Goal: Answer question/provide support: Answer question/provide support

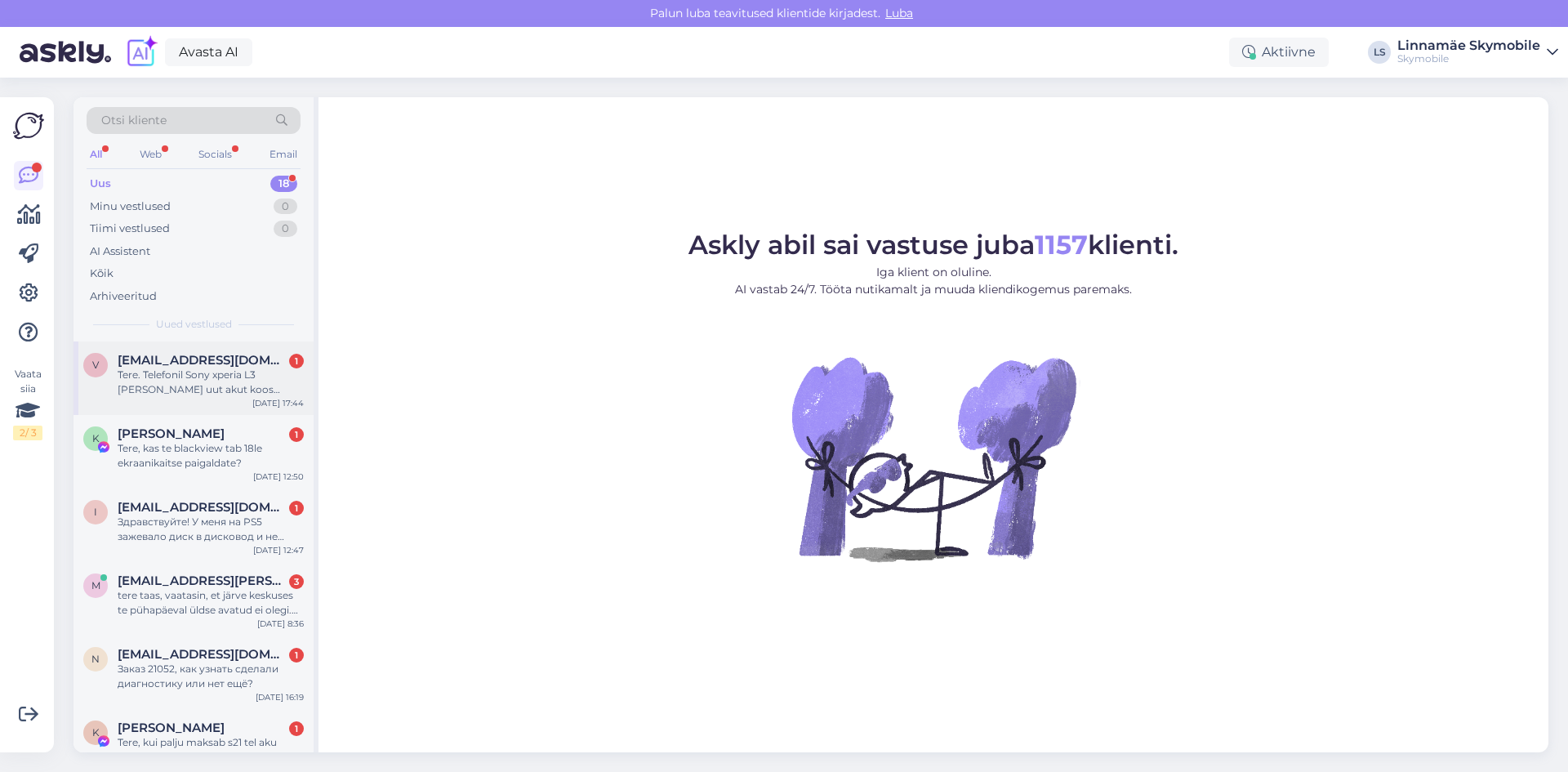
click at [215, 386] on div "Tere. Telefonil Sony xperia L3 [PERSON_NAME] uut akut koos vahetusega. Kas olek…" at bounding box center [210, 383] width 186 height 29
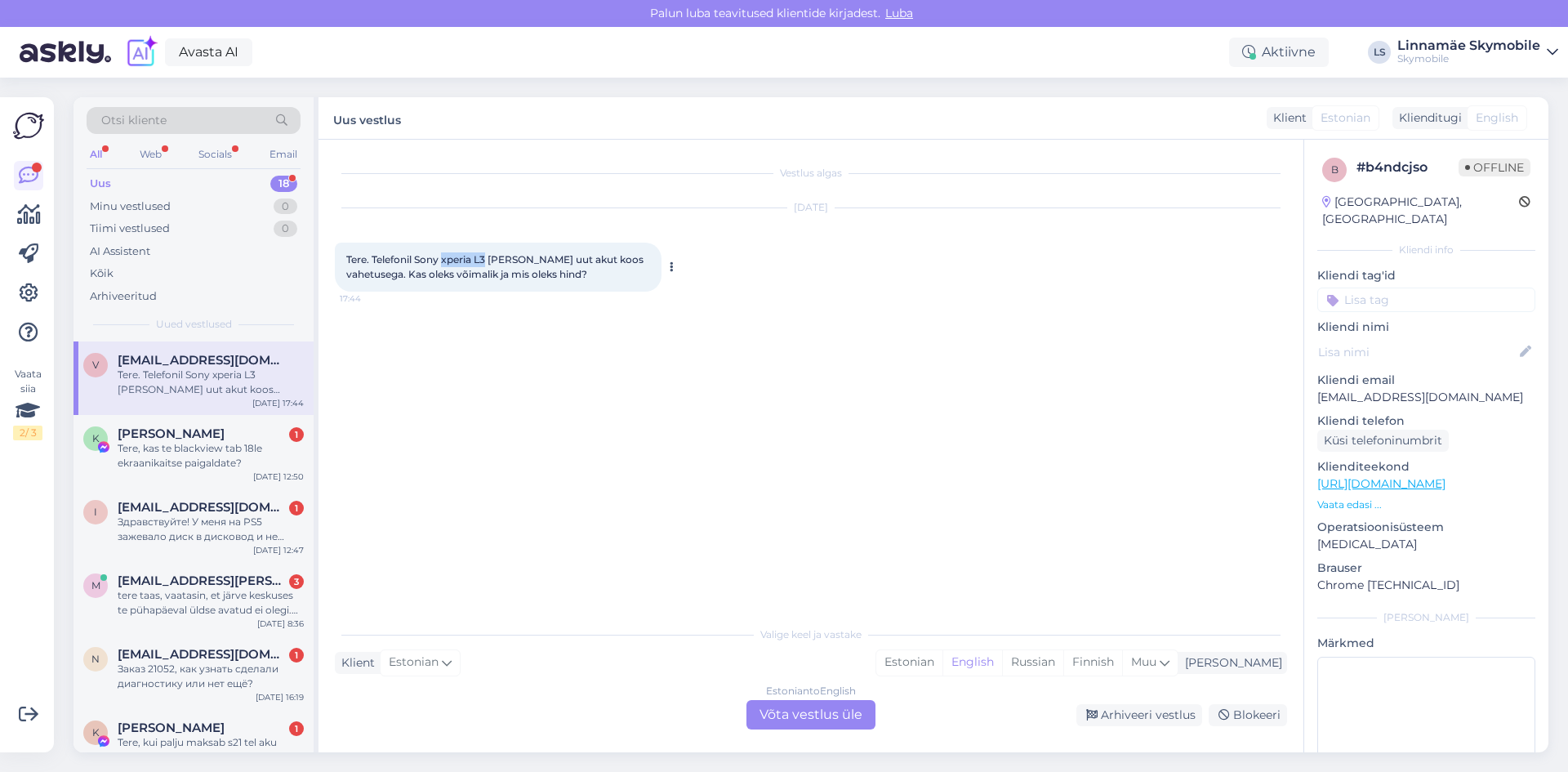
drag, startPoint x: 486, startPoint y: 255, endPoint x: 444, endPoint y: 260, distance: 42.3
click at [444, 260] on span "Tere. Telefonil Sony xperia L3 [PERSON_NAME] uut akut koos vahetusega. Kas olek…" at bounding box center [496, 267] width 299 height 27
copy span "xperia L3"
click at [225, 459] on div "Tere, kas te blackview tab 18le ekraanikaitse paigaldate?" at bounding box center [210, 456] width 186 height 29
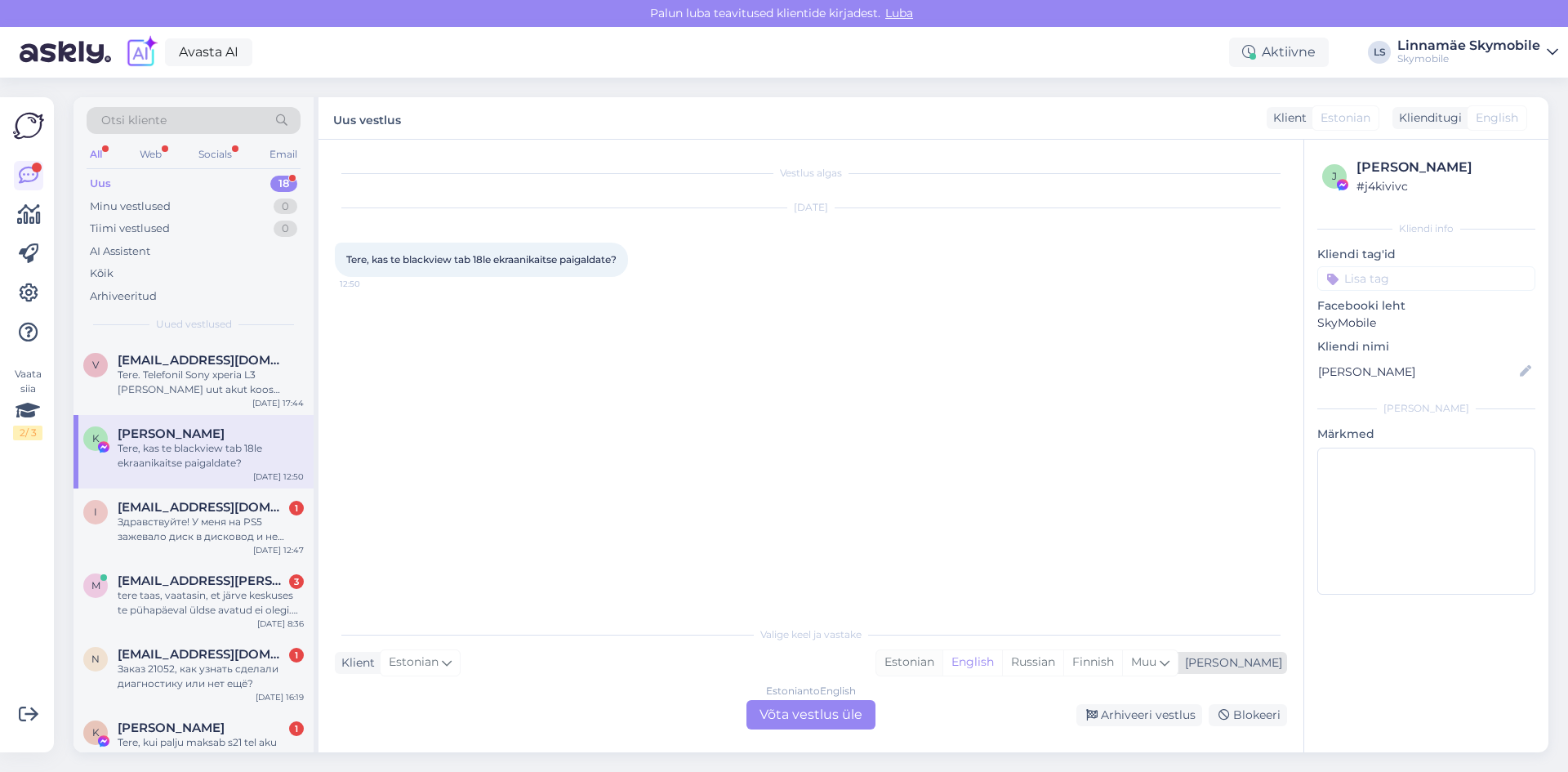
click at [942, 657] on div "Estonian" at bounding box center [910, 661] width 67 height 24
click at [808, 705] on div "Estonian to Estonian Võta vestlus üle" at bounding box center [811, 714] width 129 height 29
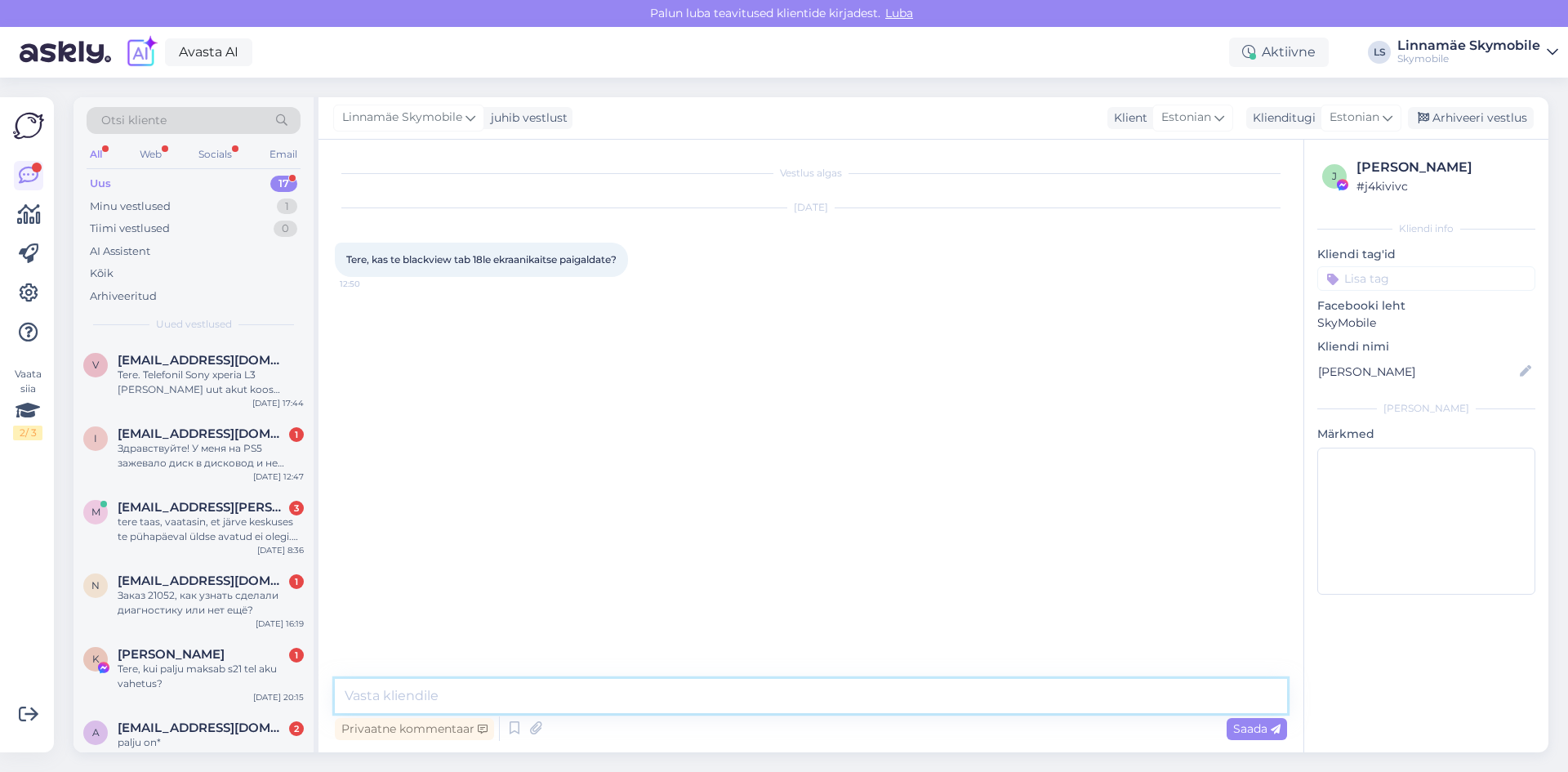
click at [544, 698] on textarea at bounding box center [810, 696] width 952 height 34
type textarea "Tere.Pakuda on ainult hüdrogeeli"
click at [1396, 279] on input at bounding box center [1425, 278] width 218 height 24
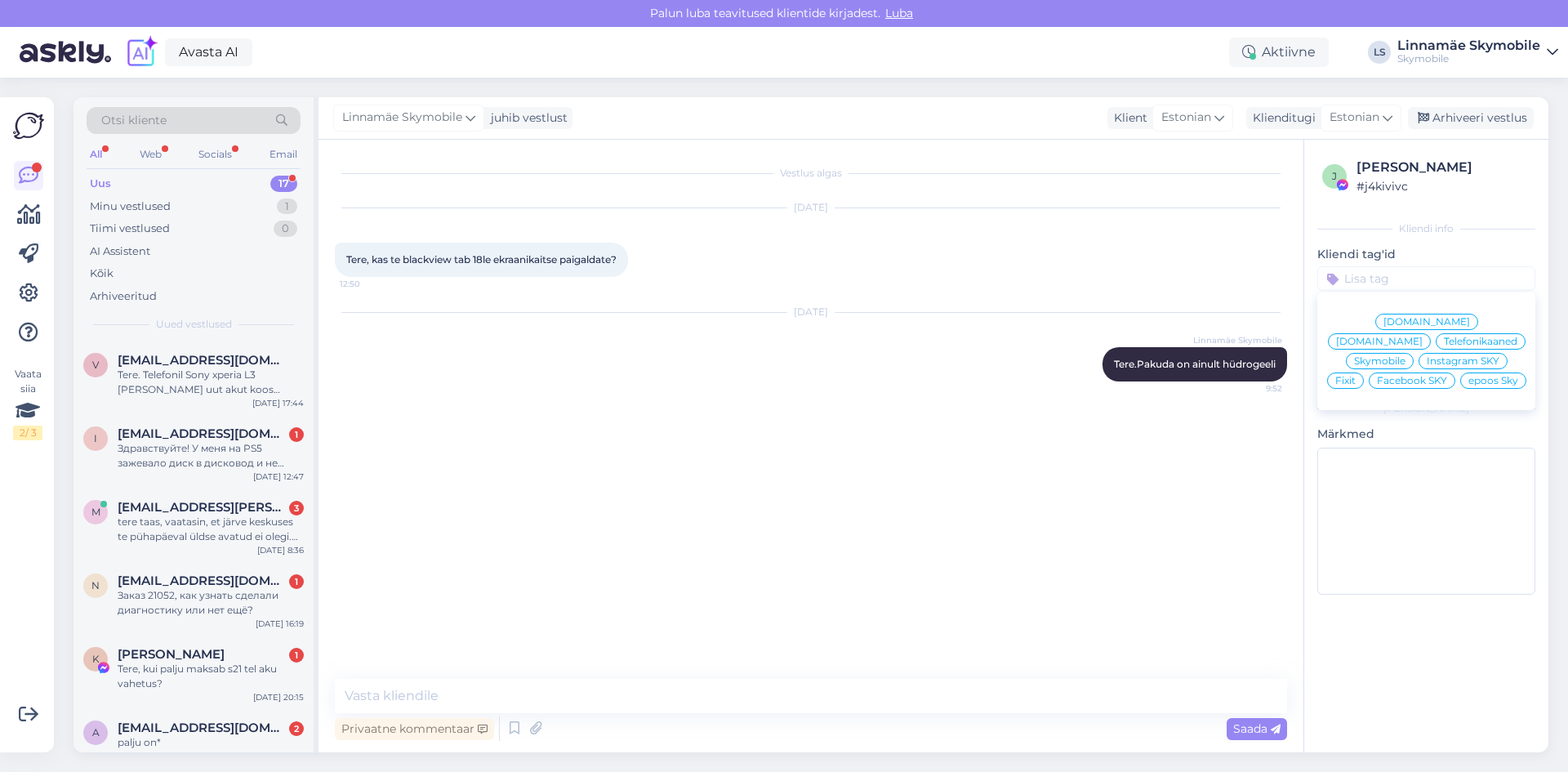
click at [1406, 356] on span "Skymobile" at bounding box center [1379, 361] width 52 height 10
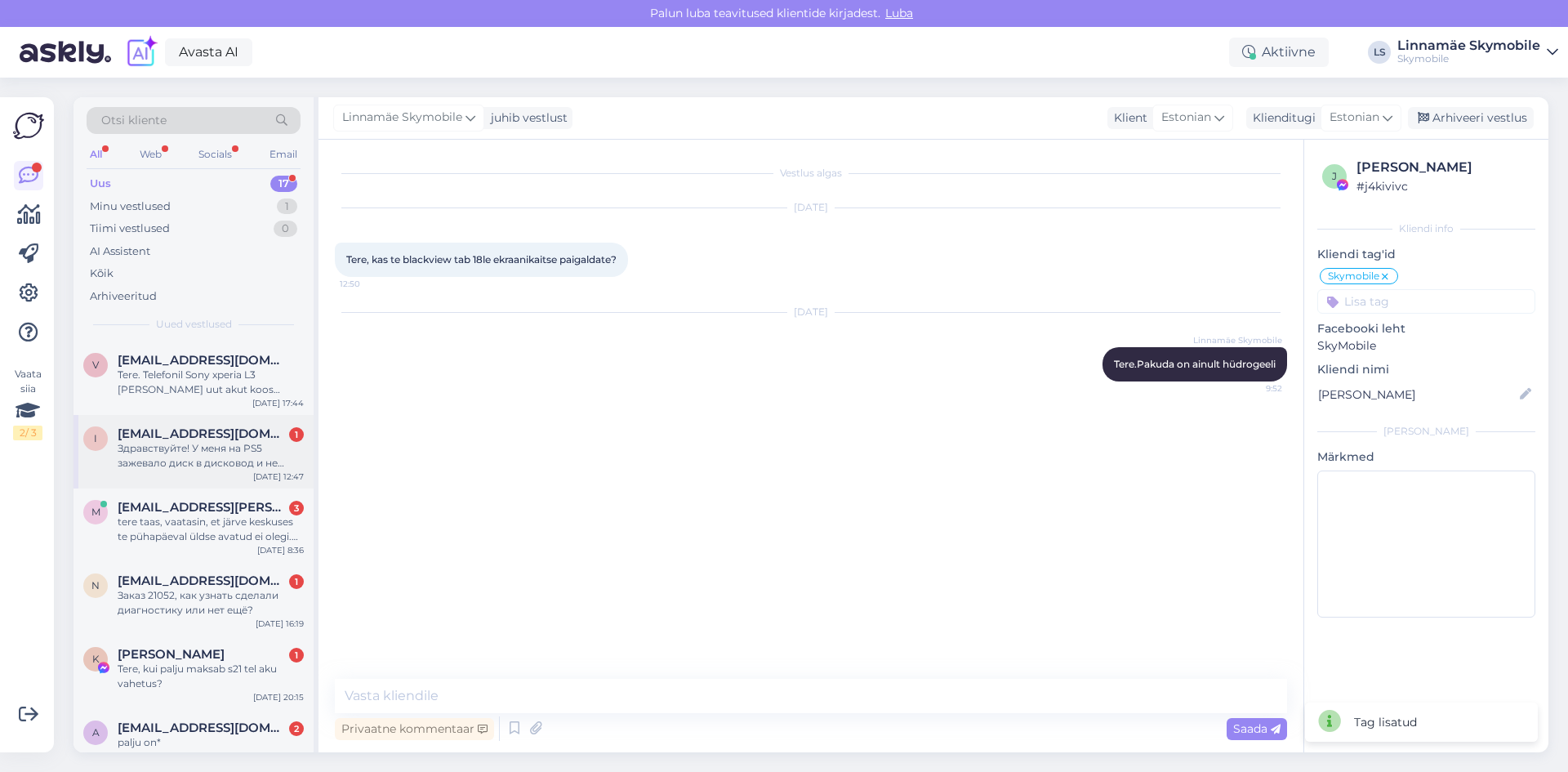
click at [219, 437] on span "[EMAIL_ADDRESS][DOMAIN_NAME]" at bounding box center [202, 433] width 170 height 15
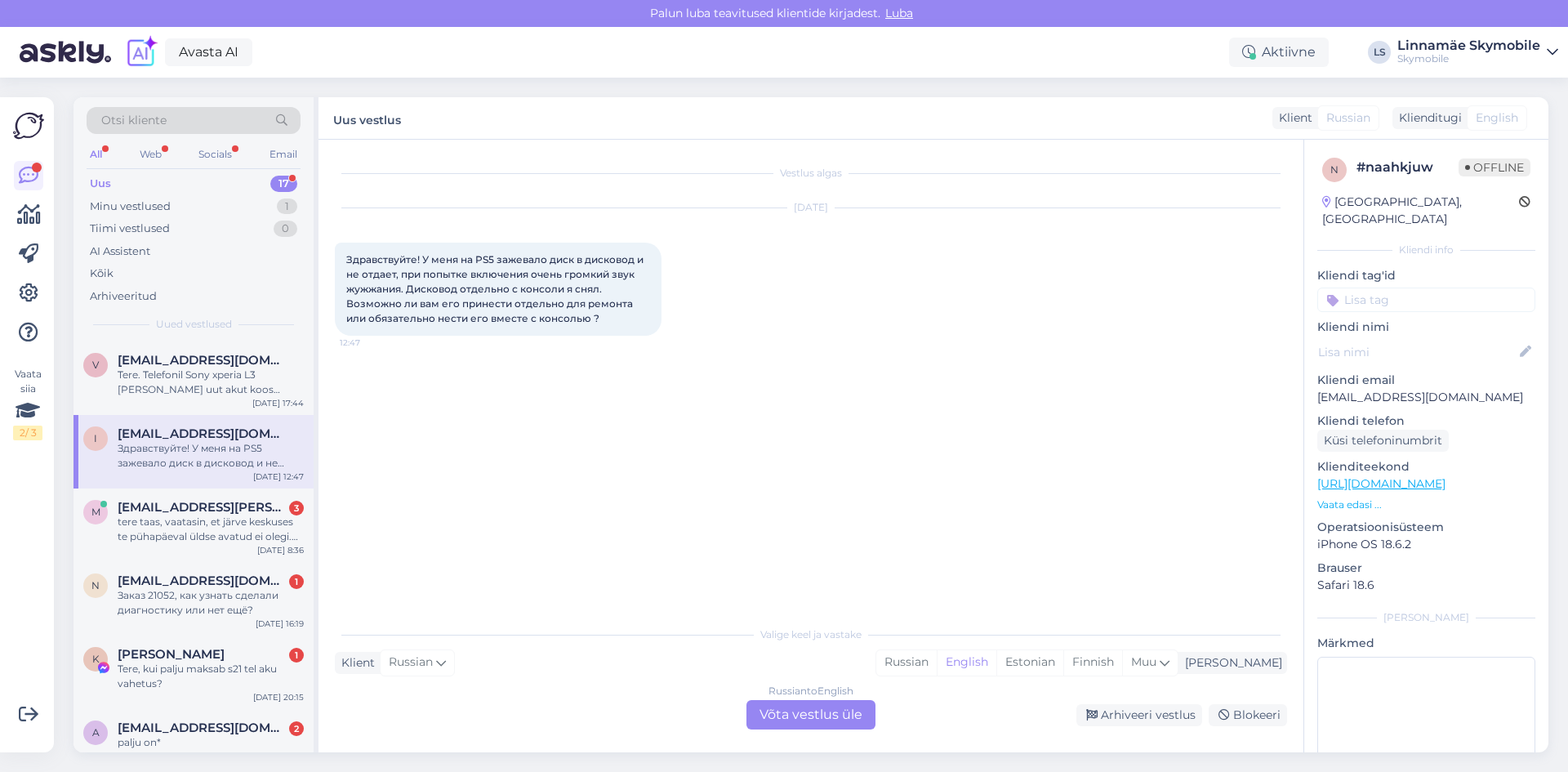
click at [632, 416] on div "Vestlus algas [DATE] Здравствуйте! У меня на PS5 зажевало диск в дисковод и не …" at bounding box center [818, 379] width 966 height 447
click at [218, 530] on div "tere taas, vaatasin, et järve keskuses te pühapäeval üldse avatud ei olegi. too…" at bounding box center [210, 529] width 186 height 29
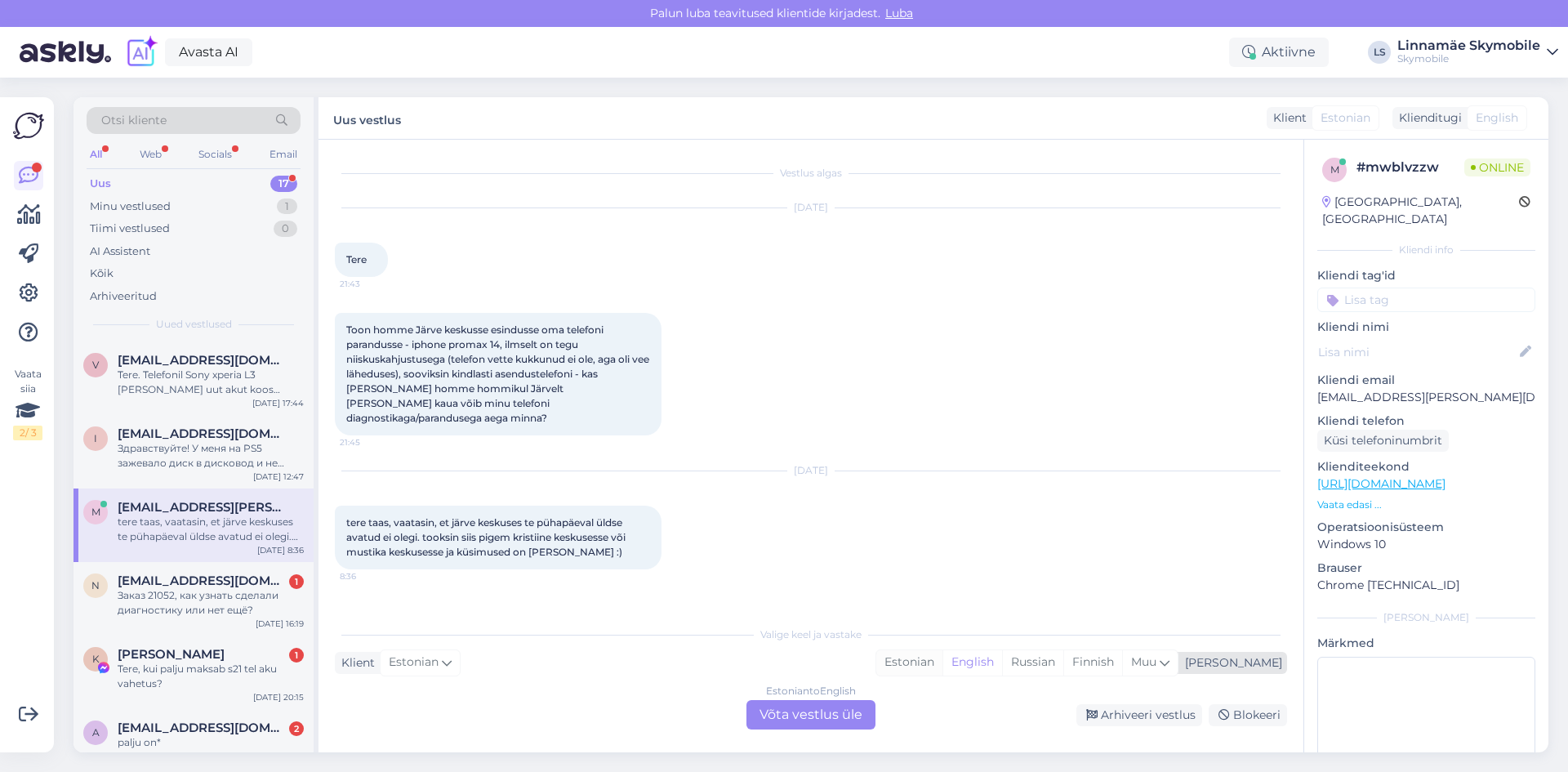
click at [942, 659] on div "Estonian" at bounding box center [910, 661] width 67 height 24
click at [823, 710] on div "Estonian to Estonian Võta vestlus üle" at bounding box center [811, 714] width 129 height 29
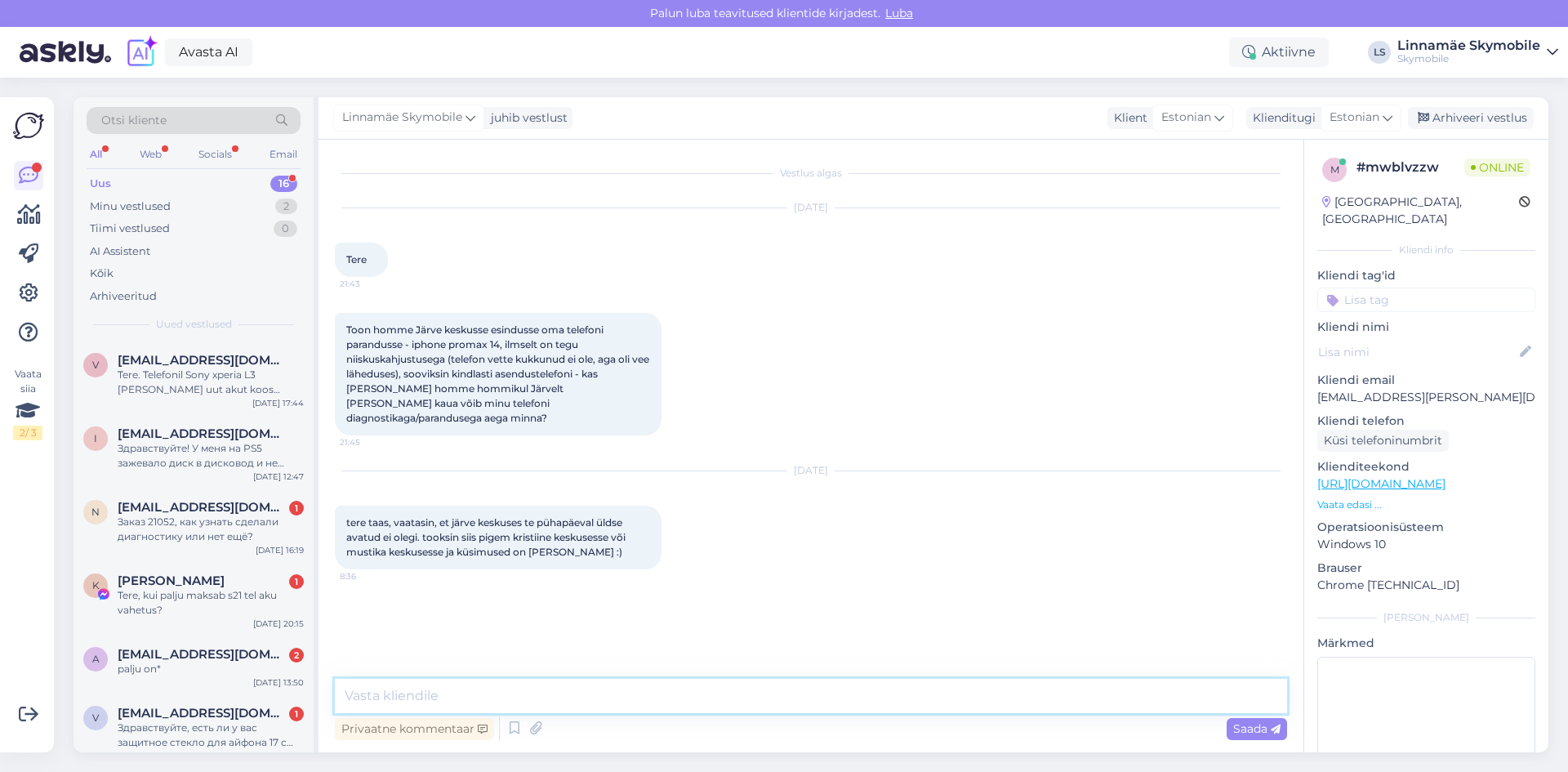
click at [435, 695] on textarea at bounding box center [810, 696] width 952 height 34
type textarea "Tere.Diagnostika võtab kuni 7 tp.Paranduse kohta,[PERSON_NAME] varuosad kohe ol…"
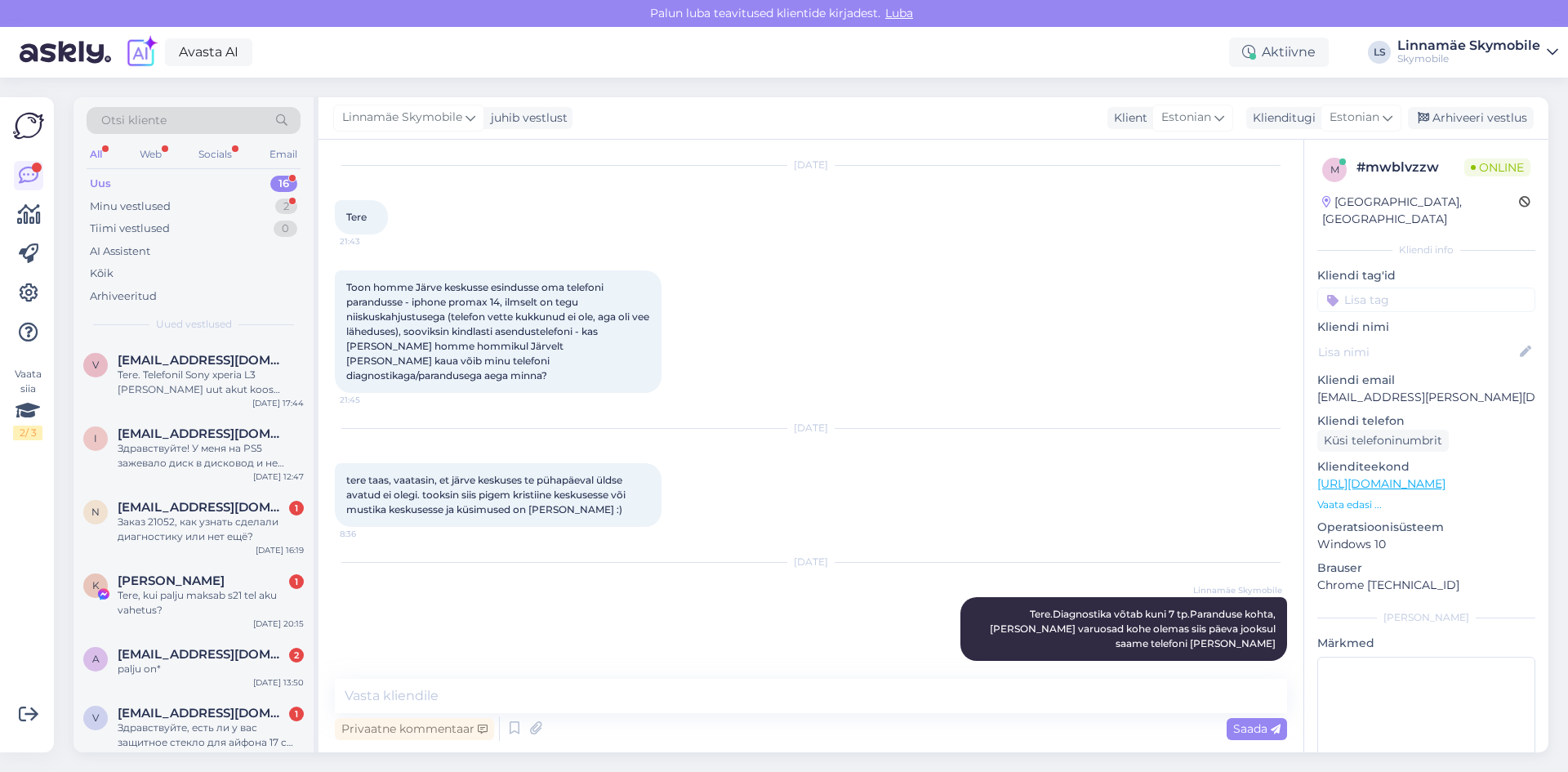
click at [1392, 288] on input at bounding box center [1425, 299] width 218 height 24
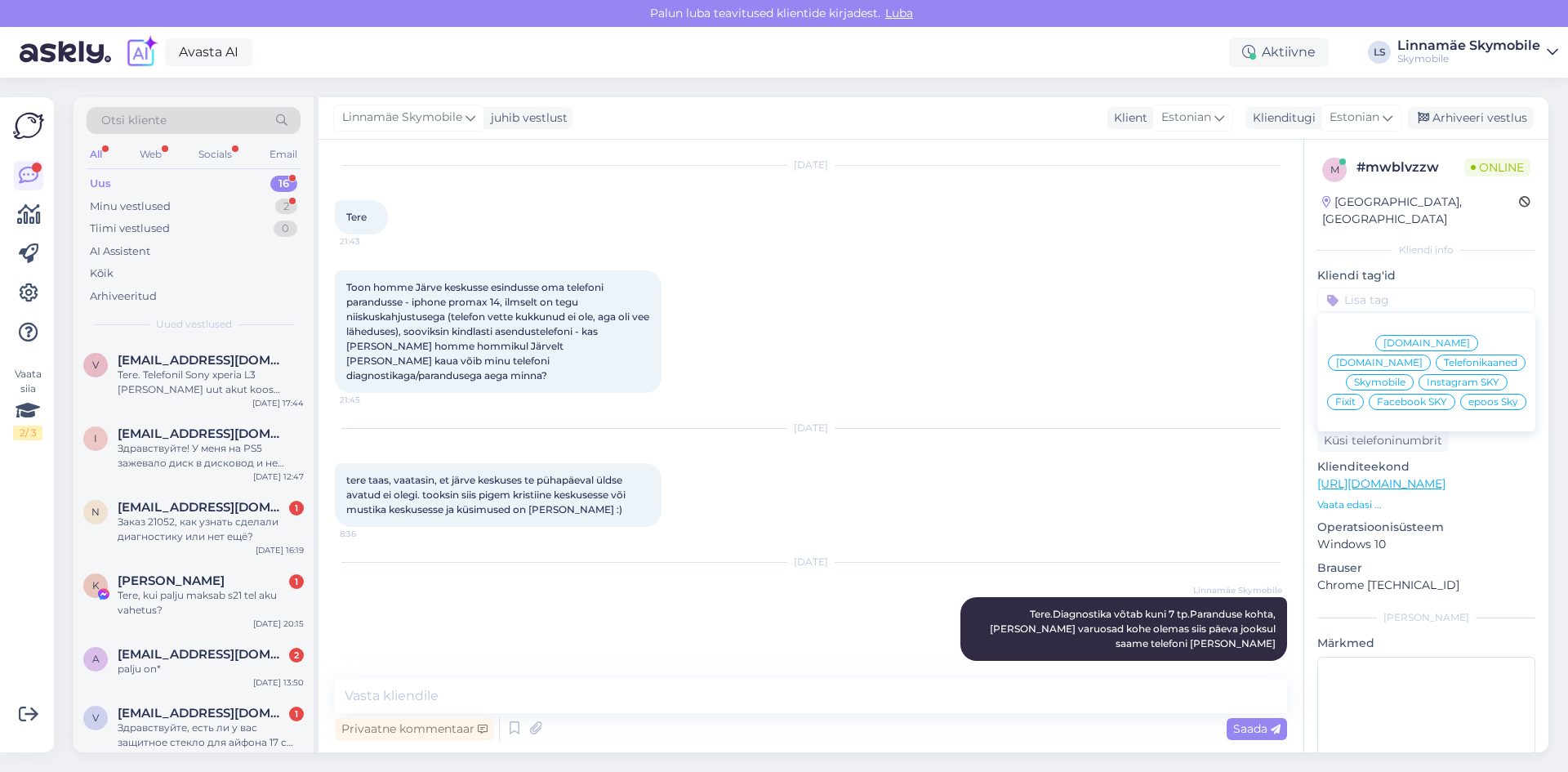
click at [1406, 378] on span "Skymobile" at bounding box center [1379, 383] width 52 height 10
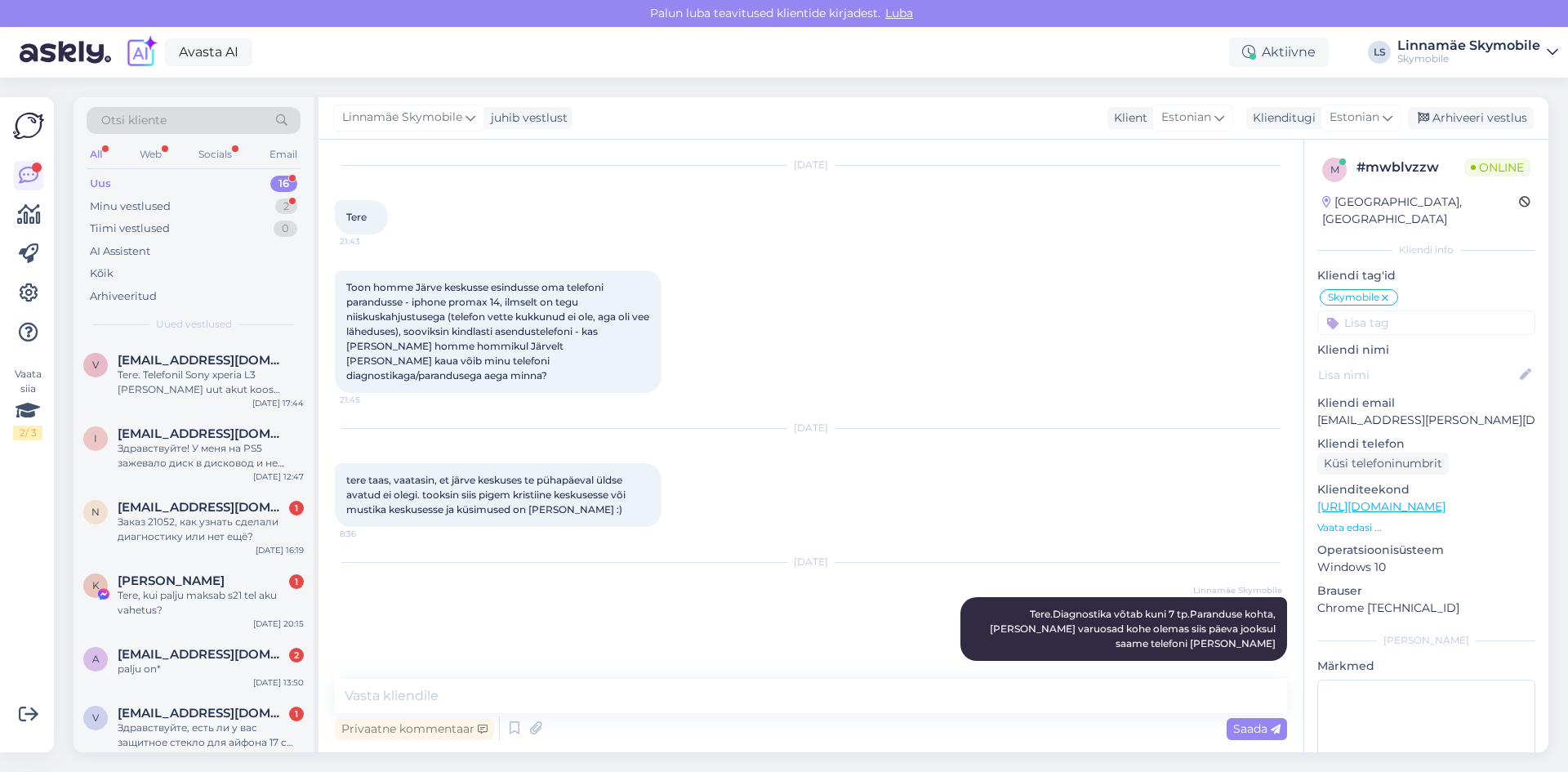
click at [740, 610] on div "[DATE] Linnamäe Skymobile Tere.Diagnostika võtab kuni 7 tp.Paranduse kohta,[PER…" at bounding box center [810, 612] width 952 height 134
click at [187, 525] on div "Заказ 21052, как узнать сделали диагностику или нет ещё?" at bounding box center [210, 529] width 186 height 29
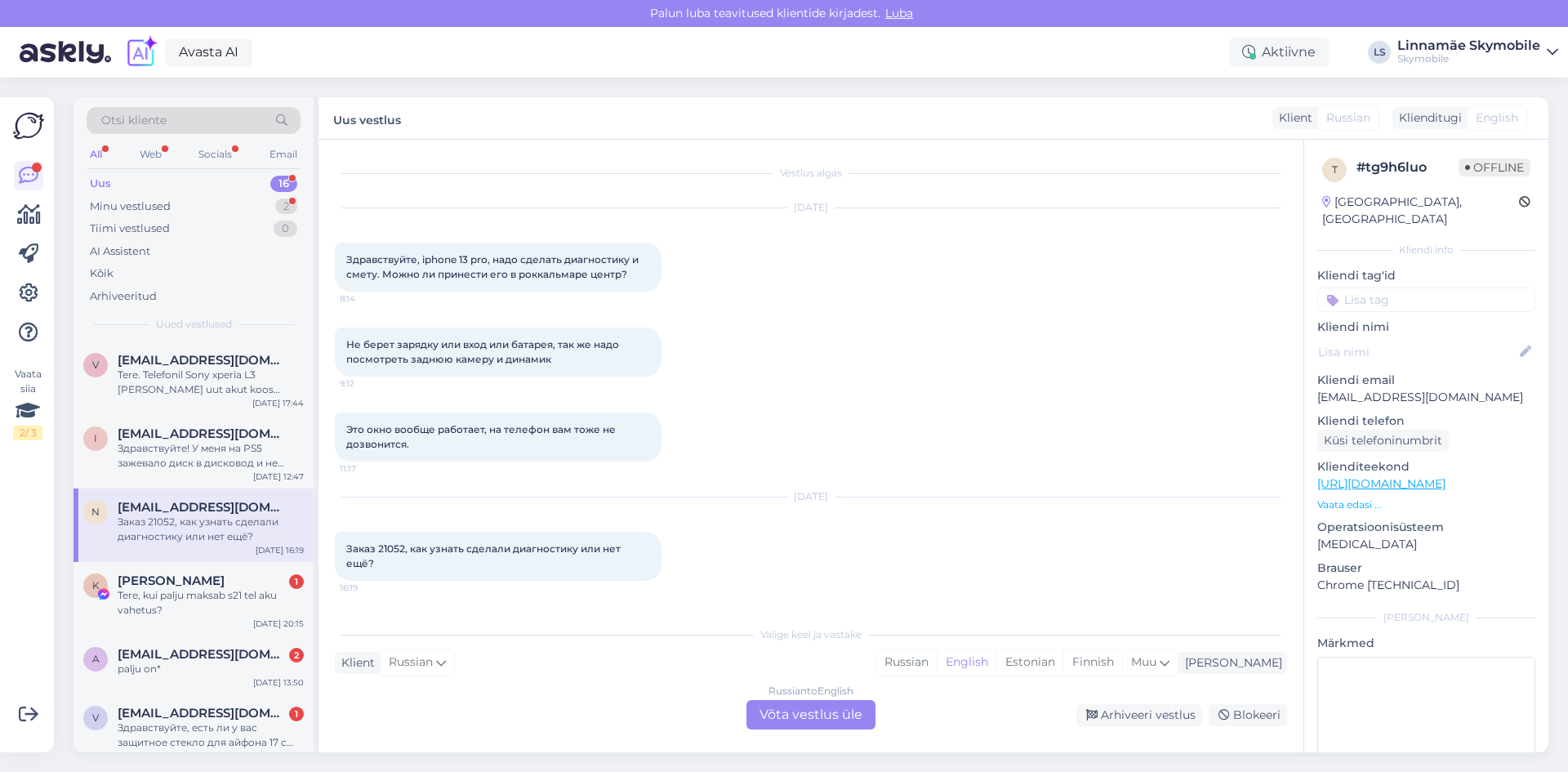
scroll to position [0, 0]
drag, startPoint x: 403, startPoint y: 548, endPoint x: 378, endPoint y: 546, distance: 25.1
click at [378, 548] on span "Заказ 21052, как узнать сделали диагностику или нет ещё?" at bounding box center [484, 556] width 277 height 27
copy span "21052"
click at [936, 662] on div "Russian" at bounding box center [907, 661] width 61 height 24
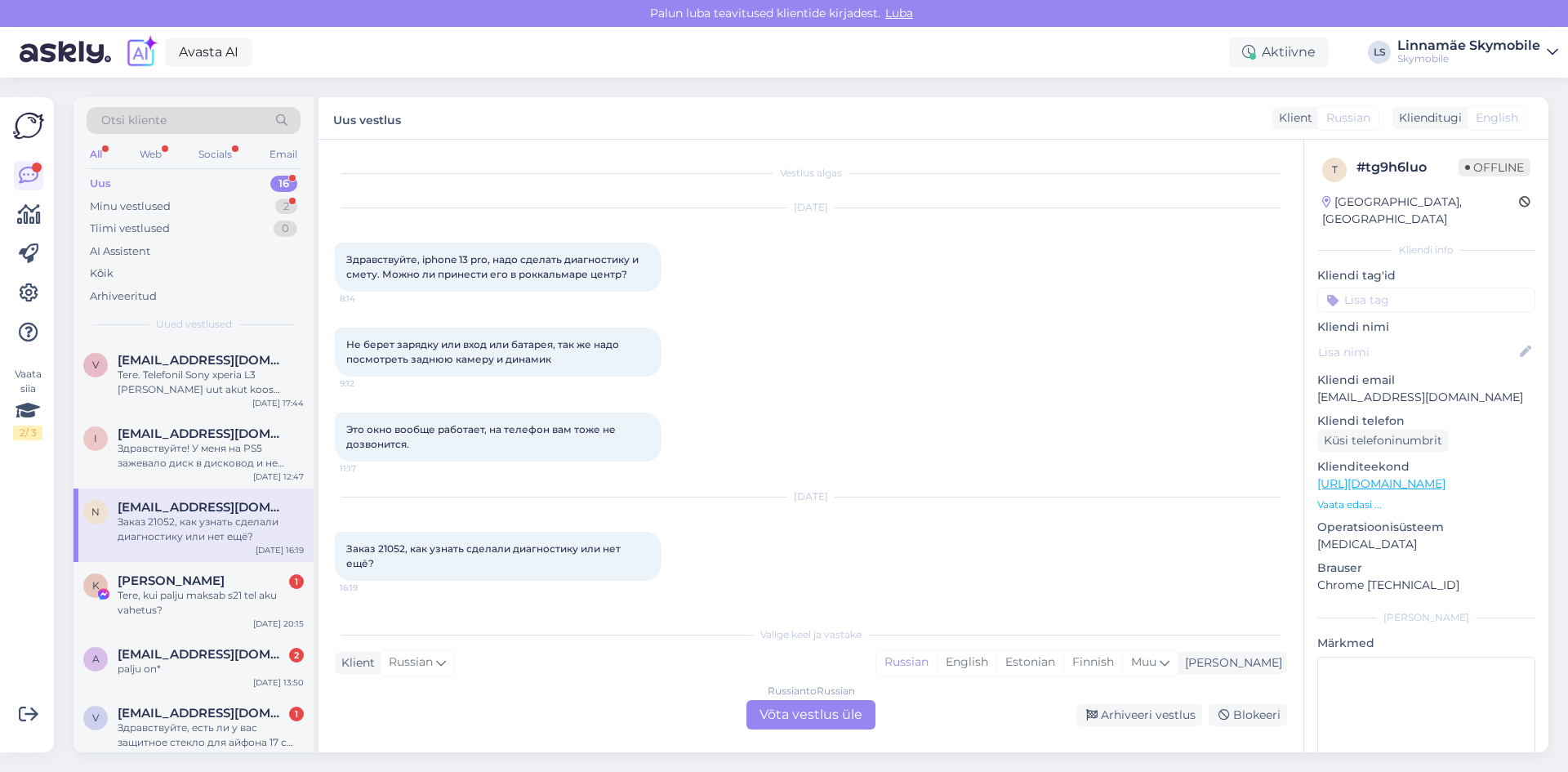
click at [808, 704] on div "Russian to Russian Võta vestlus üle" at bounding box center [811, 714] width 129 height 29
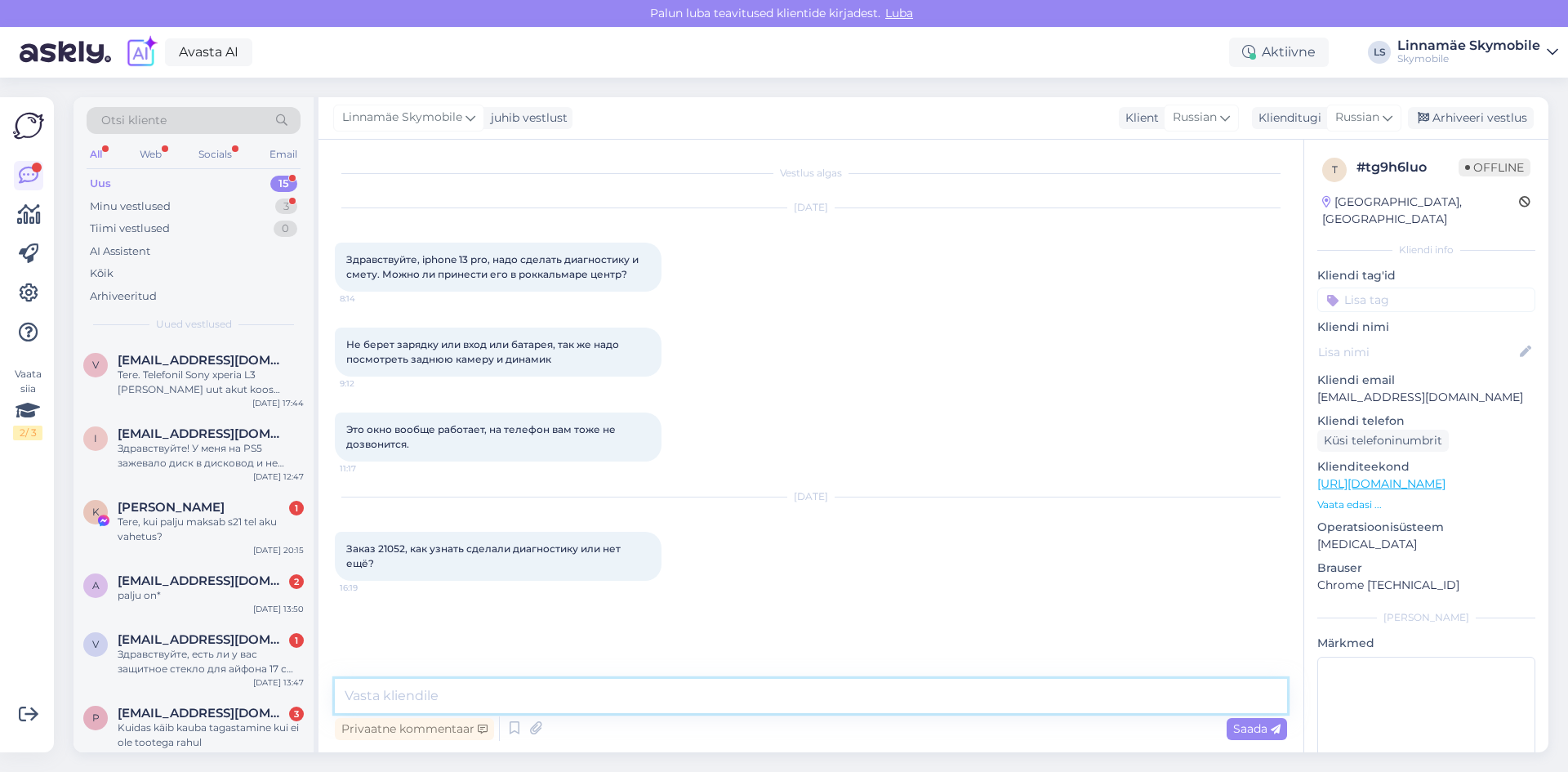
click at [751, 690] on textarea at bounding box center [810, 696] width 952 height 34
type textarea "Здравствуйте. Телефоном еще занимаются"
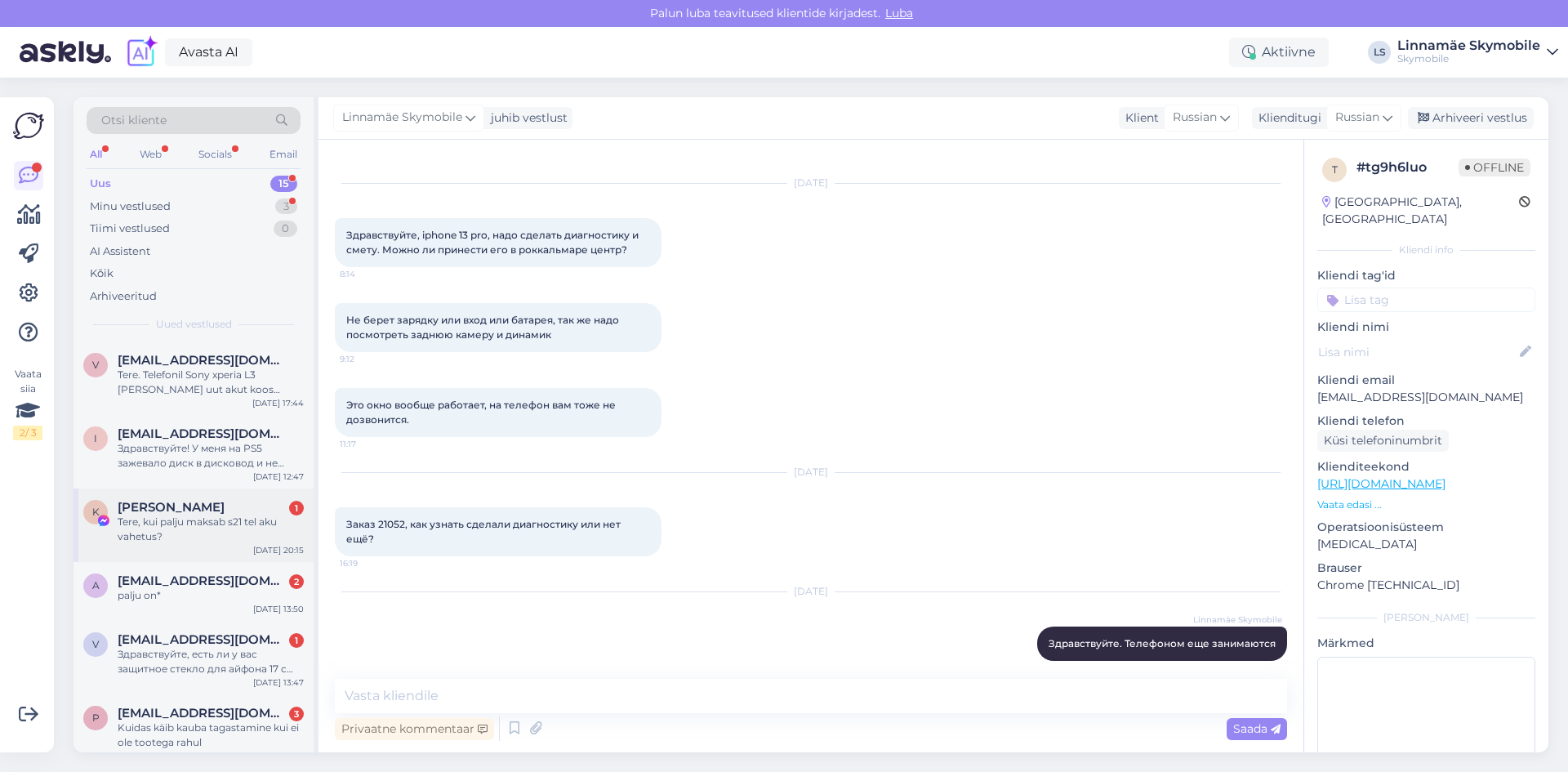
click at [208, 529] on div "Tere, kui palju maksab s21 tel aku vahetus?" at bounding box center [210, 529] width 186 height 29
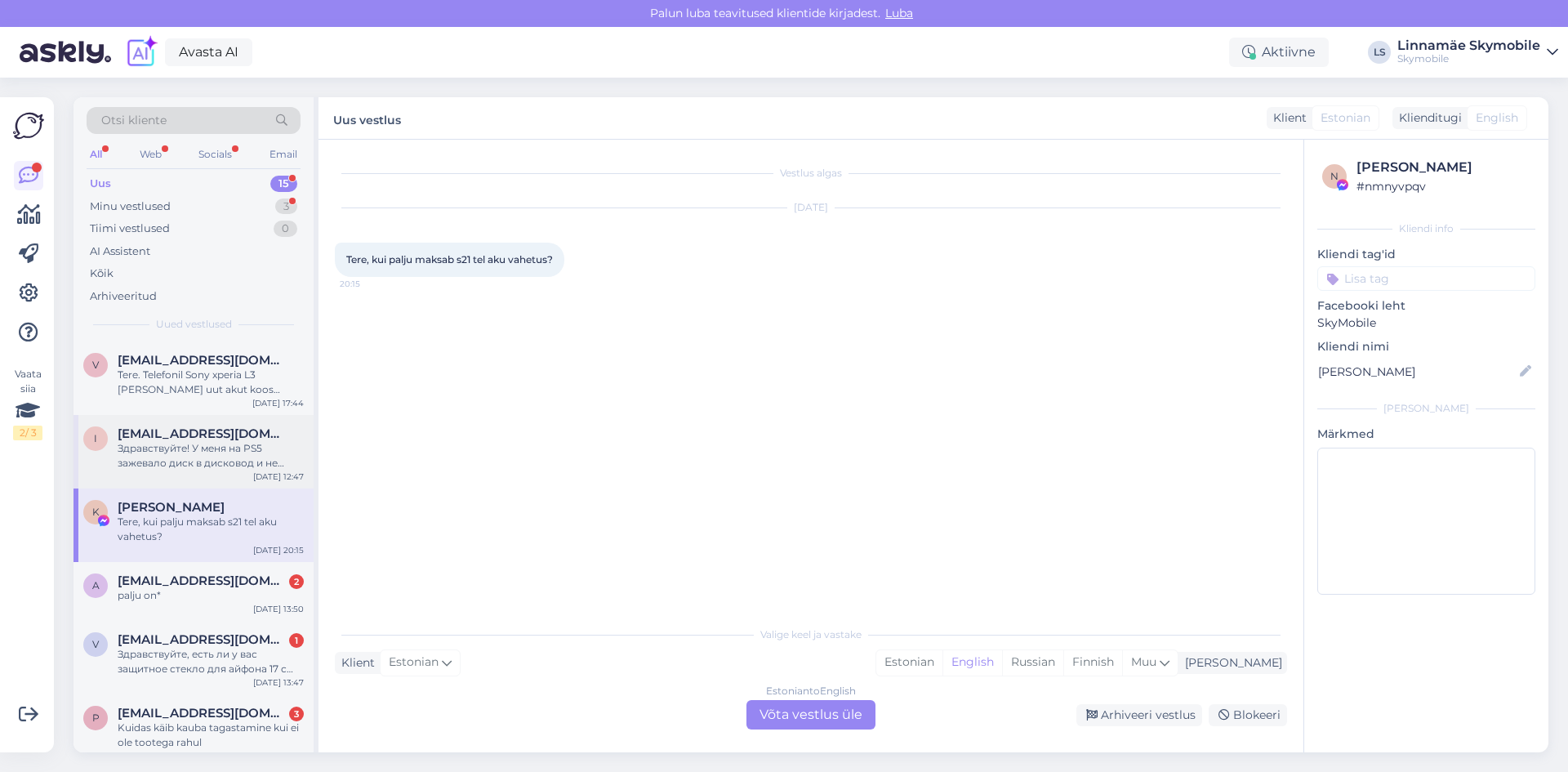
click at [208, 476] on div "i [EMAIL_ADDRESS][DOMAIN_NAME] Здравствуйте! У меня на PS5 зажевало диск в диск…" at bounding box center [193, 451] width 240 height 73
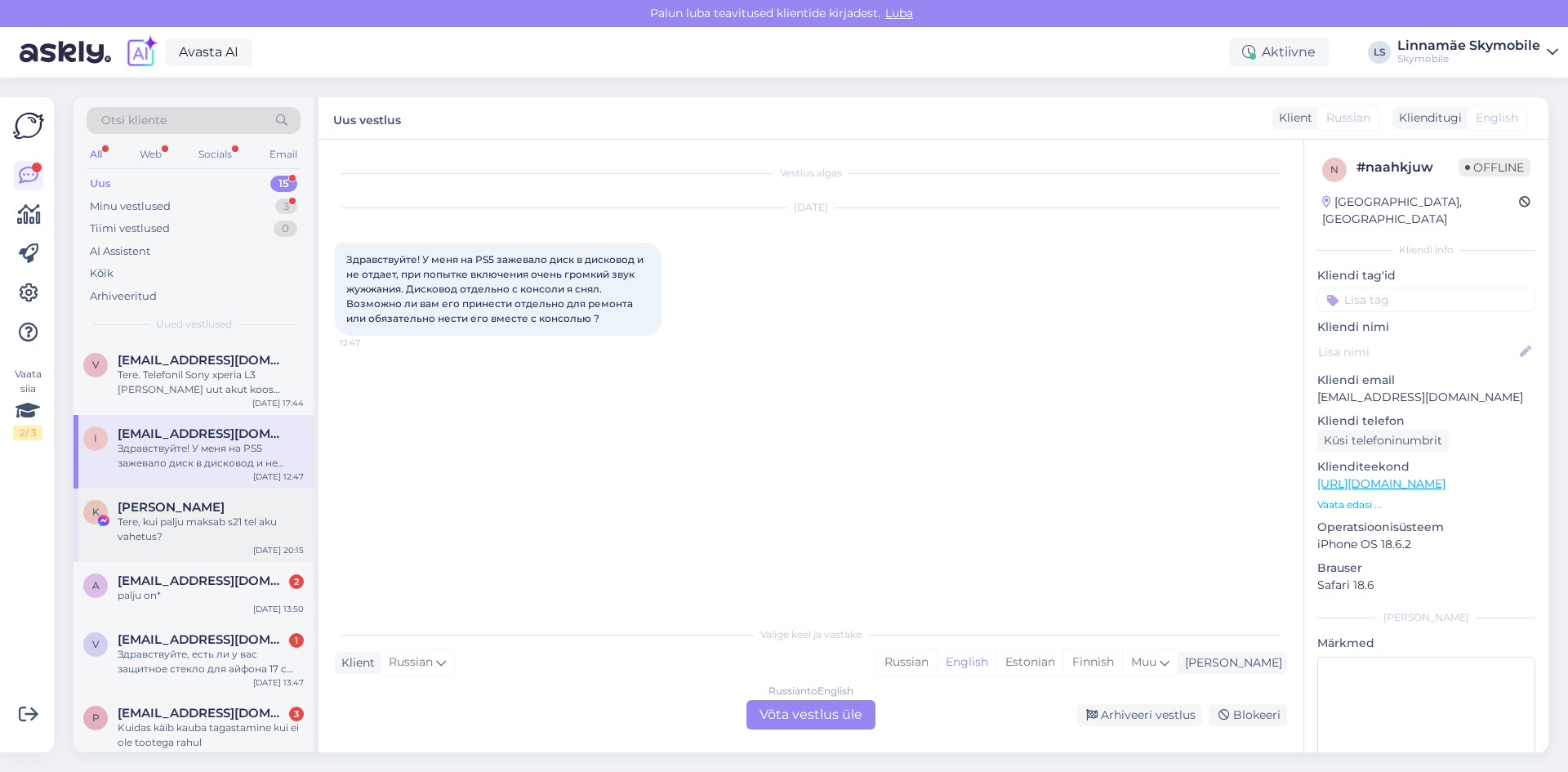
click at [190, 539] on div "Tere, kui palju maksab s21 tel aku vahetus?" at bounding box center [210, 529] width 186 height 29
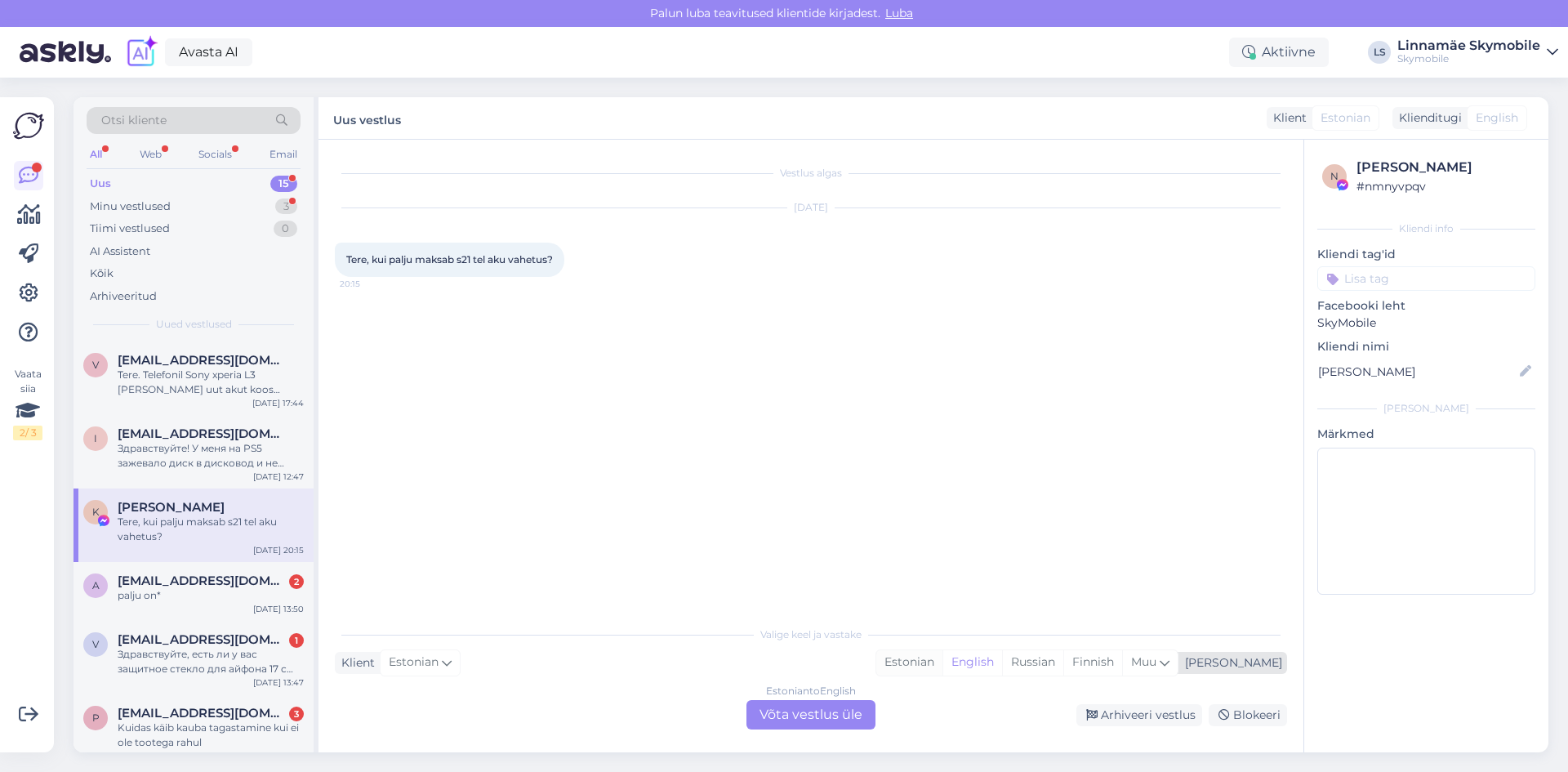
click at [942, 659] on div "Estonian" at bounding box center [910, 661] width 67 height 24
click at [859, 708] on div "Estonian to Estonian Võta vestlus üle" at bounding box center [811, 714] width 129 height 29
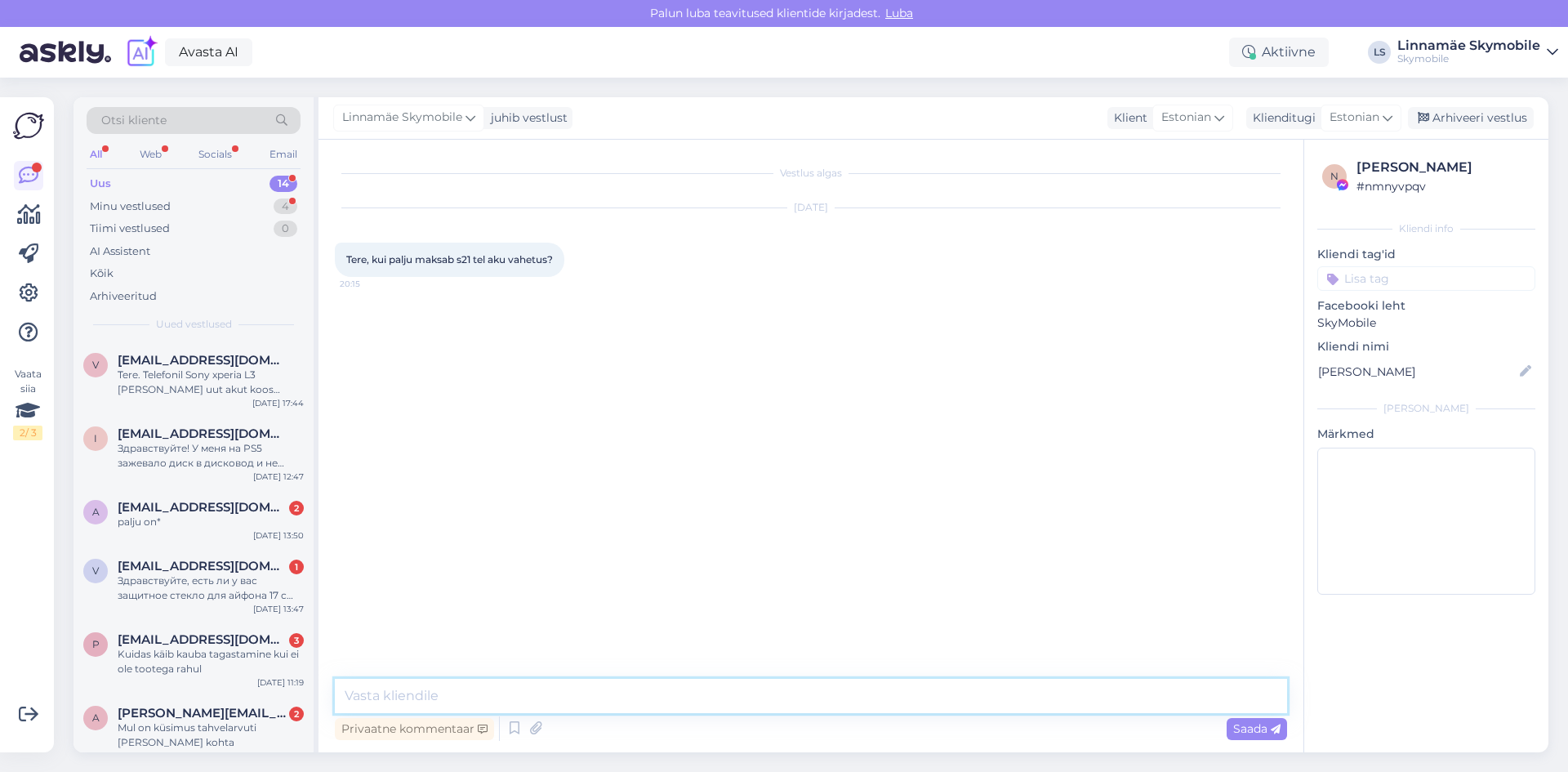
click at [654, 702] on textarea at bounding box center [810, 696] width 952 height 34
type textarea "[PERSON_NAME]"
type textarea "Tere. Aku vahetus maksab 75 eurot"
click at [1418, 277] on input at bounding box center [1425, 278] width 218 height 24
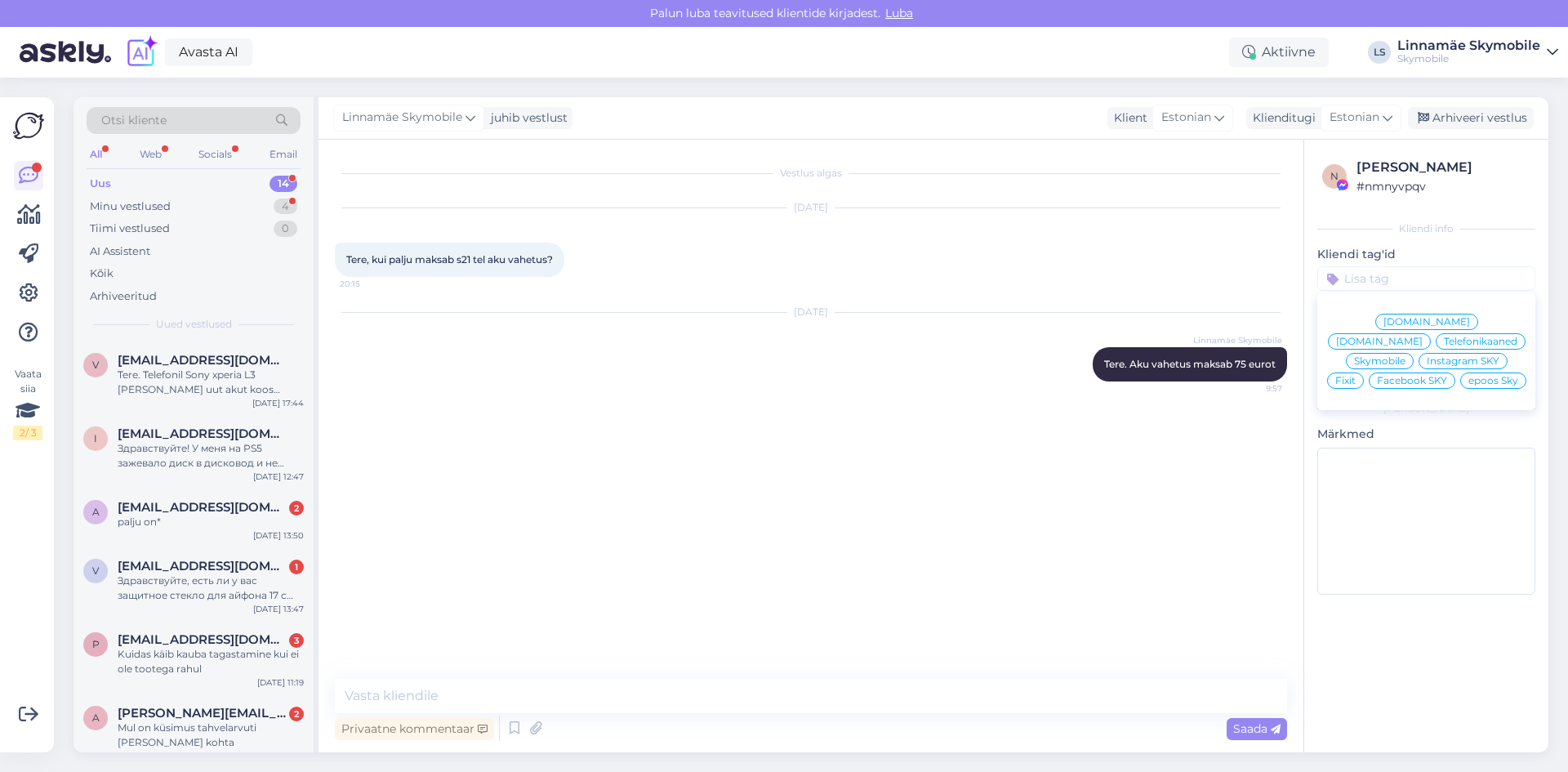
click at [1406, 356] on span "Skymobile" at bounding box center [1379, 361] width 52 height 10
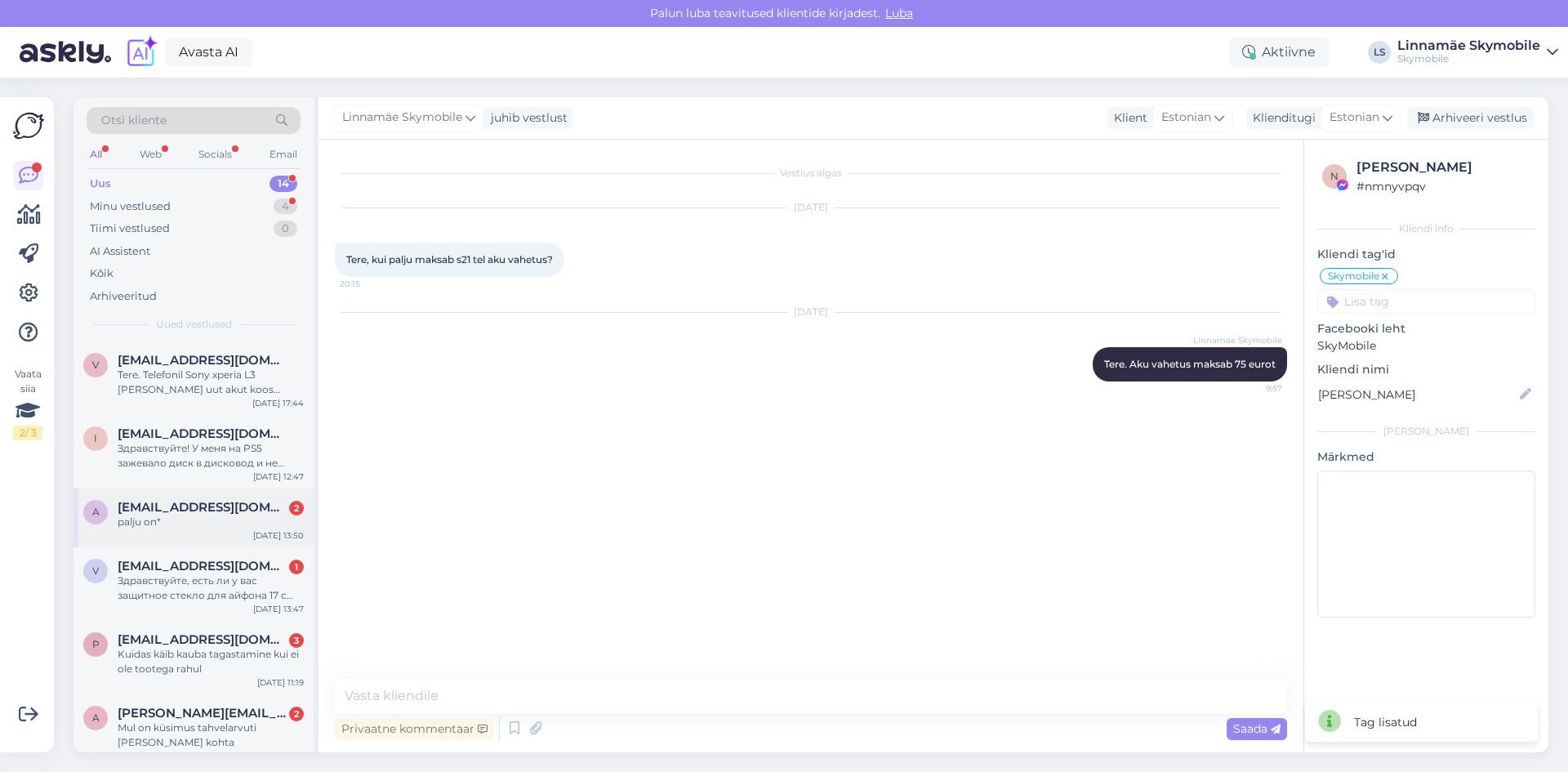
click at [204, 525] on div "palju on*" at bounding box center [210, 522] width 186 height 15
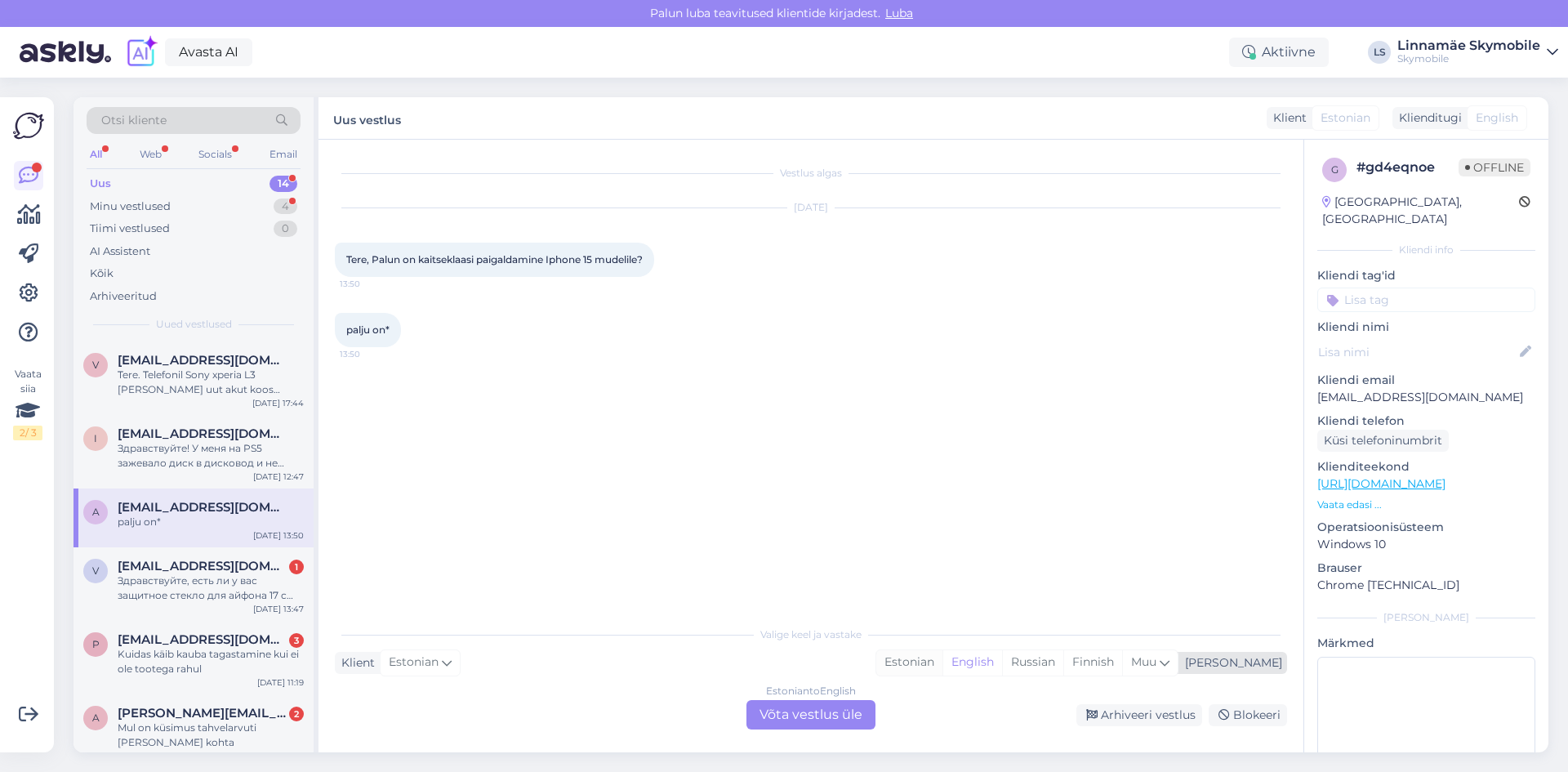
click at [942, 655] on div "Estonian" at bounding box center [910, 661] width 67 height 24
click at [842, 712] on div "Estonian to Estonian Võta vestlus üle" at bounding box center [811, 714] width 129 height 29
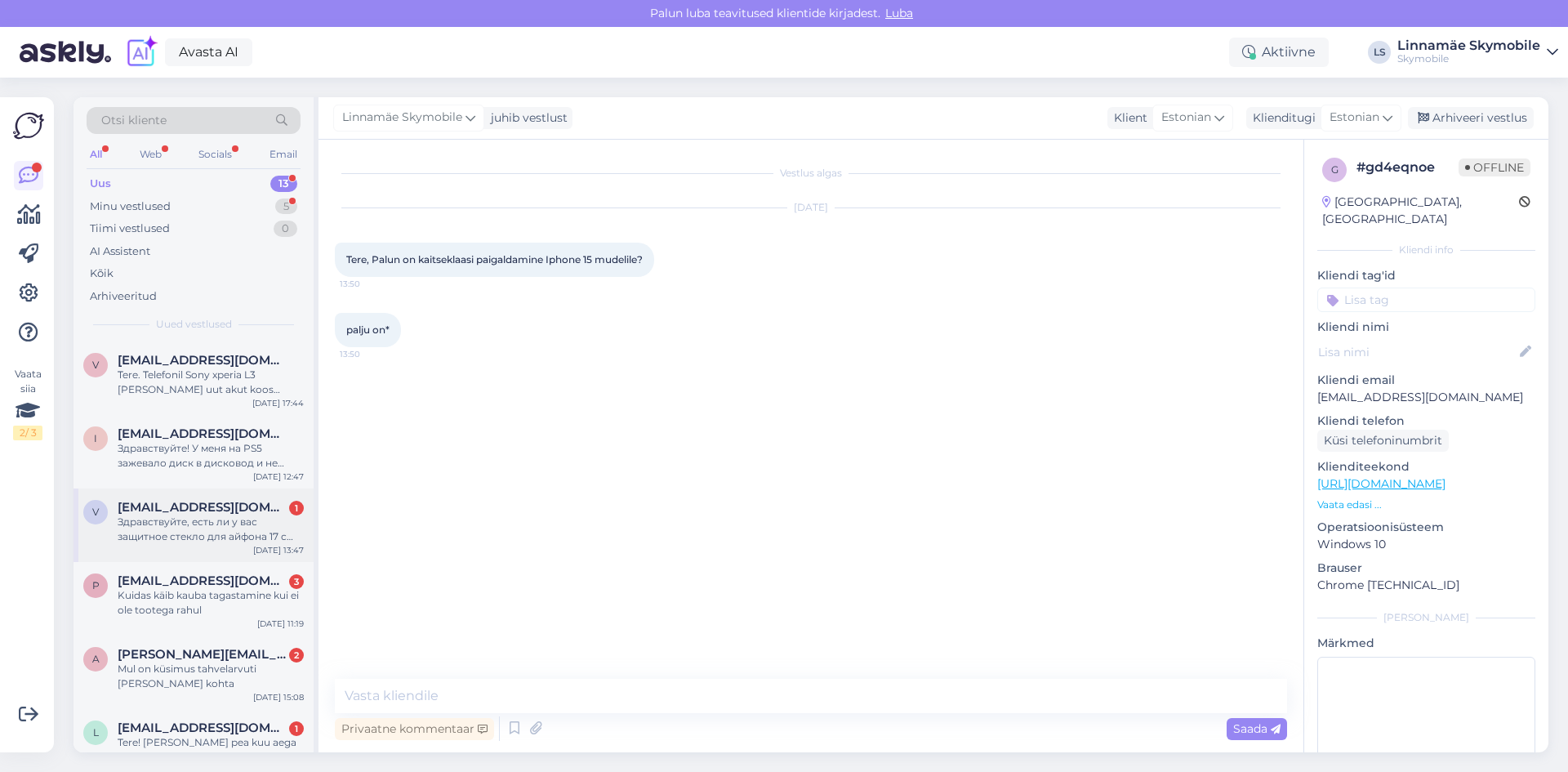
click at [147, 525] on div "Здравствуйте, есть ли у вас защитное стекло для айфона 17 с эффектом антиблик и…" at bounding box center [210, 529] width 186 height 29
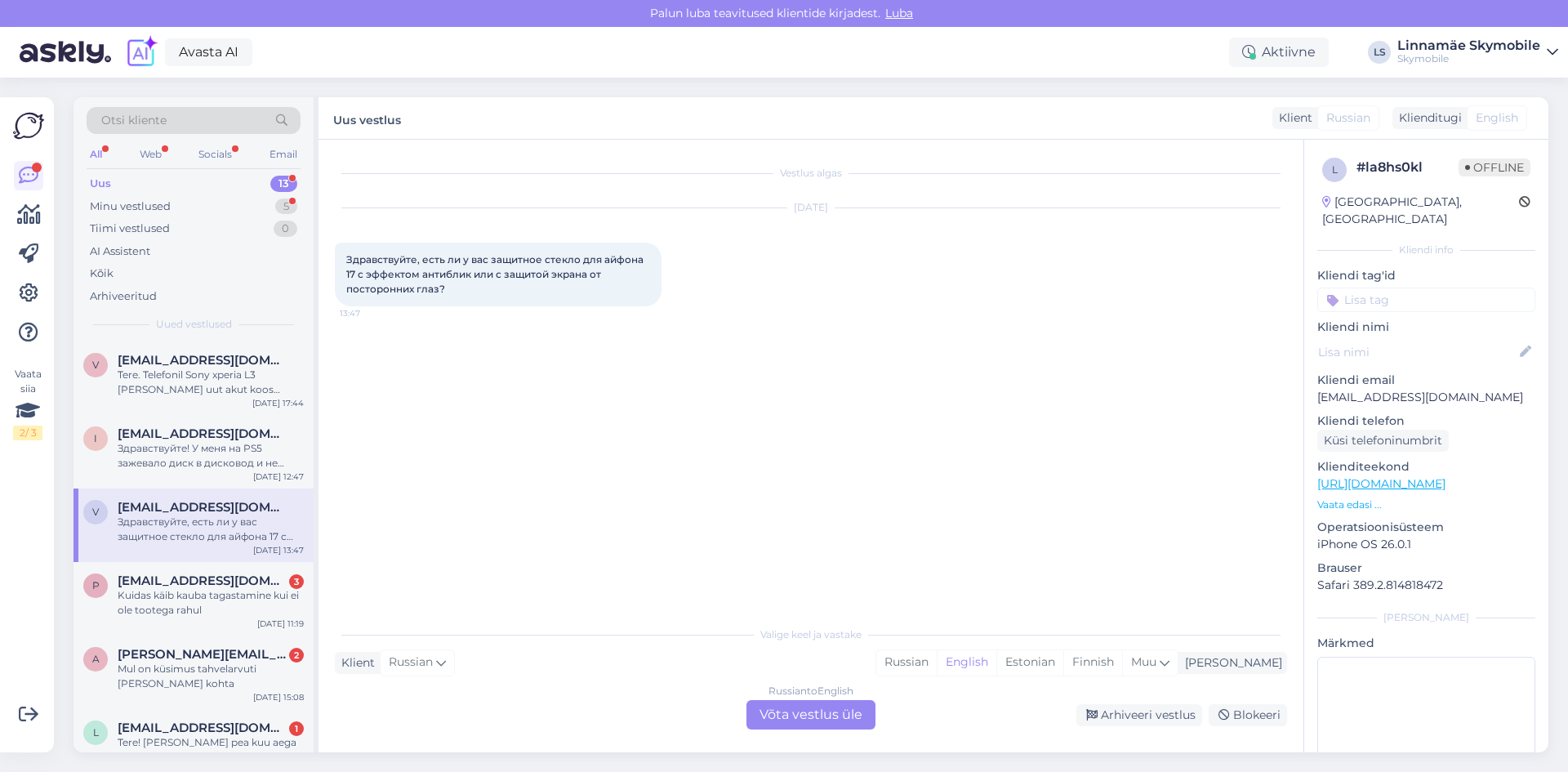
click at [1400, 288] on input at bounding box center [1425, 299] width 218 height 24
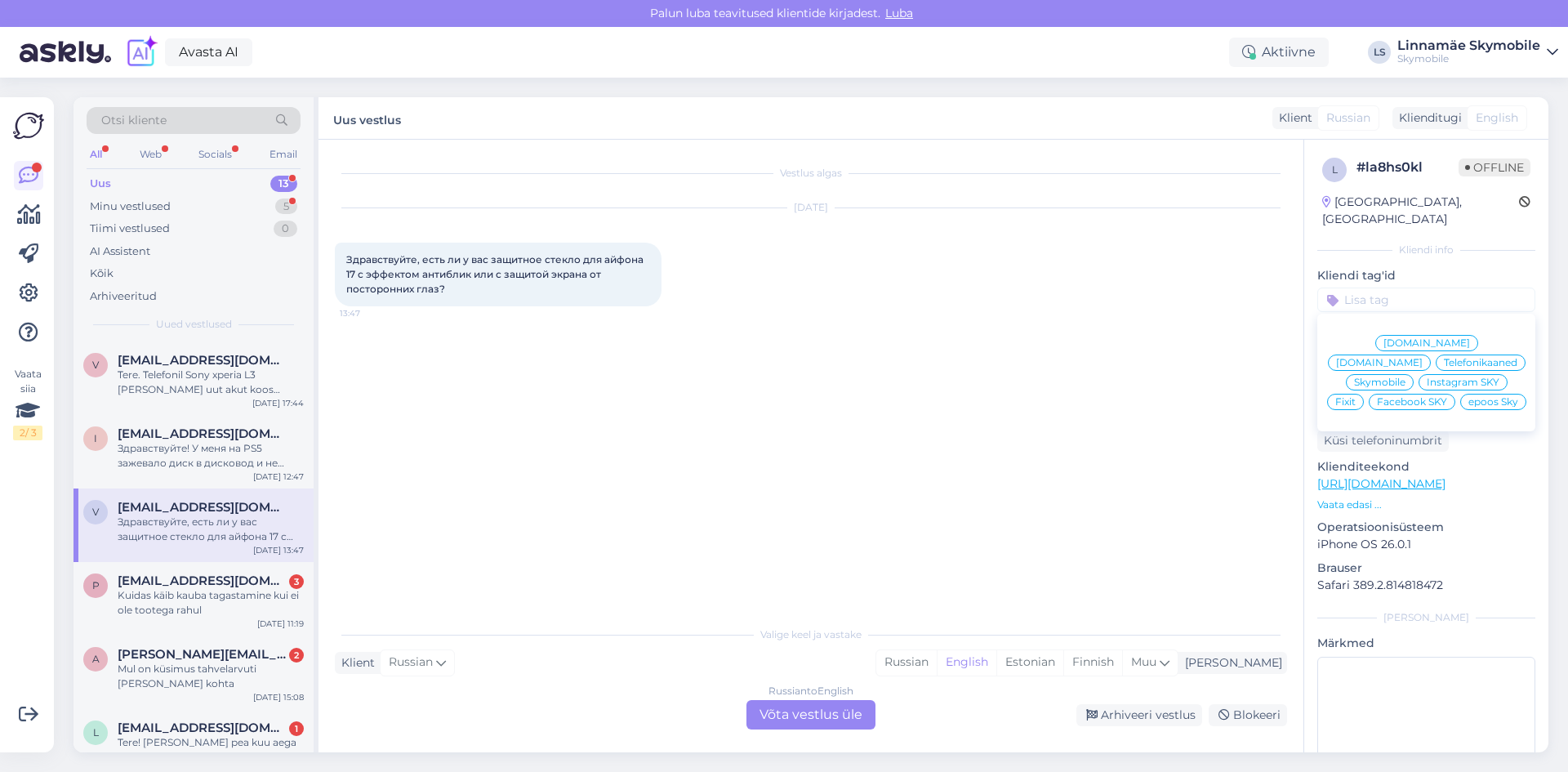
click at [1406, 378] on span "Skymobile" at bounding box center [1379, 383] width 52 height 10
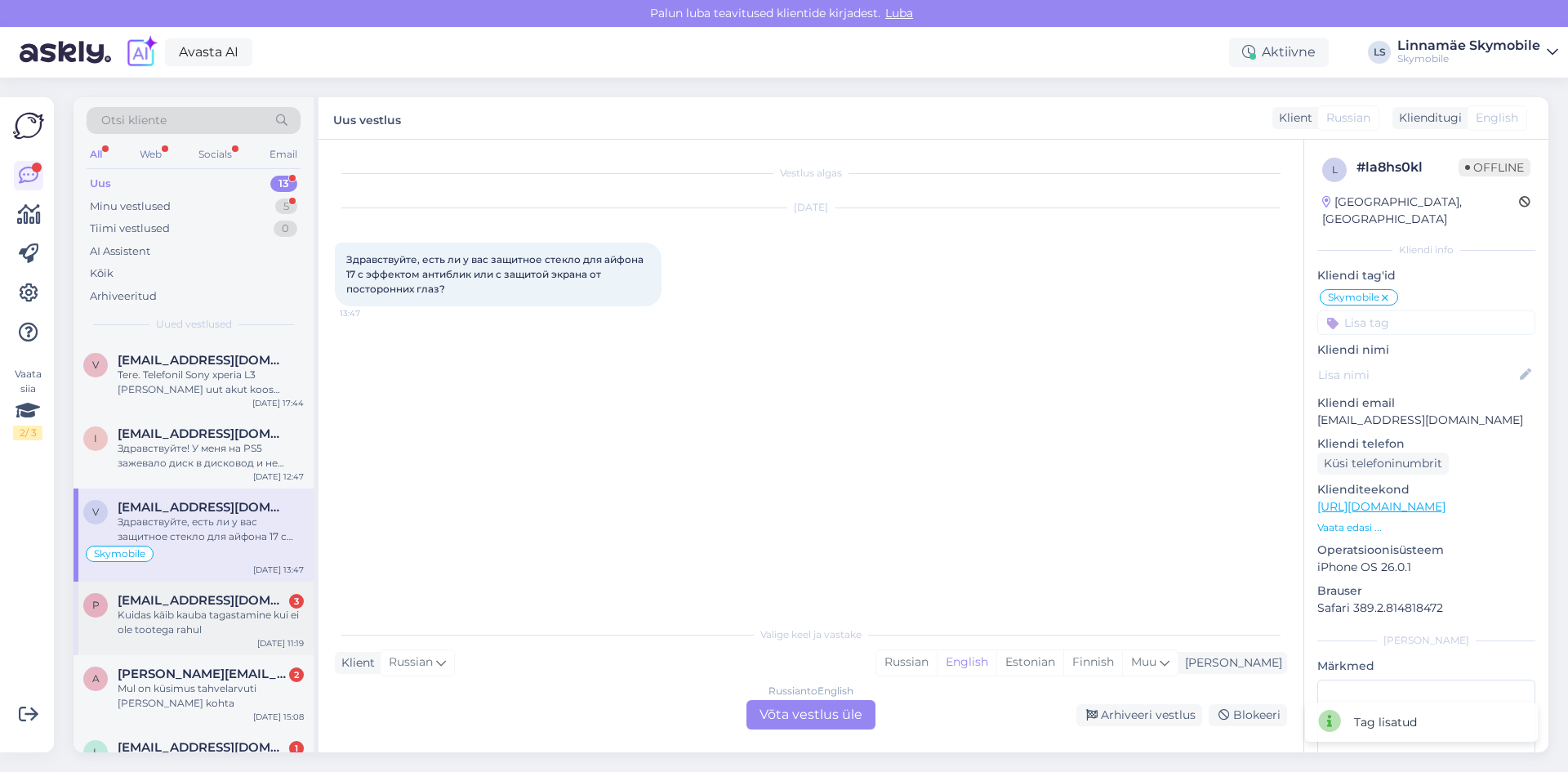
click at [143, 618] on div "Kuidas käib kauba tagastamine kui ei ole tootega rahul" at bounding box center [210, 622] width 186 height 29
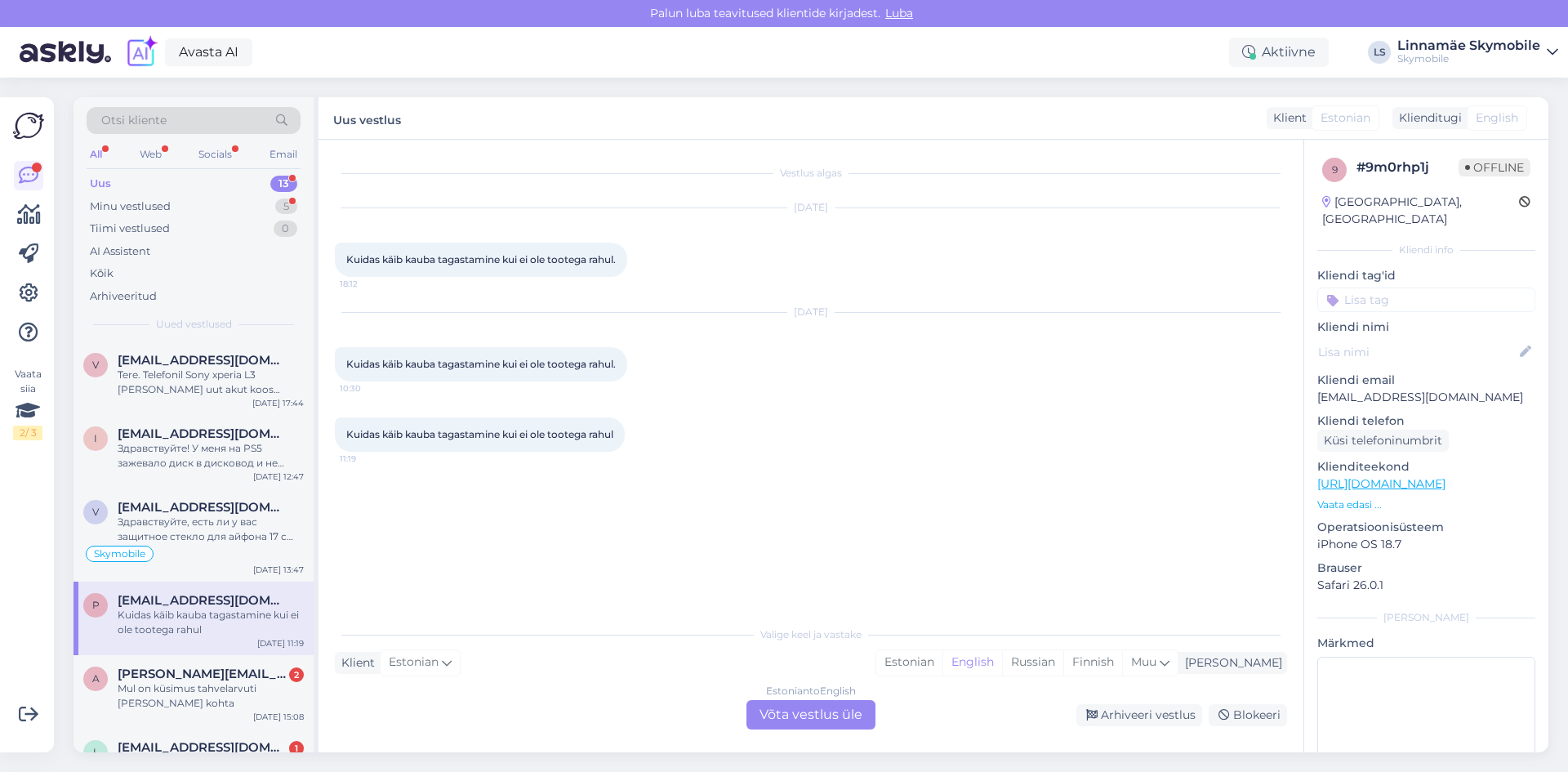
click at [1433, 288] on input at bounding box center [1425, 299] width 218 height 24
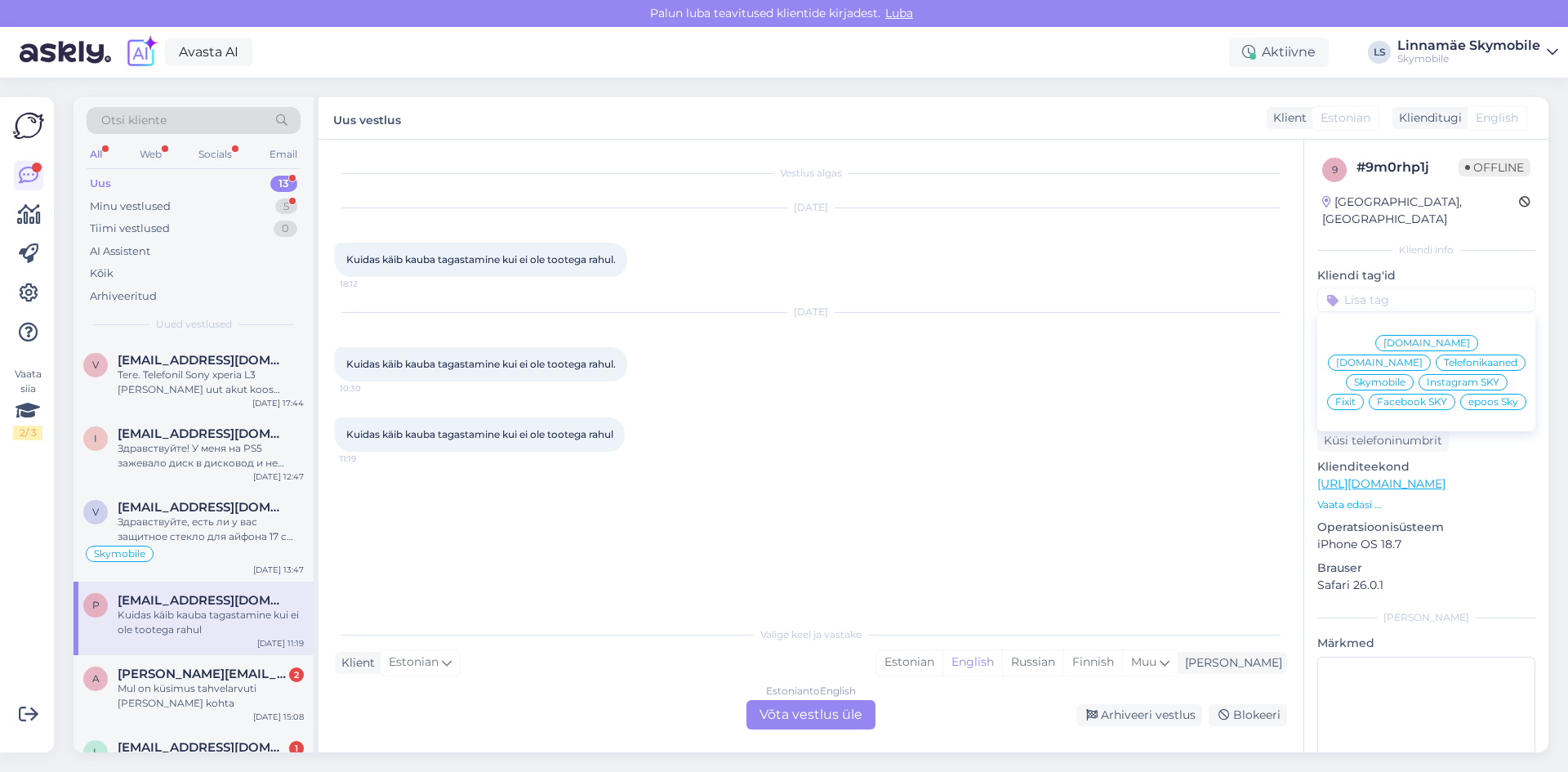
click at [1383, 339] on span "[DOMAIN_NAME]" at bounding box center [1426, 343] width 86 height 10
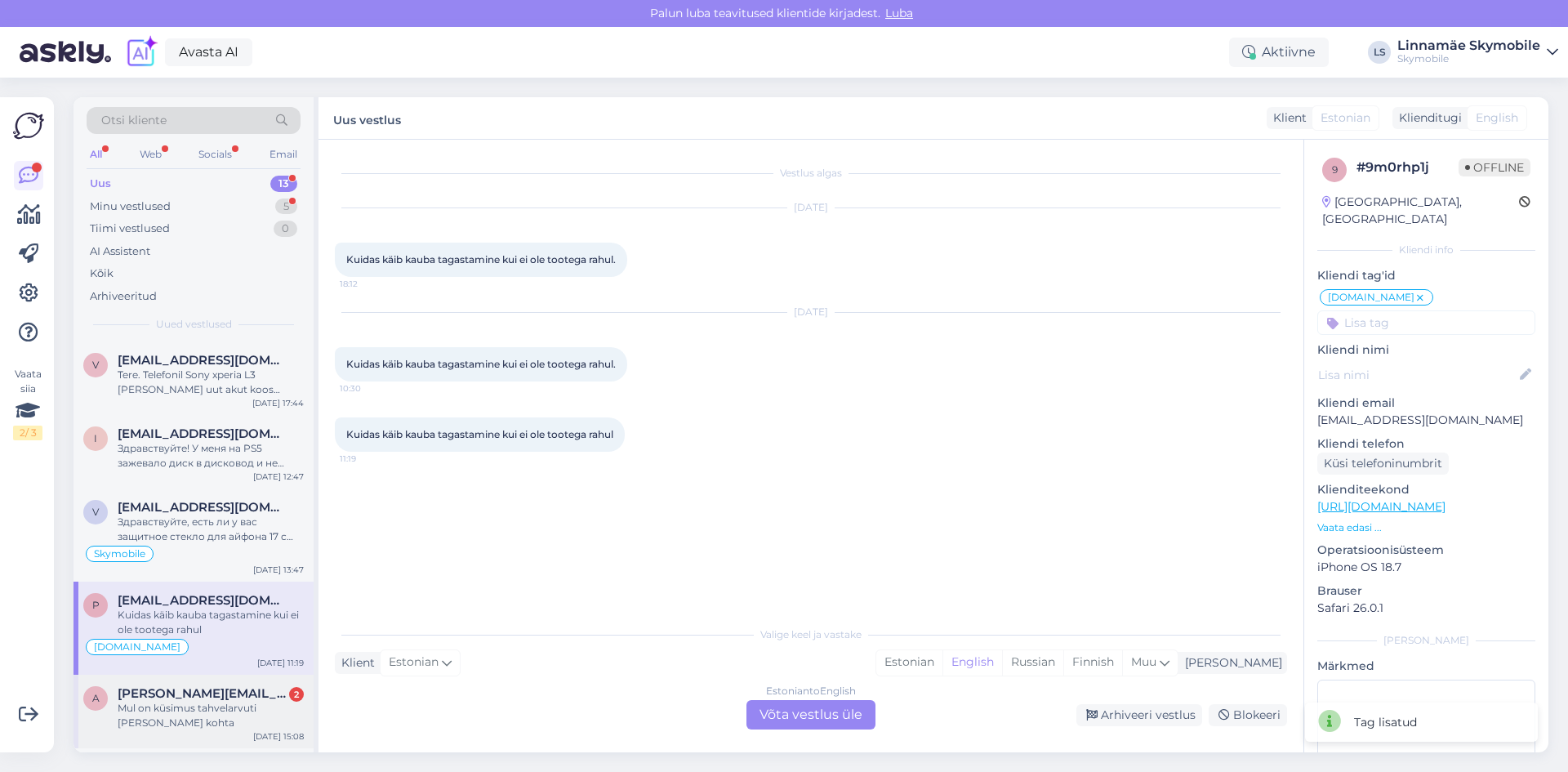
click at [243, 695] on span "[PERSON_NAME][EMAIL_ADDRESS][PERSON_NAME][DOMAIN_NAME]" at bounding box center [202, 693] width 170 height 15
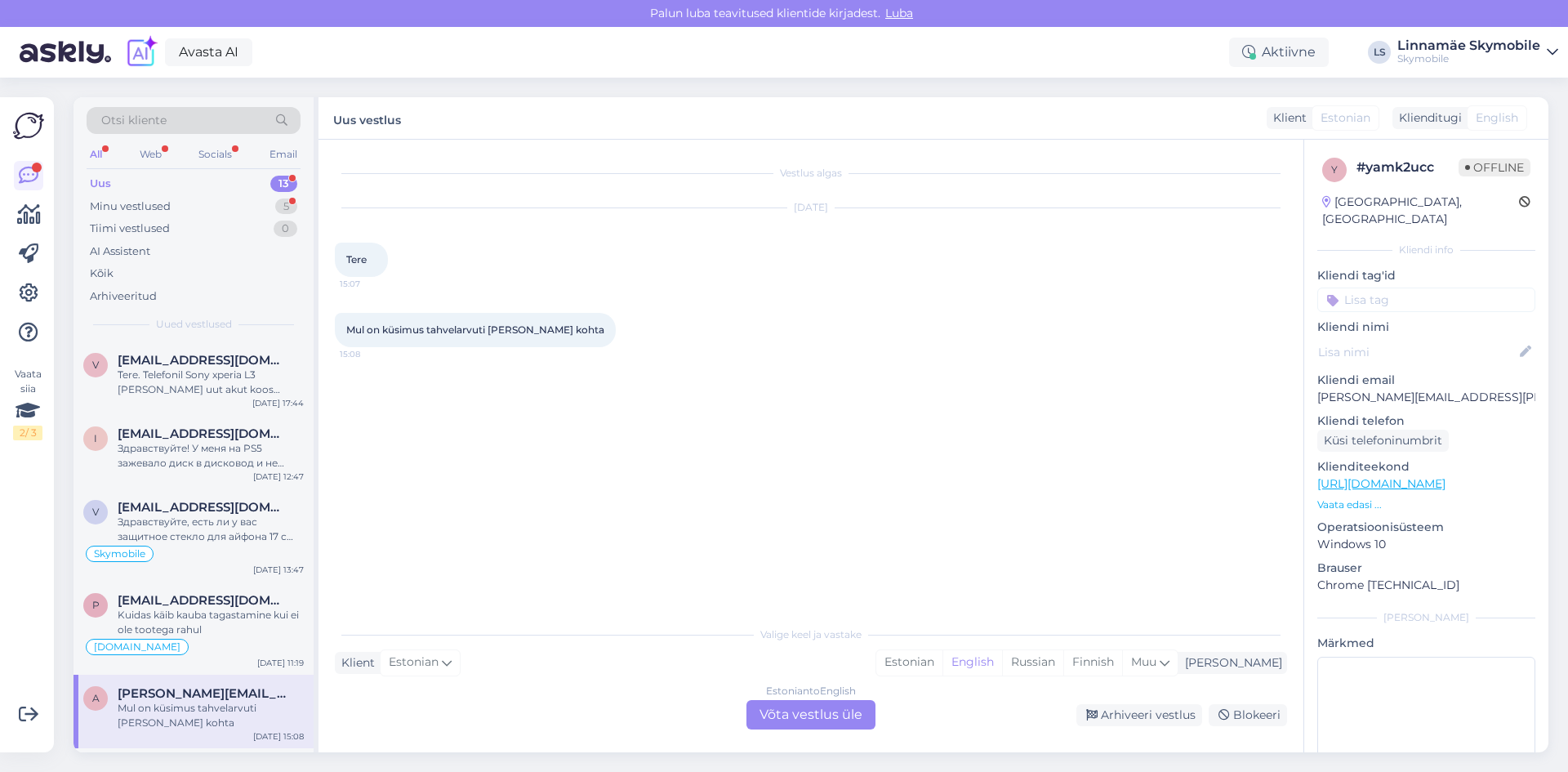
click at [1417, 288] on input at bounding box center [1425, 299] width 218 height 24
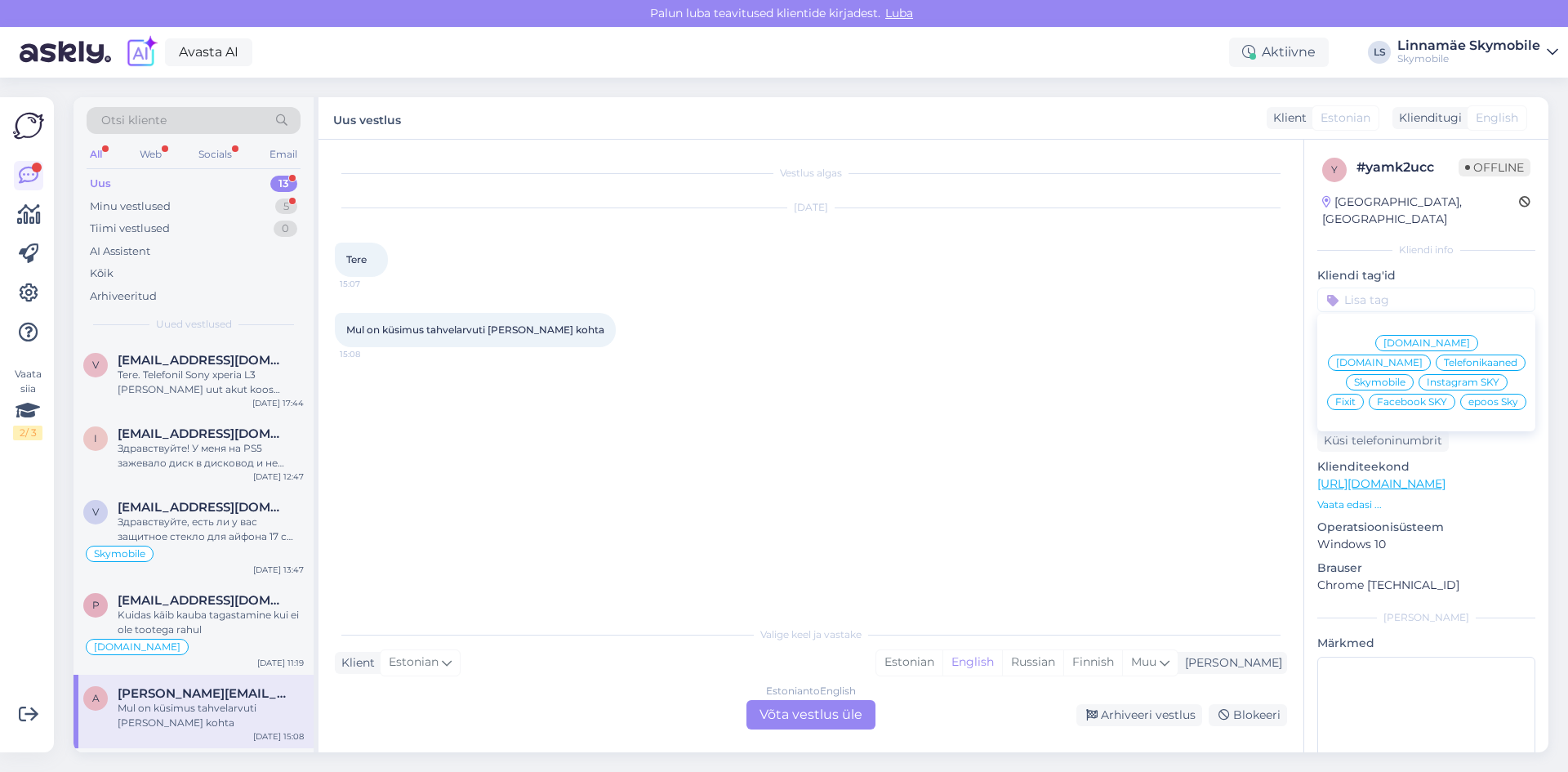
click at [1406, 378] on span "Skymobile" at bounding box center [1379, 383] width 52 height 10
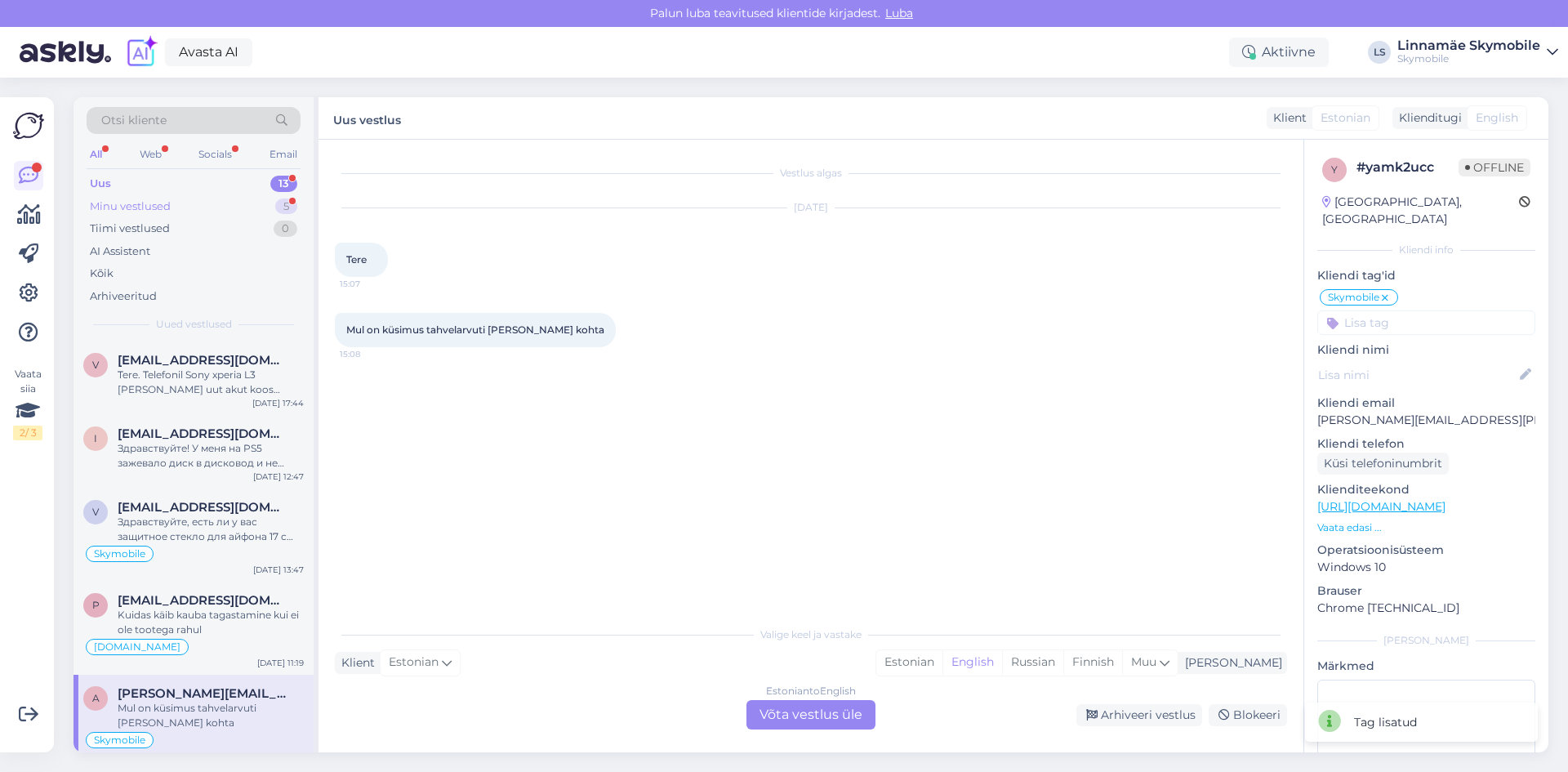
click at [161, 204] on div "Minu vestlused" at bounding box center [130, 206] width 81 height 17
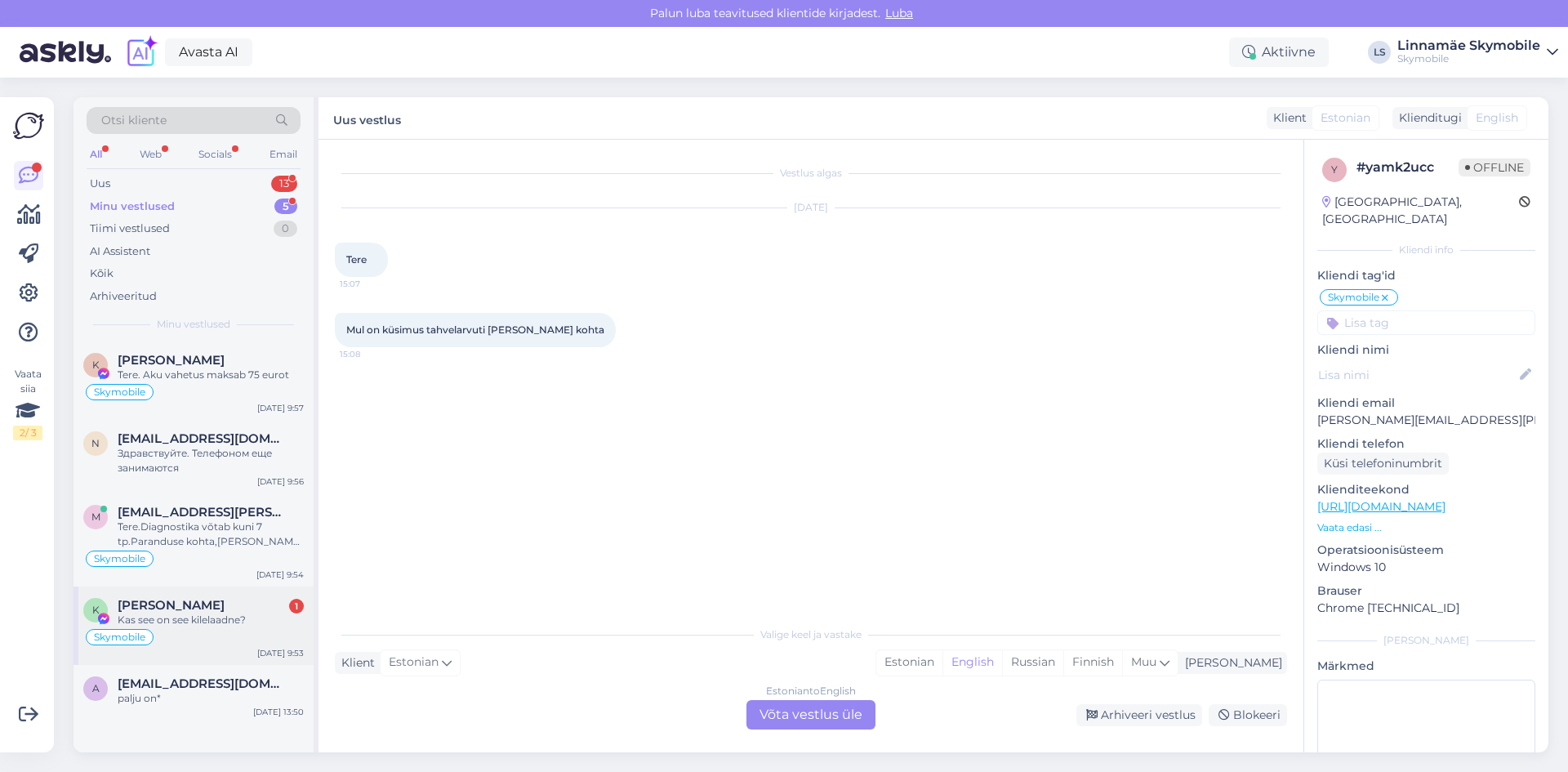
click at [233, 627] on div "Skymobile" at bounding box center [193, 637] width 220 height 20
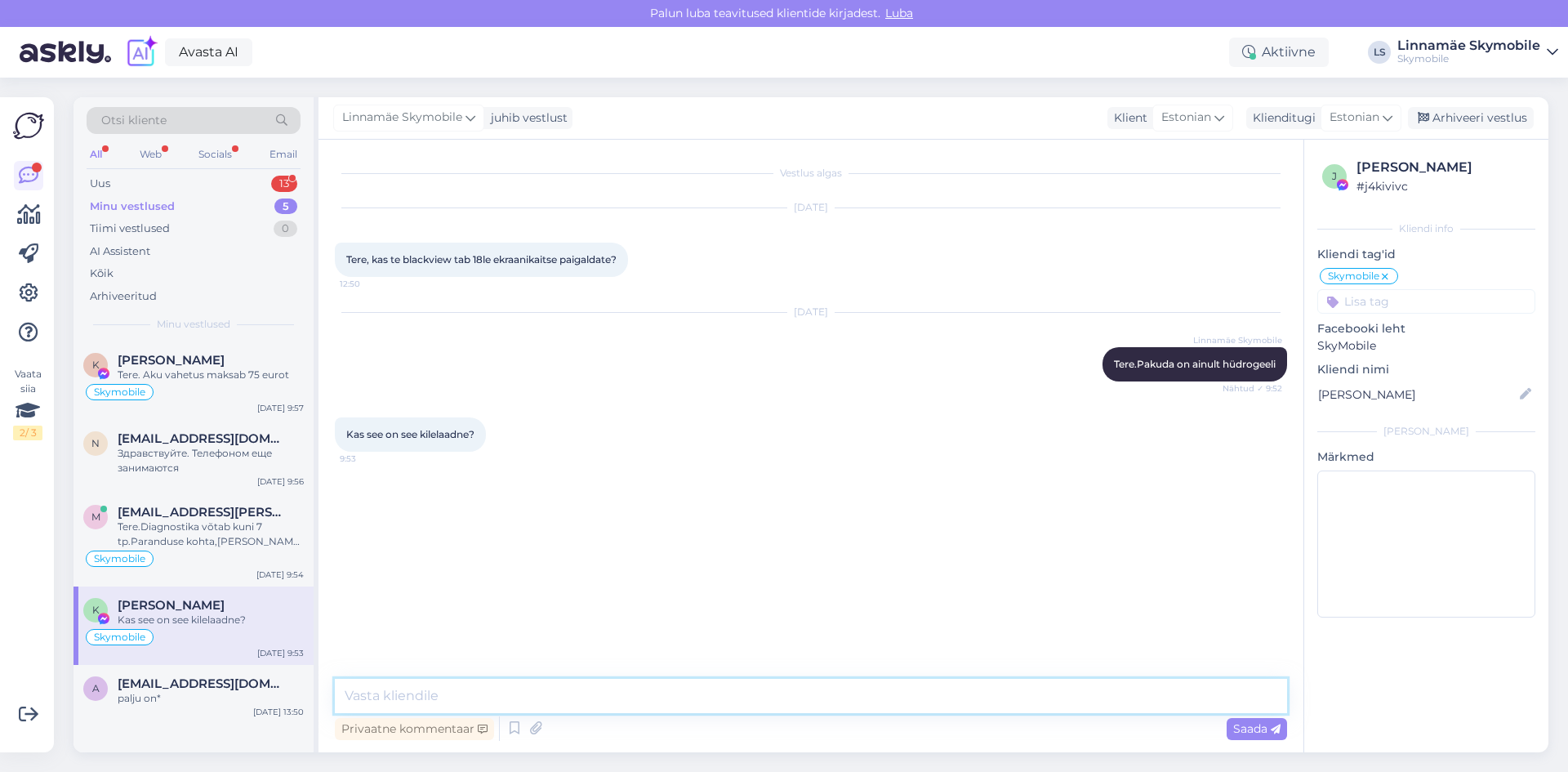
click at [435, 685] on textarea at bounding box center [810, 696] width 952 height 34
type textarea "Jah"
click at [196, 457] on div "Здравствуйте. Телефоном еще занимаются" at bounding box center [210, 461] width 186 height 29
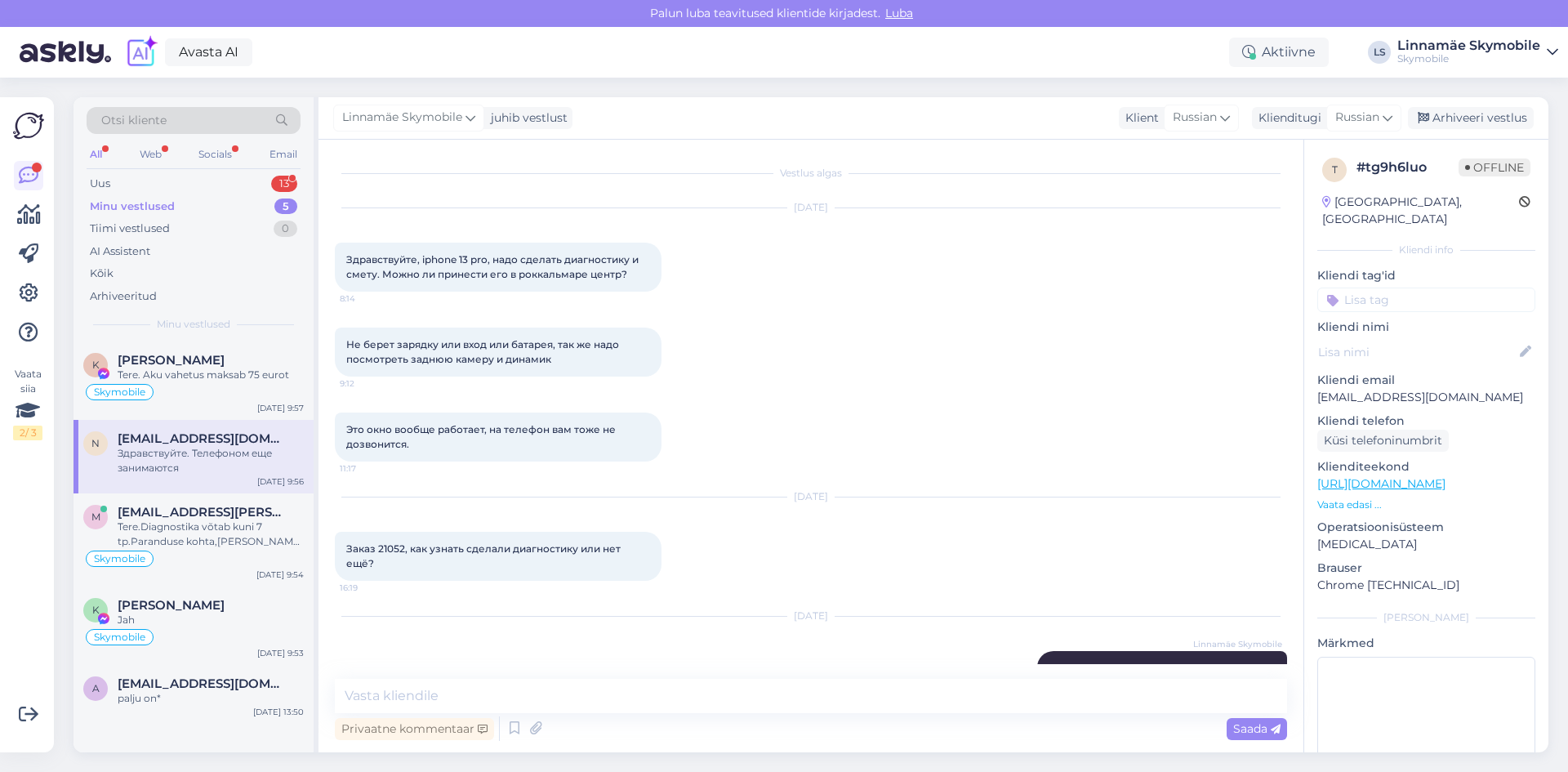
scroll to position [24, 0]
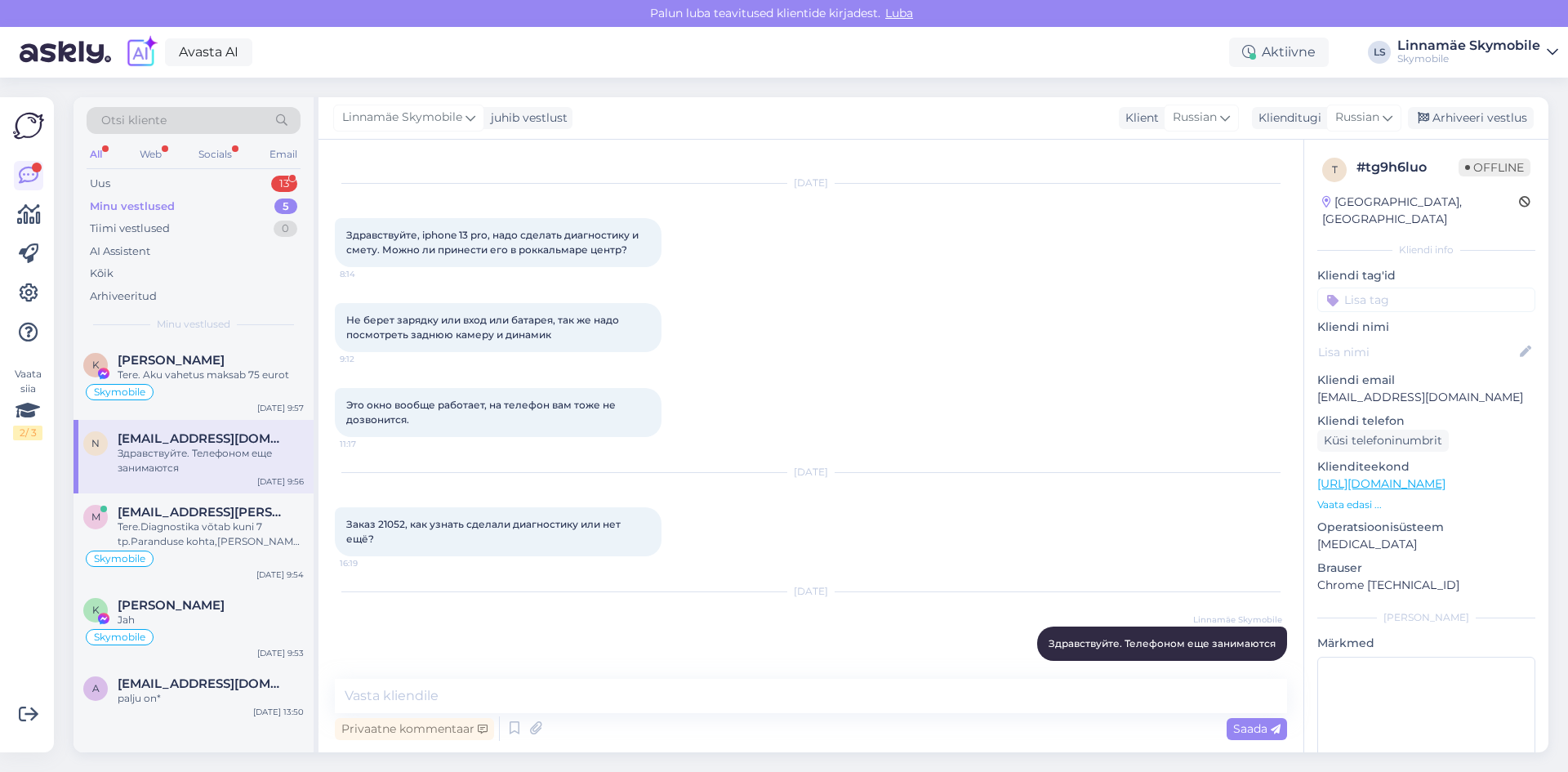
click at [1389, 288] on input at bounding box center [1425, 299] width 218 height 24
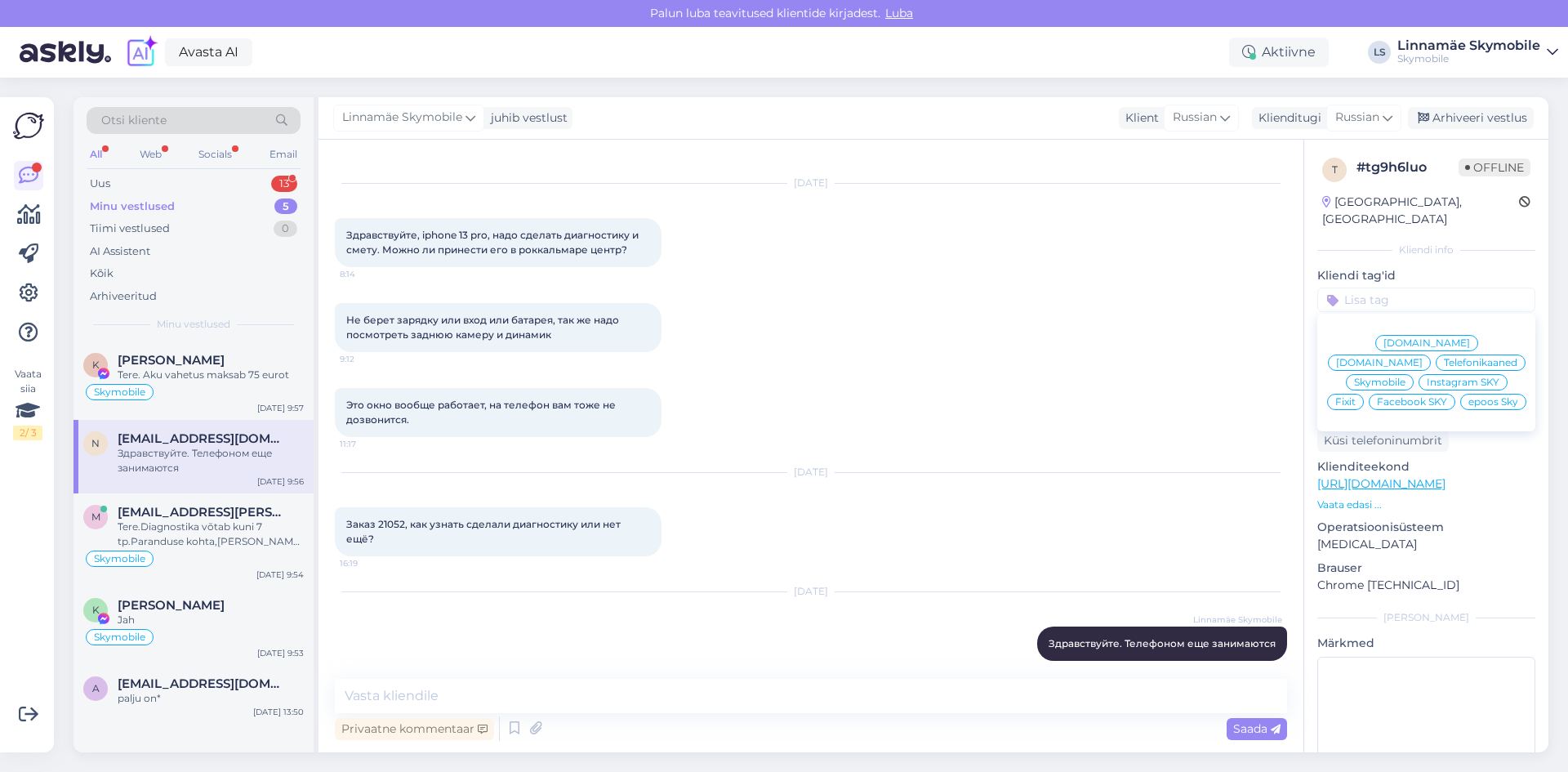
click at [1406, 378] on span "Skymobile" at bounding box center [1379, 383] width 52 height 10
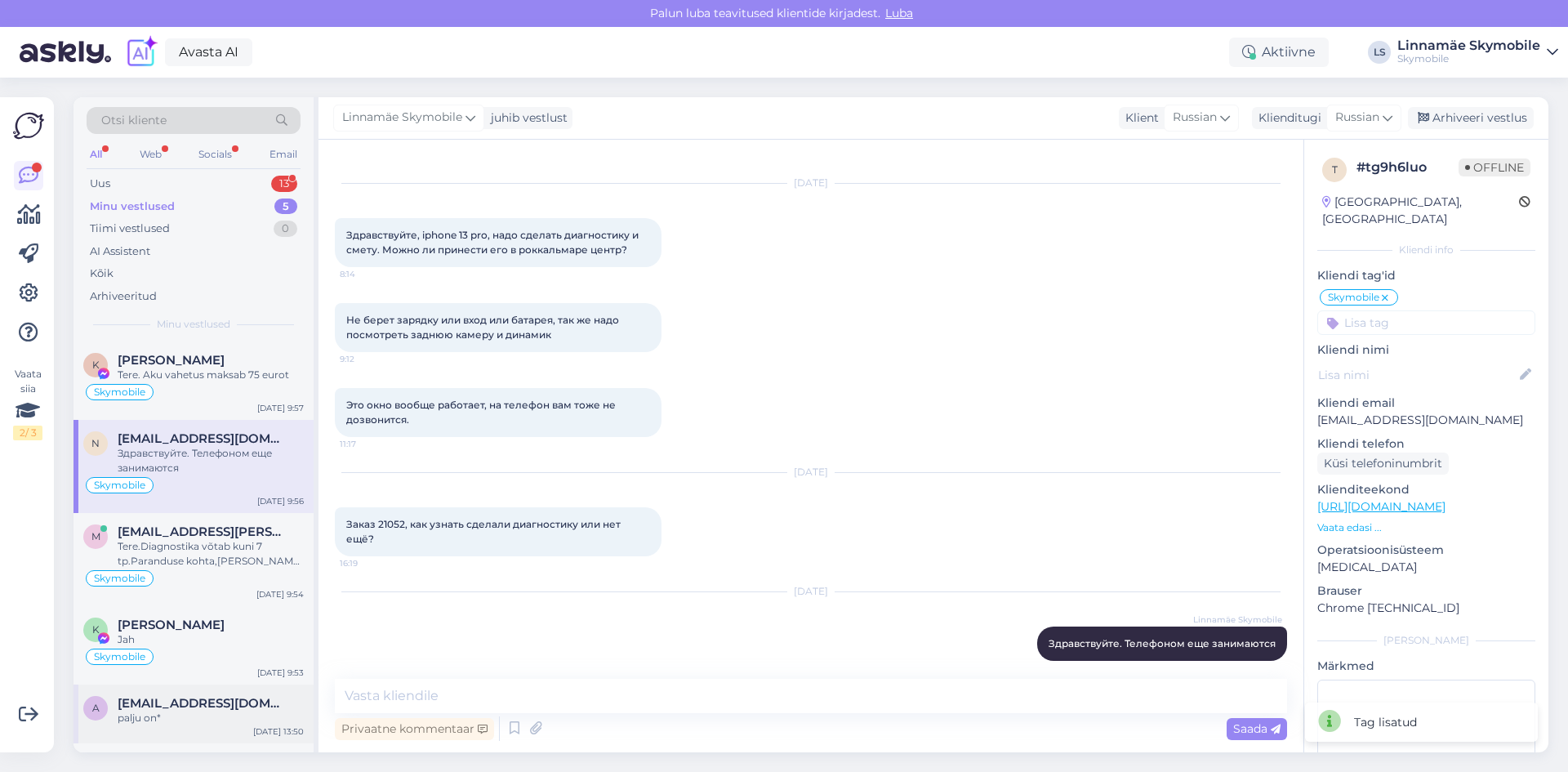
click at [185, 706] on span "[EMAIL_ADDRESS][DOMAIN_NAME]" at bounding box center [202, 703] width 170 height 15
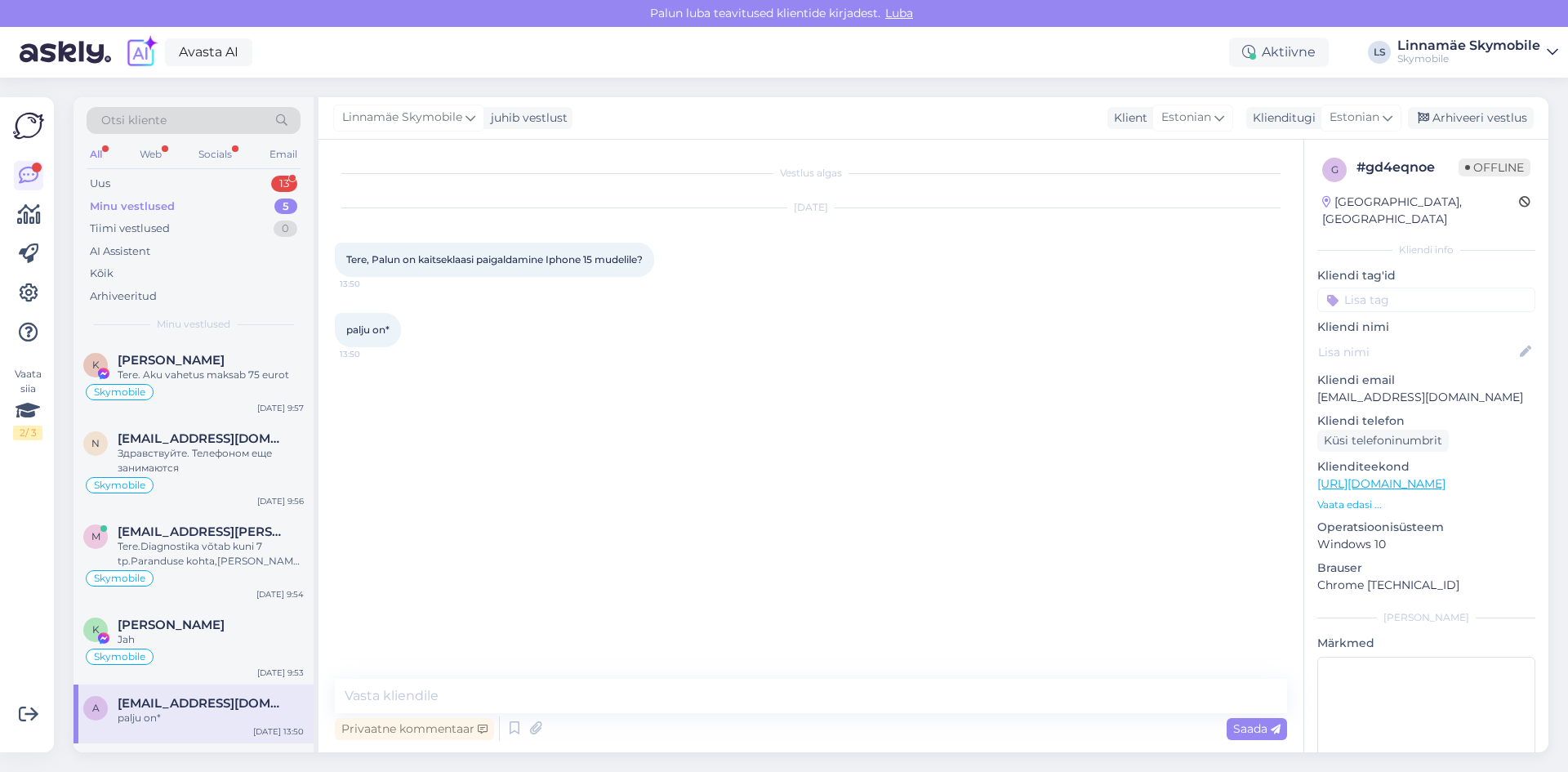
click at [1395, 288] on input at bounding box center [1425, 299] width 218 height 24
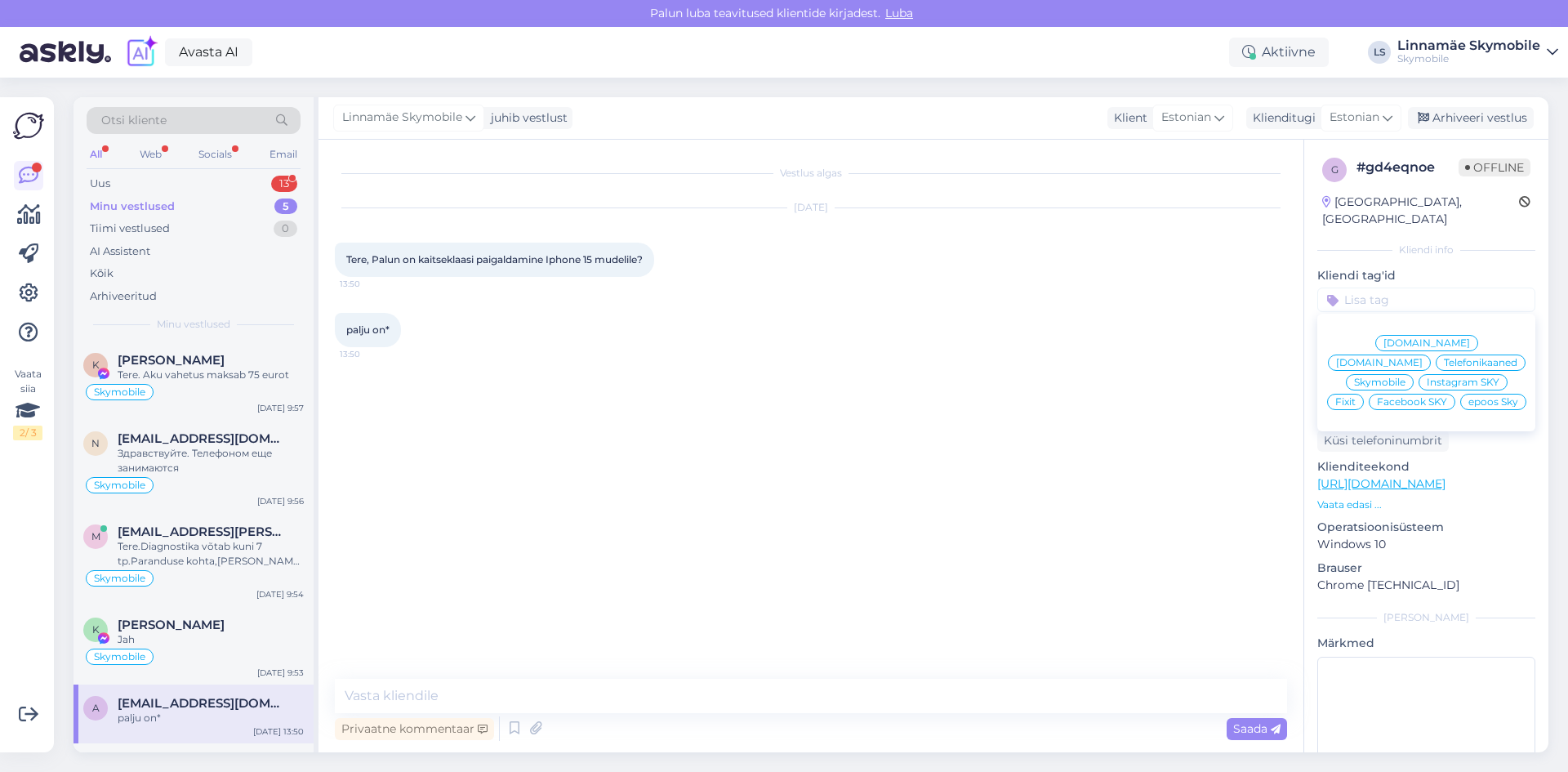
click at [1406, 378] on span "Skymobile" at bounding box center [1379, 383] width 52 height 10
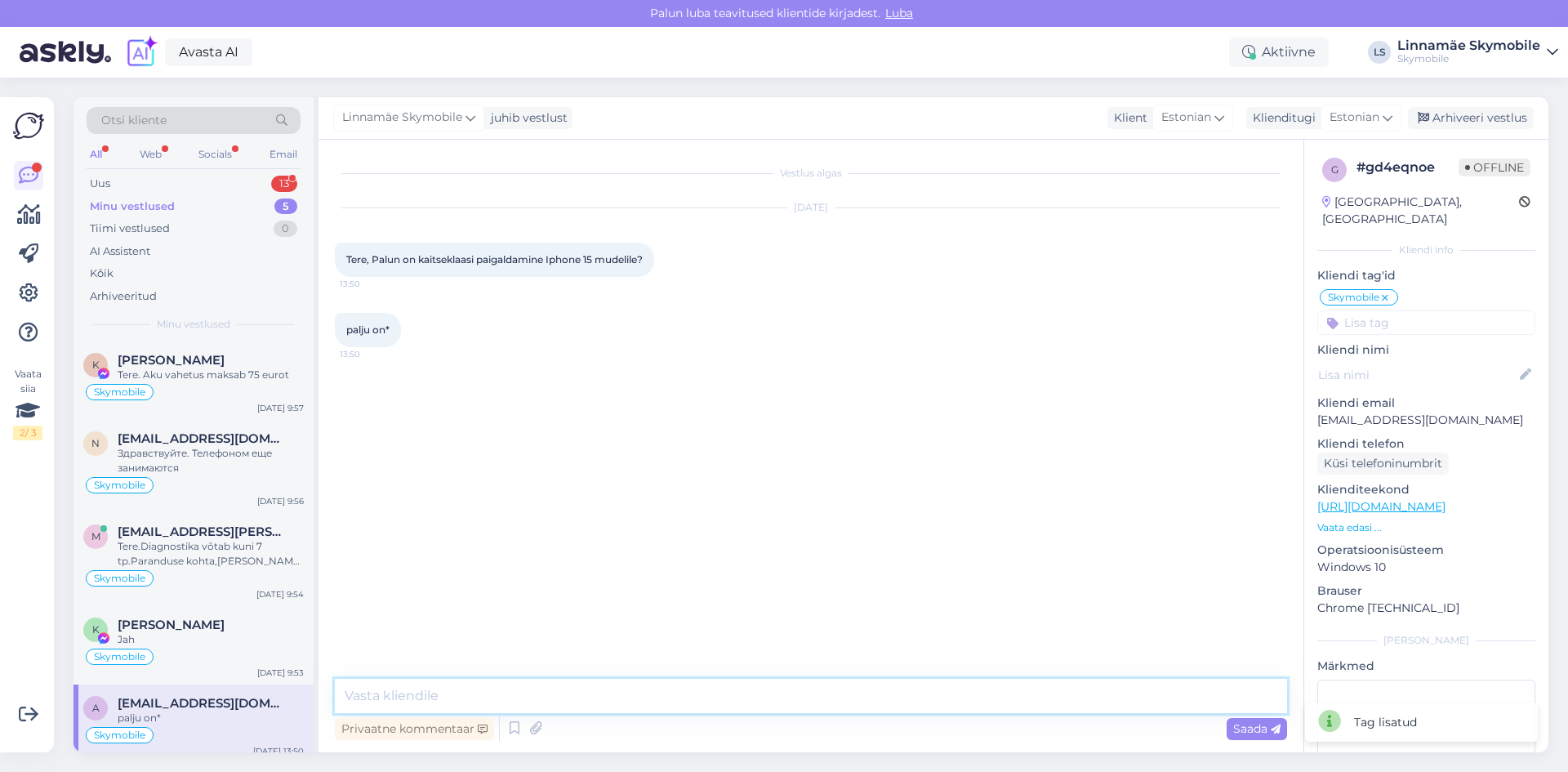
click at [453, 703] on textarea at bounding box center [810, 696] width 952 height 34
click at [161, 196] on div "Minu vestlused 5" at bounding box center [193, 206] width 214 height 23
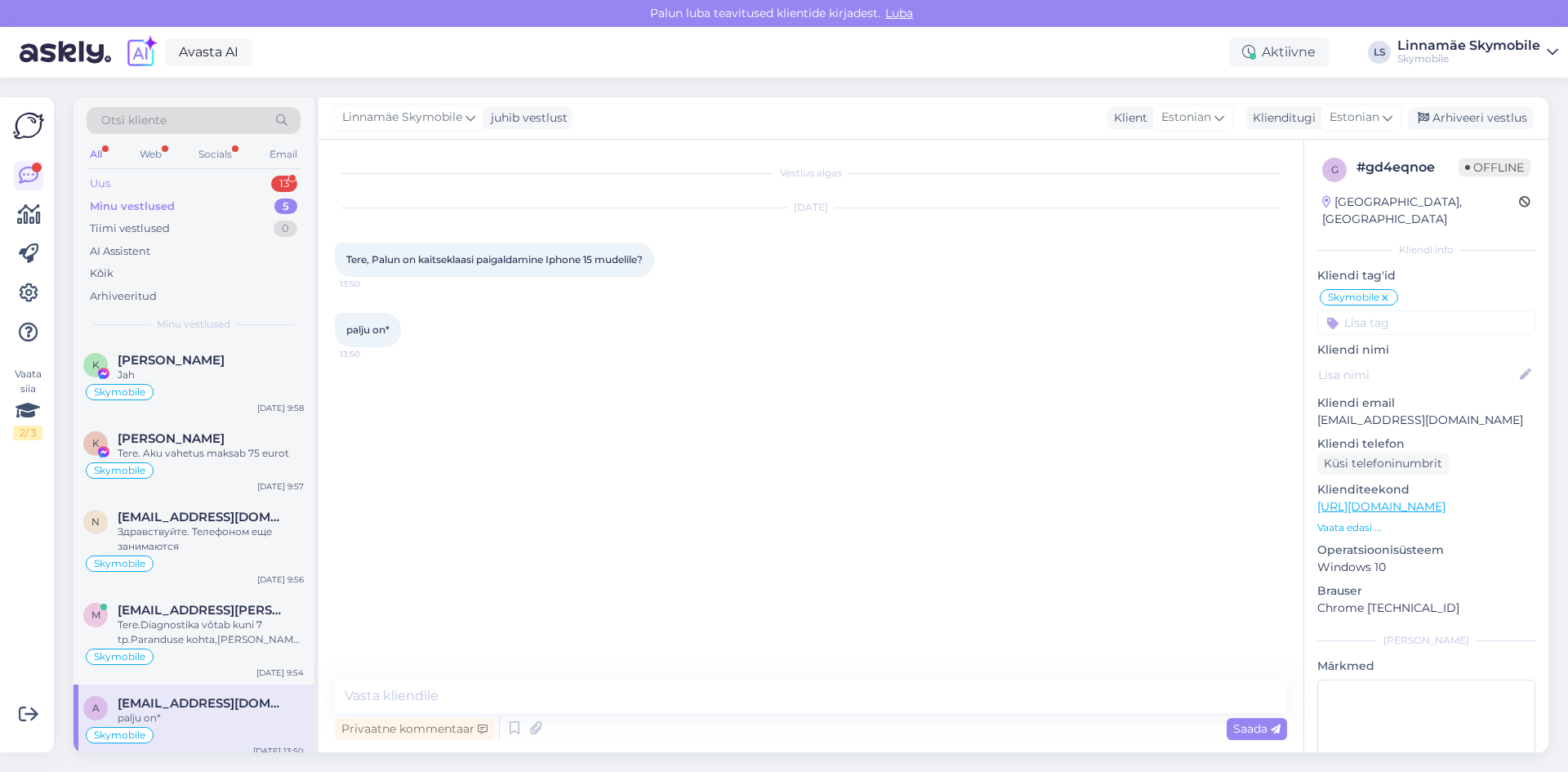
click at [144, 183] on div "Uus 13" at bounding box center [193, 183] width 214 height 23
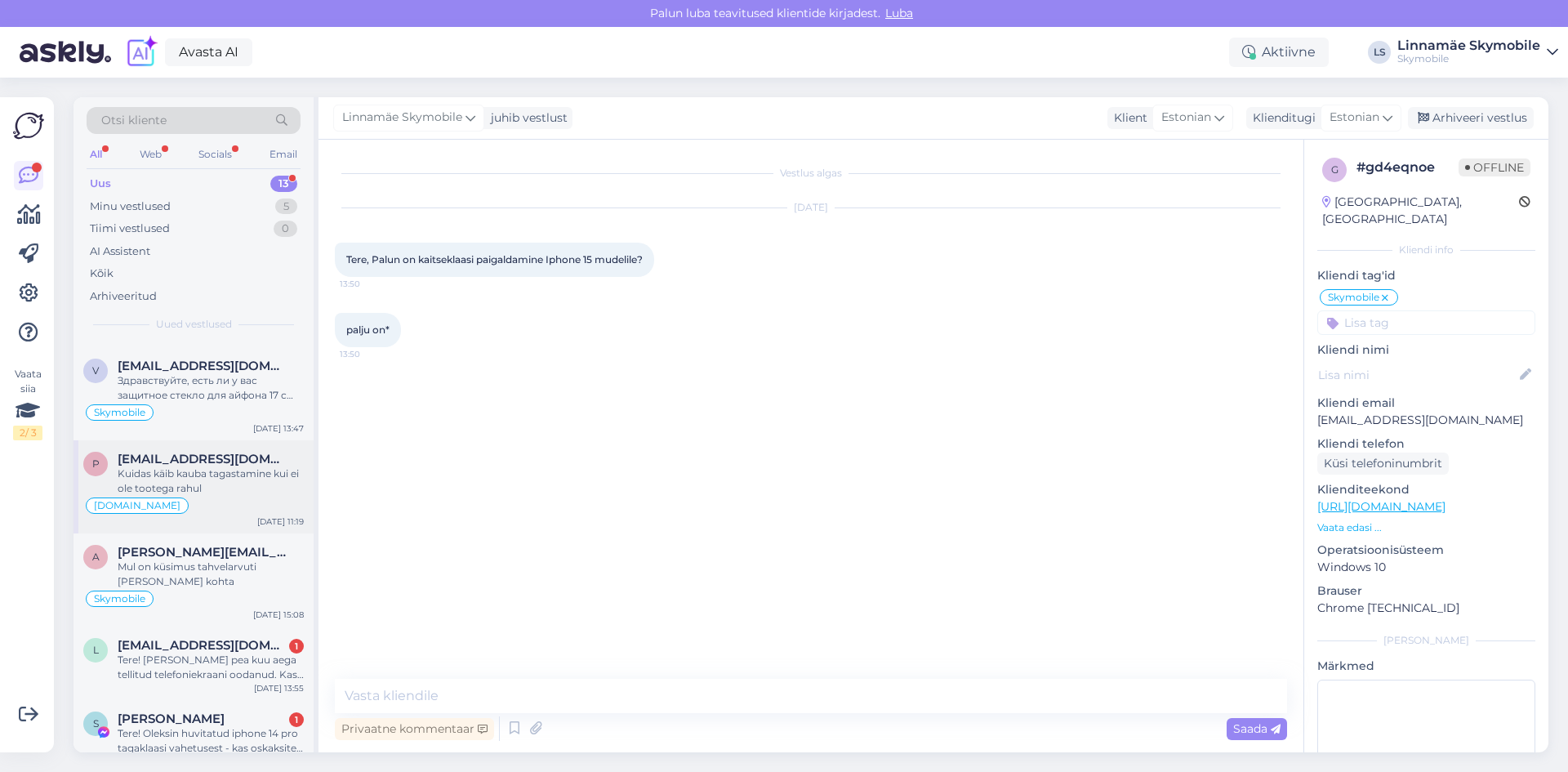
scroll to position [163, 0]
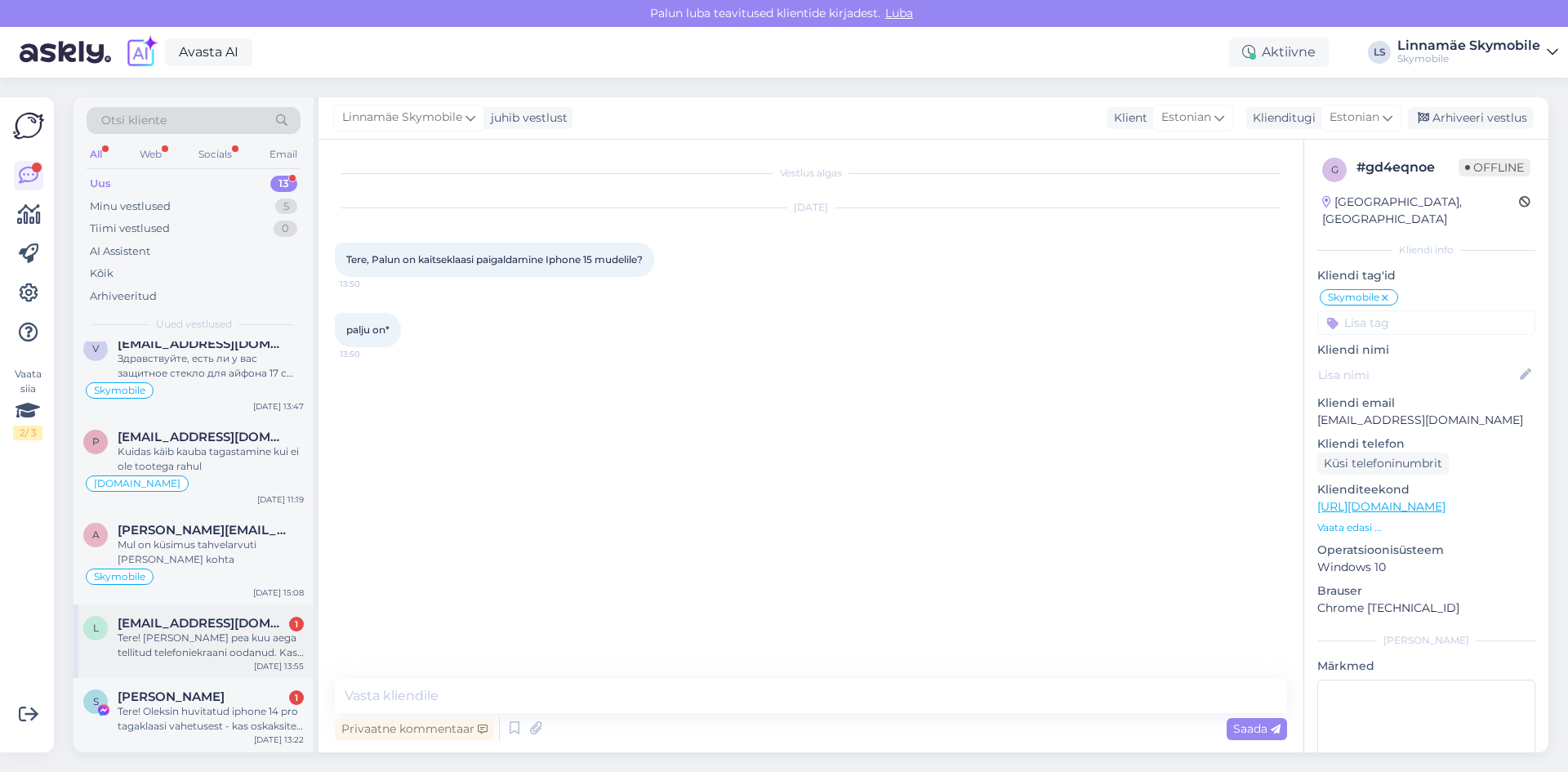
click at [188, 648] on div "Tere! [PERSON_NAME] pea kuu aega tellitud telefoniekraani oodanud. Kas selle ko…" at bounding box center [210, 645] width 186 height 29
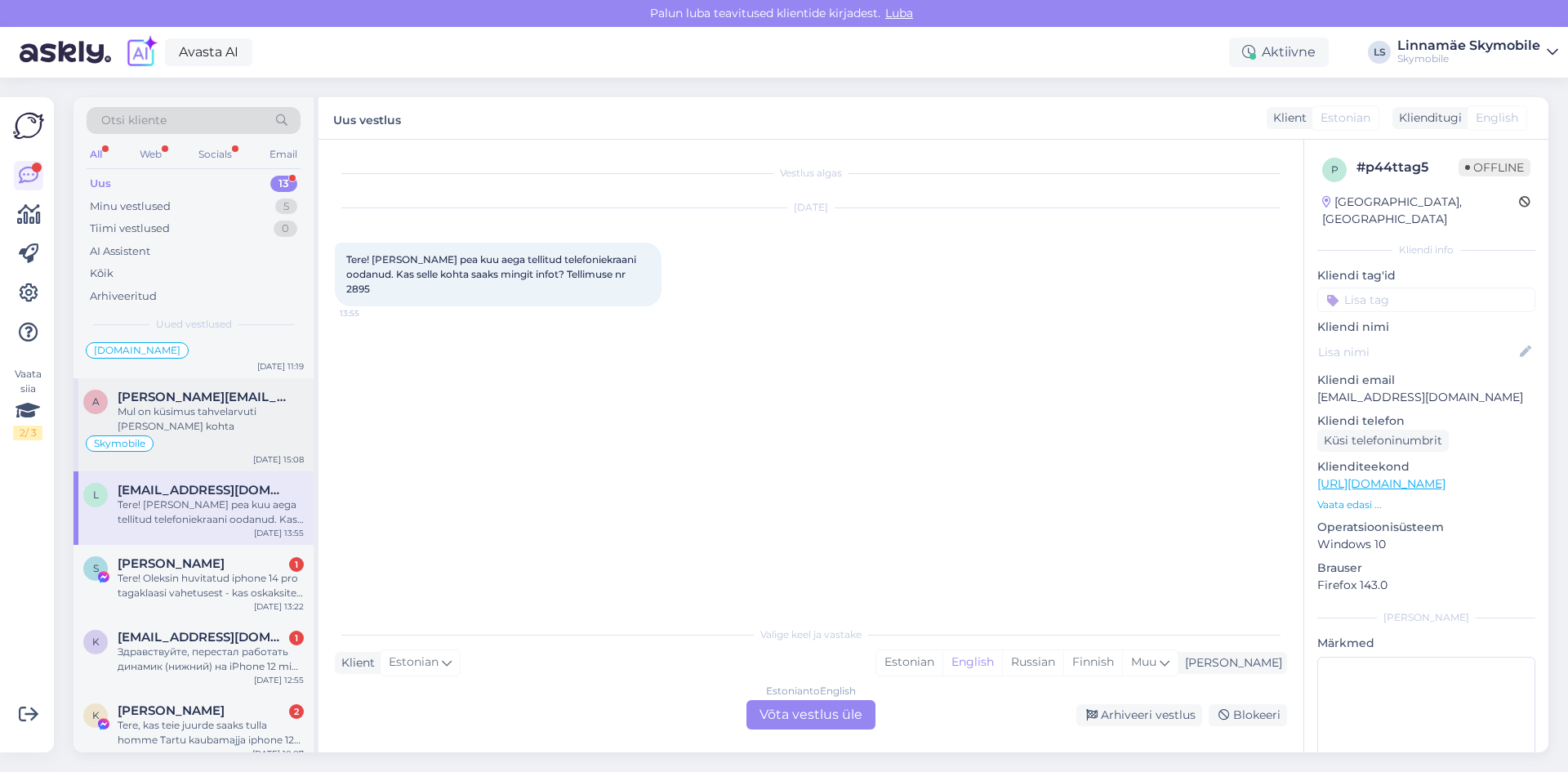
scroll to position [327, 0]
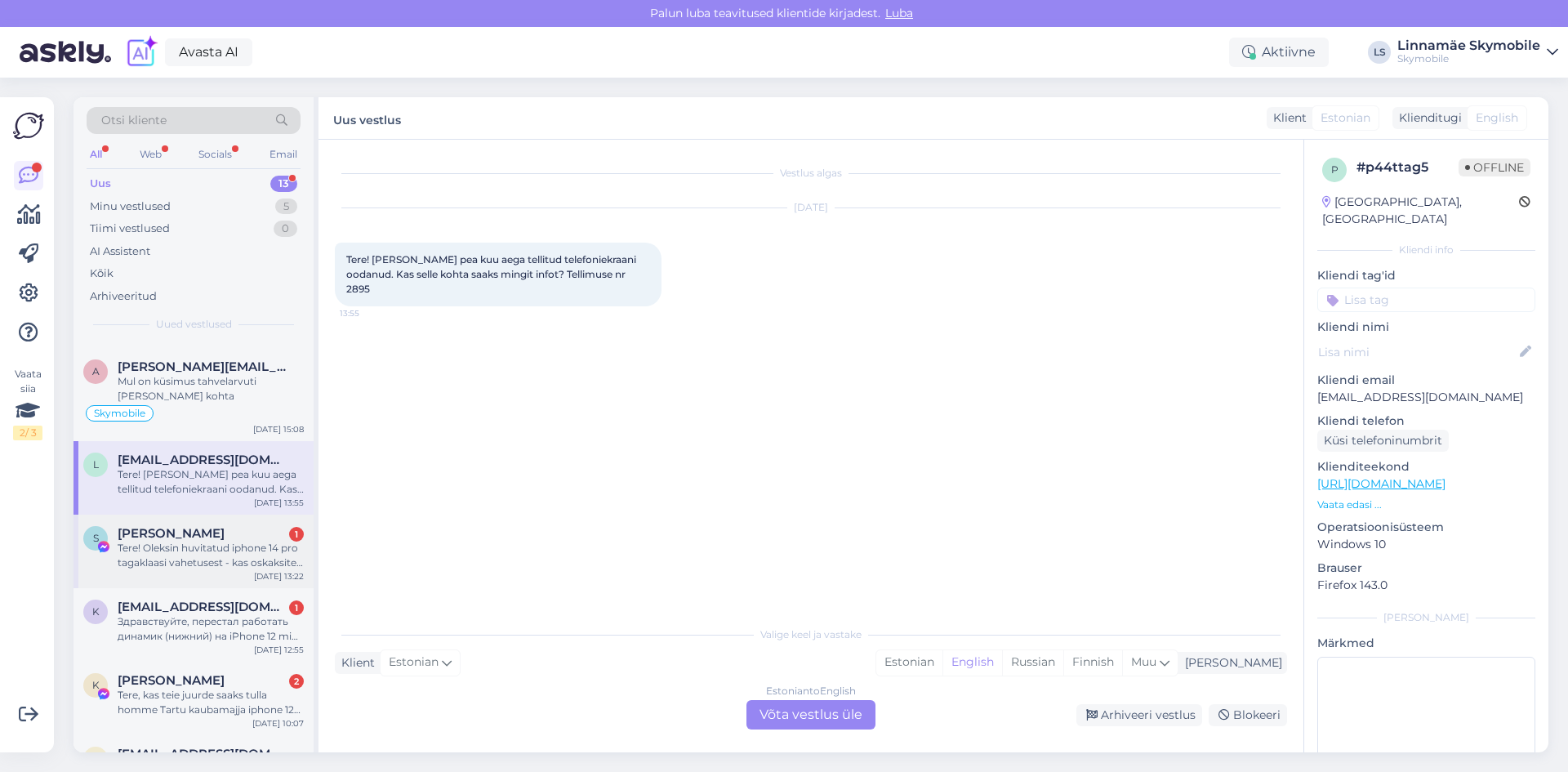
click at [217, 541] on div "Tere! Oleksin huvitatud iphone 14 pro tagaklaasi vahetusest - kas oskaksite hin…" at bounding box center [210, 556] width 186 height 29
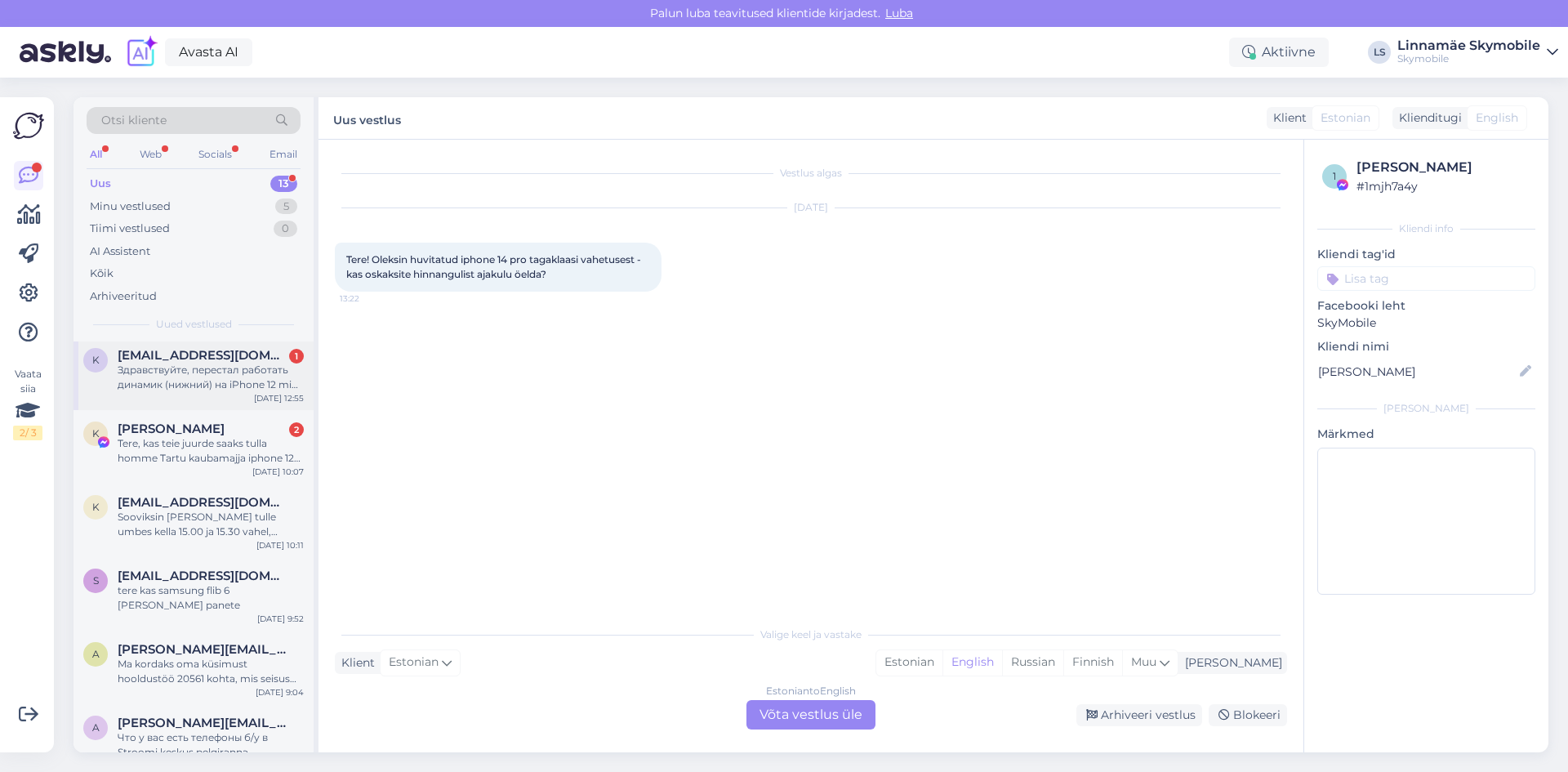
scroll to position [589, 0]
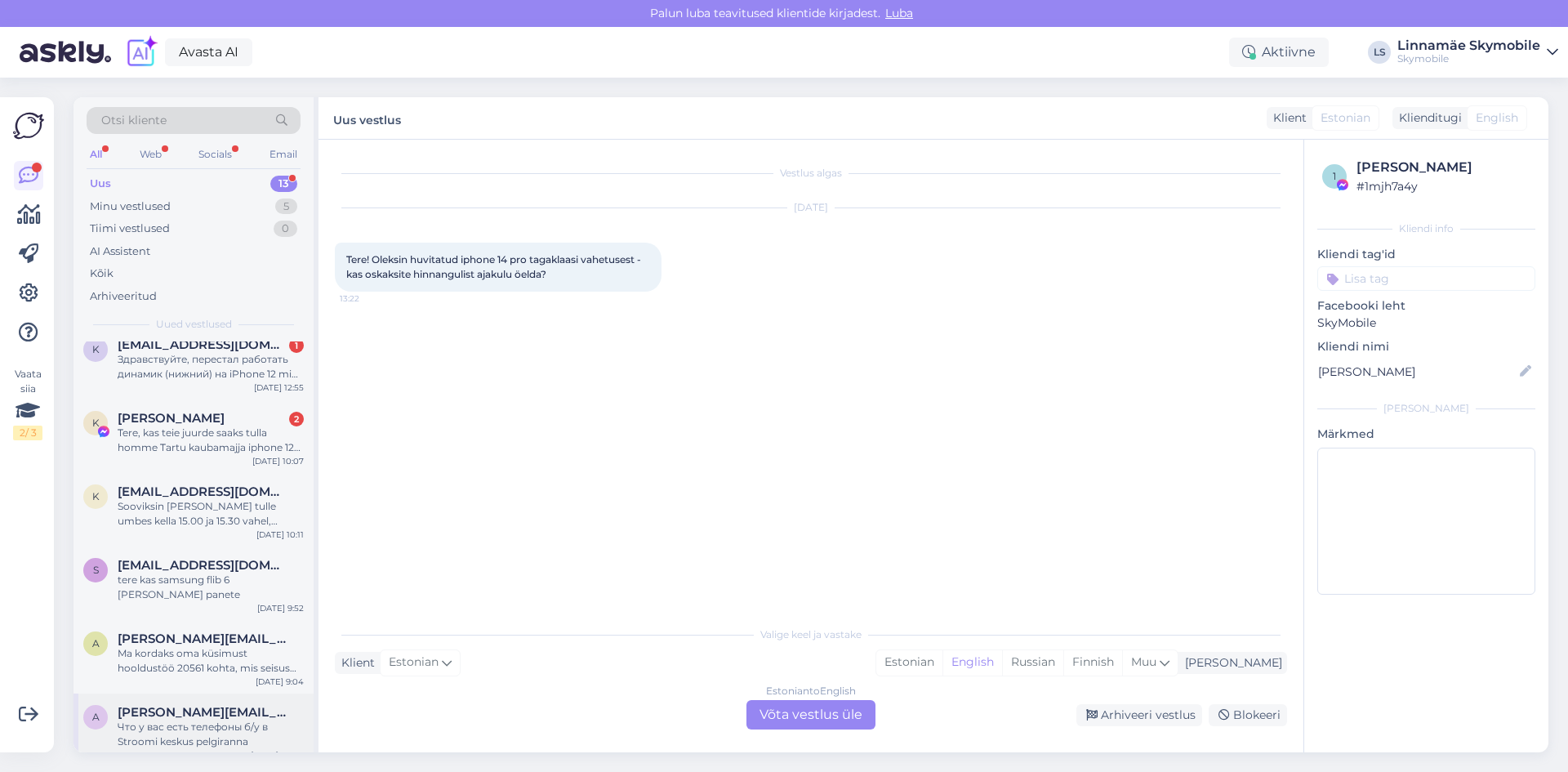
click at [195, 719] on div "Что у вас есть телефоны б/у в Stroomi keskus pelgiranna" at bounding box center [210, 734] width 186 height 29
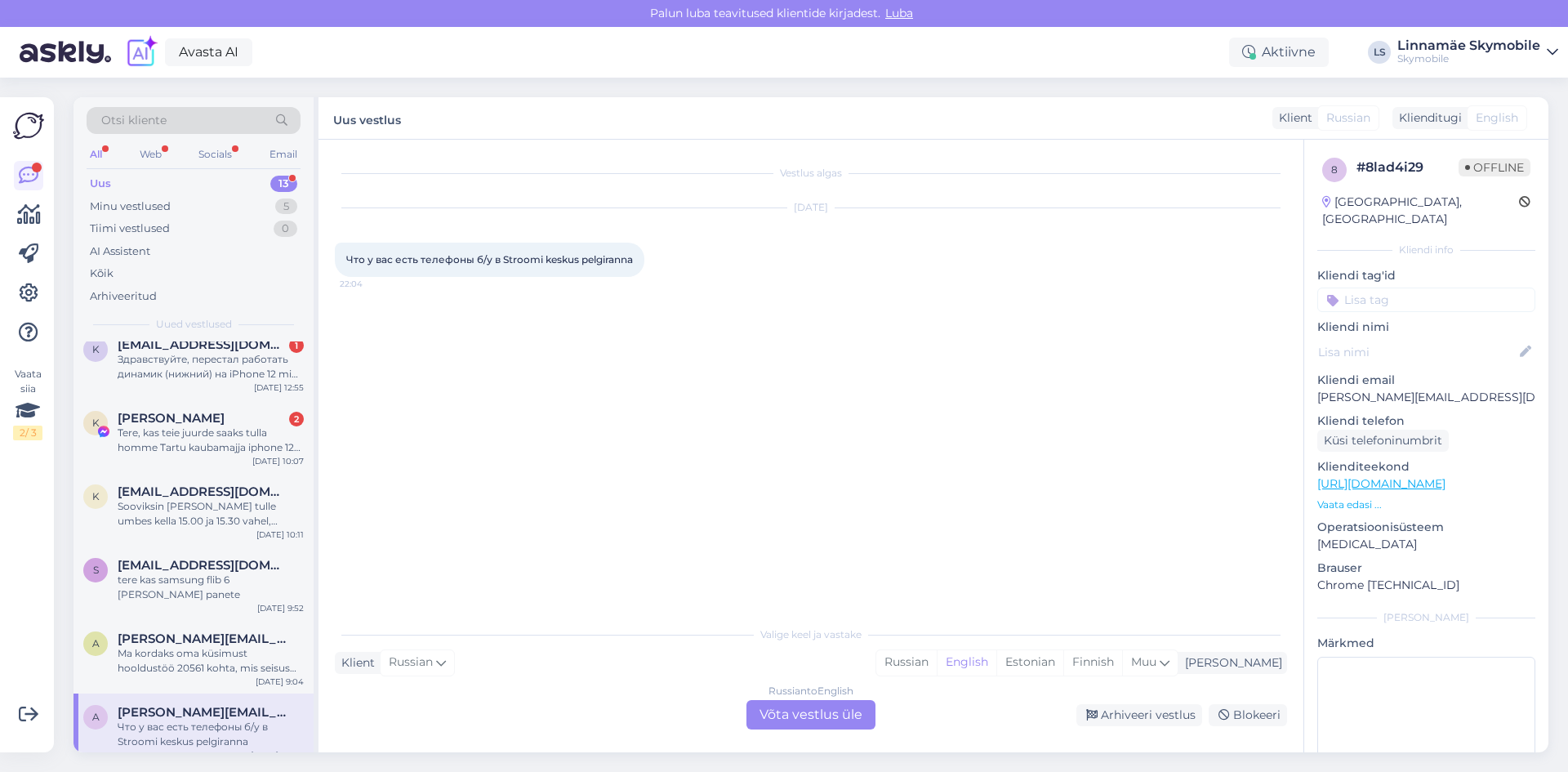
click at [1376, 288] on input at bounding box center [1425, 299] width 218 height 24
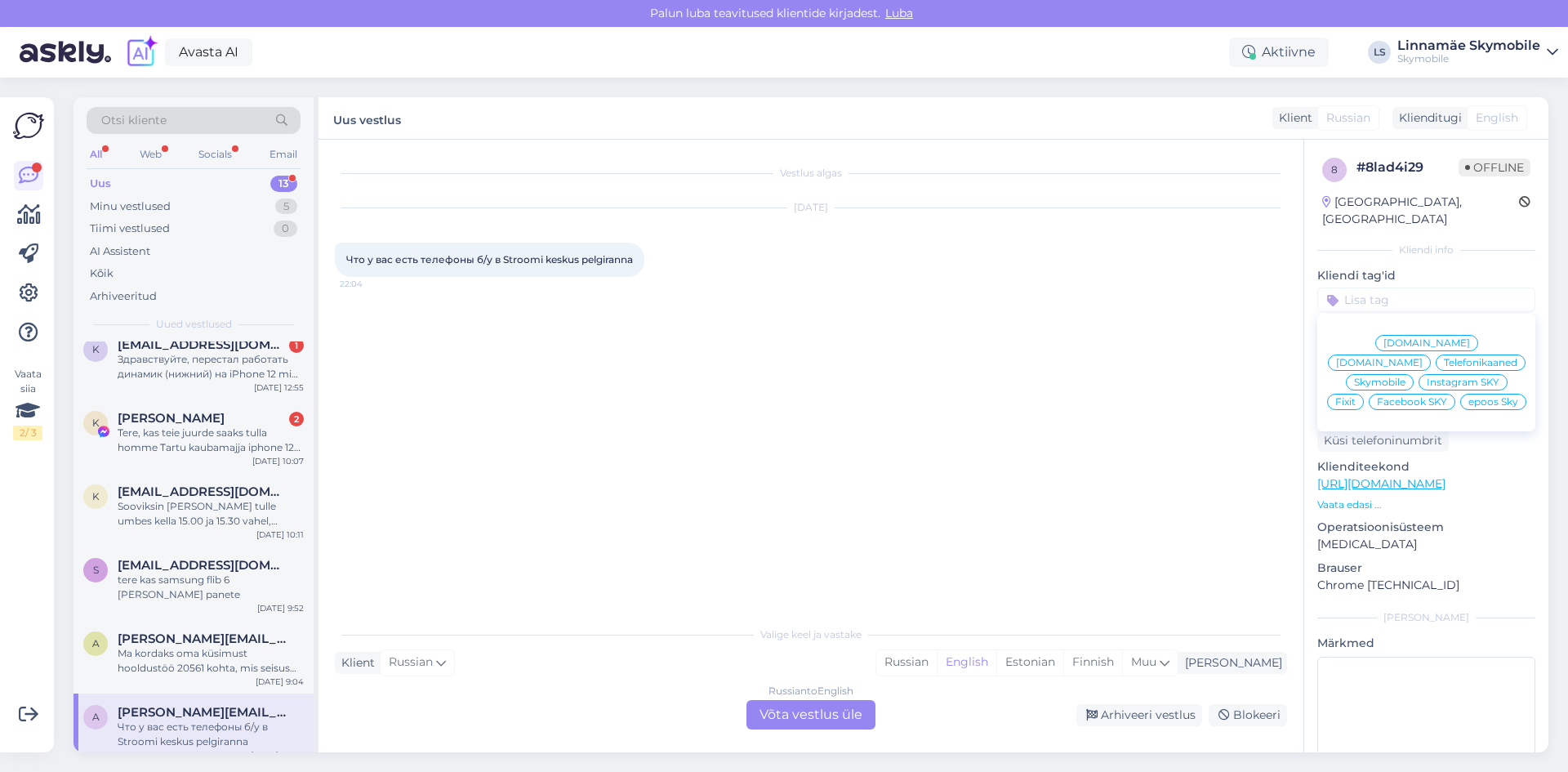
click at [1406, 378] on span "Skymobile" at bounding box center [1379, 383] width 52 height 10
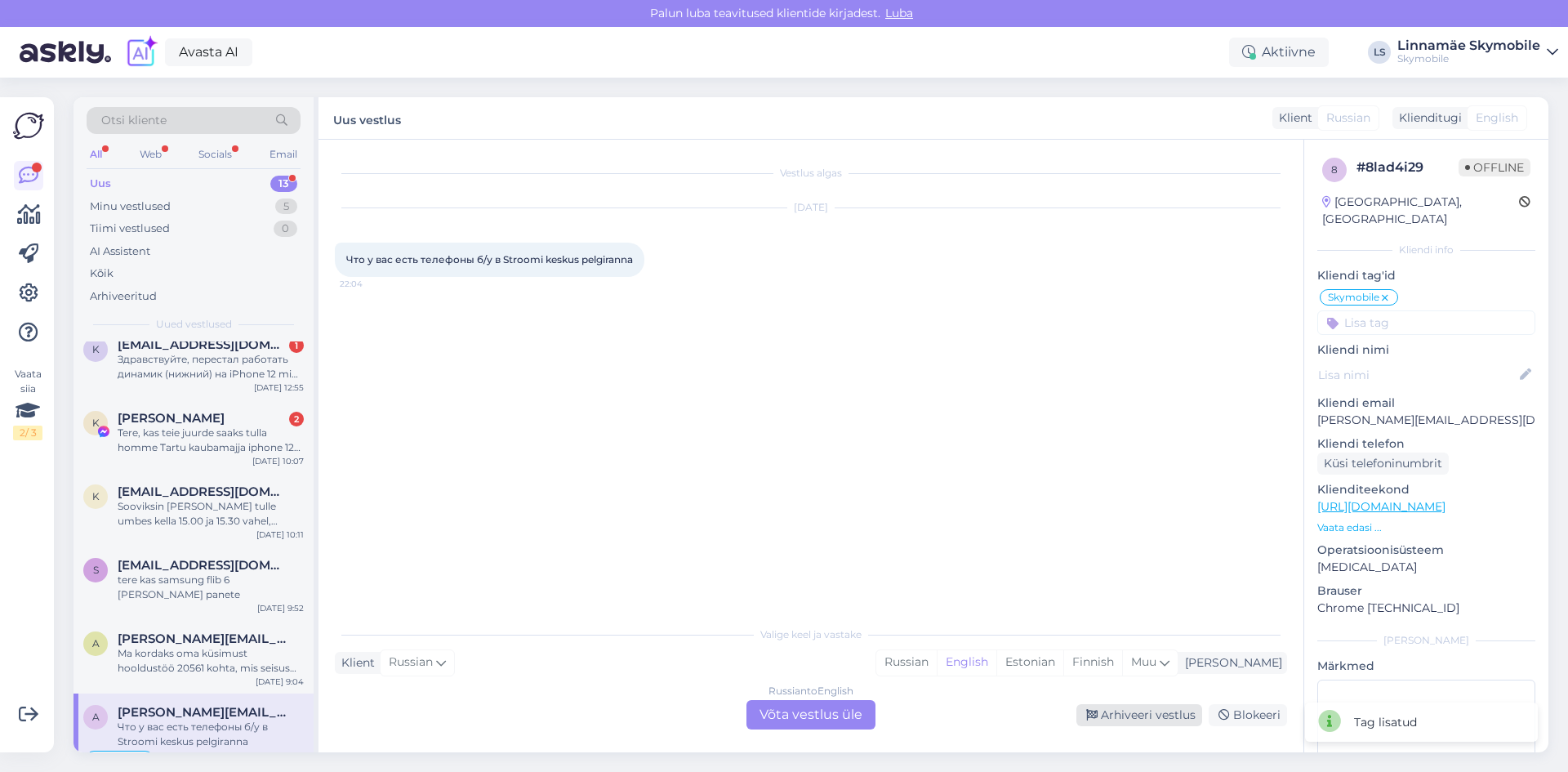
click at [1158, 716] on div "Arhiveeri vestlus" at bounding box center [1139, 715] width 126 height 23
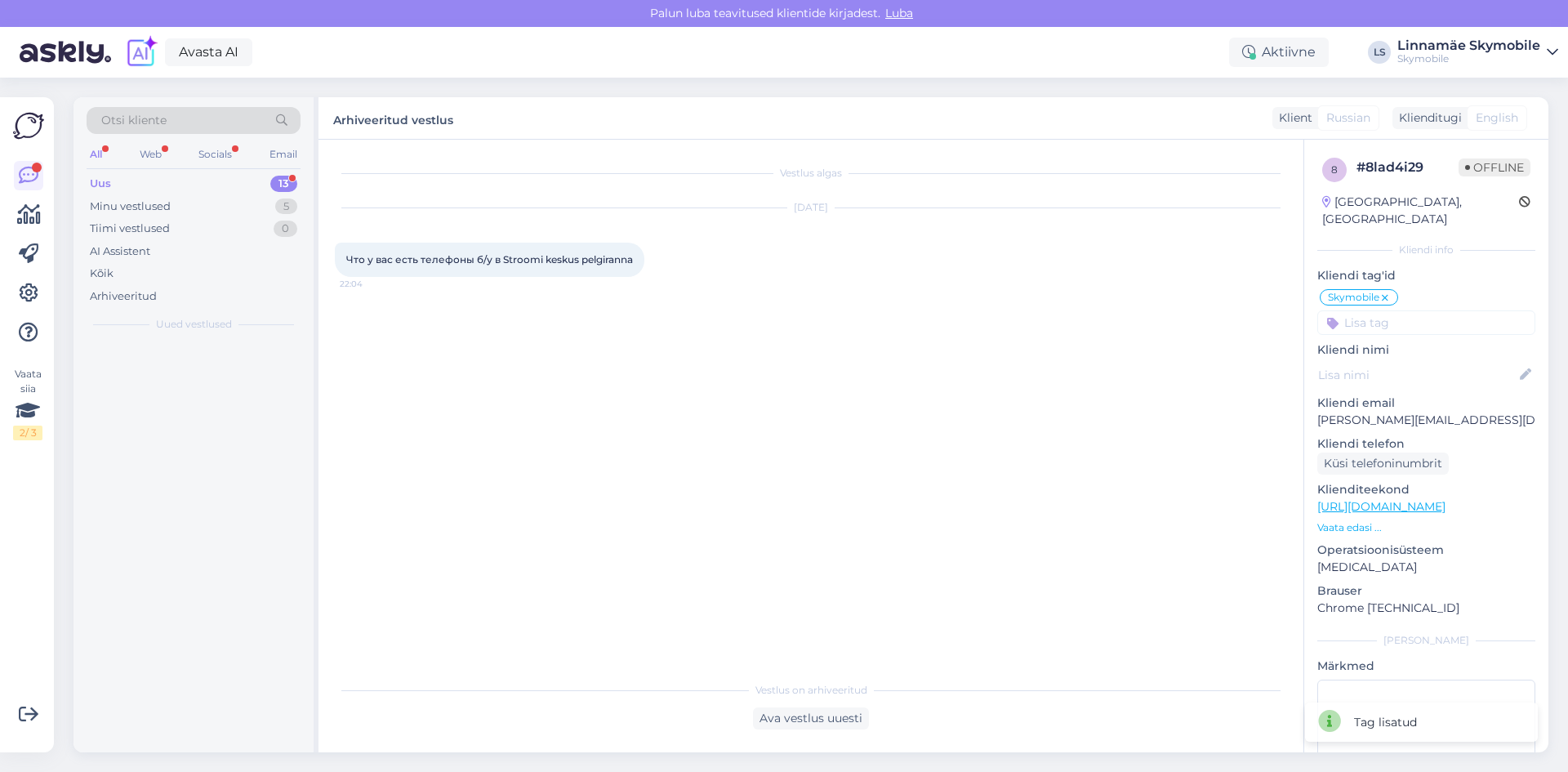
scroll to position [0, 0]
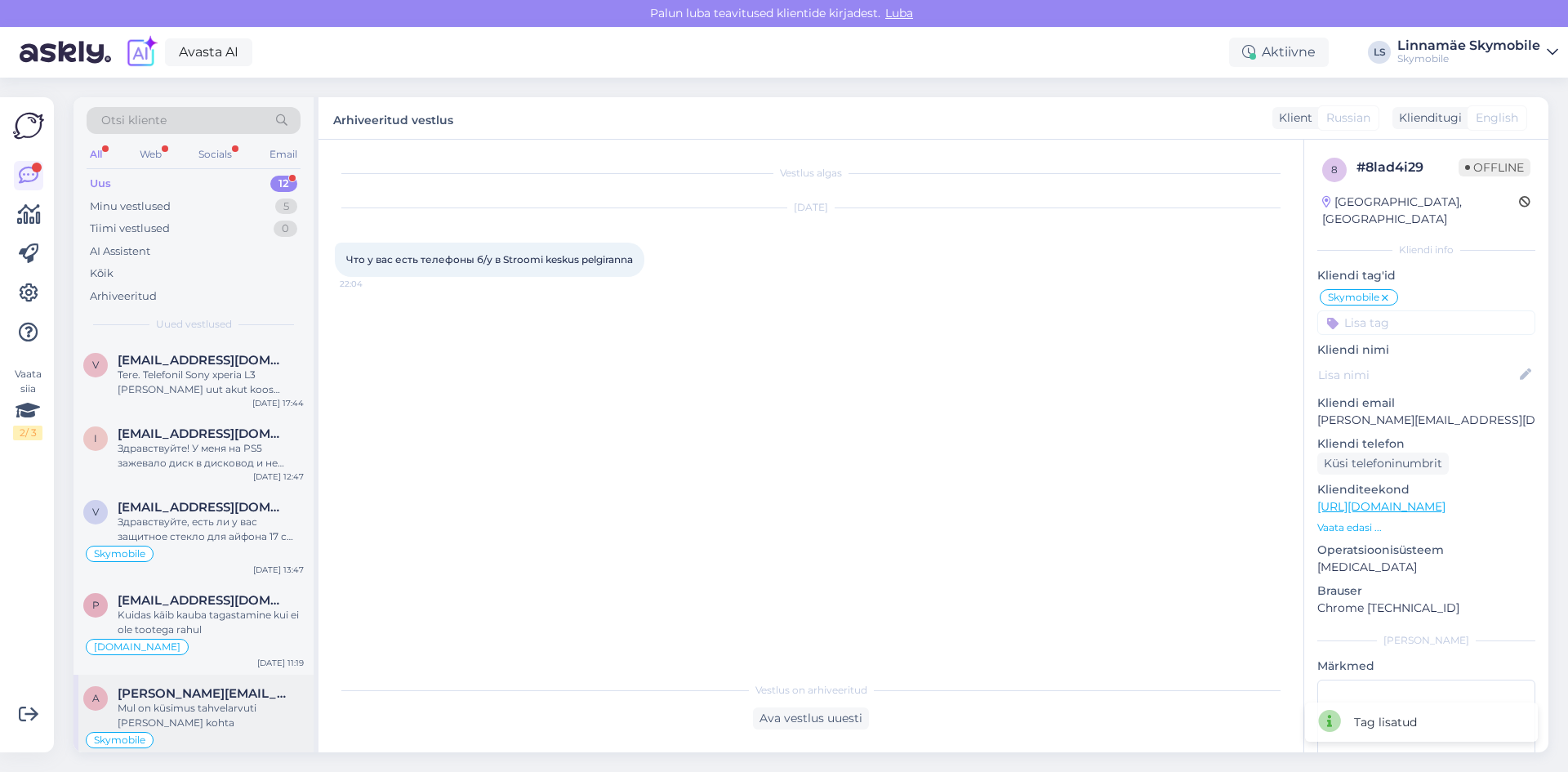
click at [163, 724] on div "Mul on küsimus tahvelarvuti [PERSON_NAME] kohta" at bounding box center [210, 715] width 186 height 29
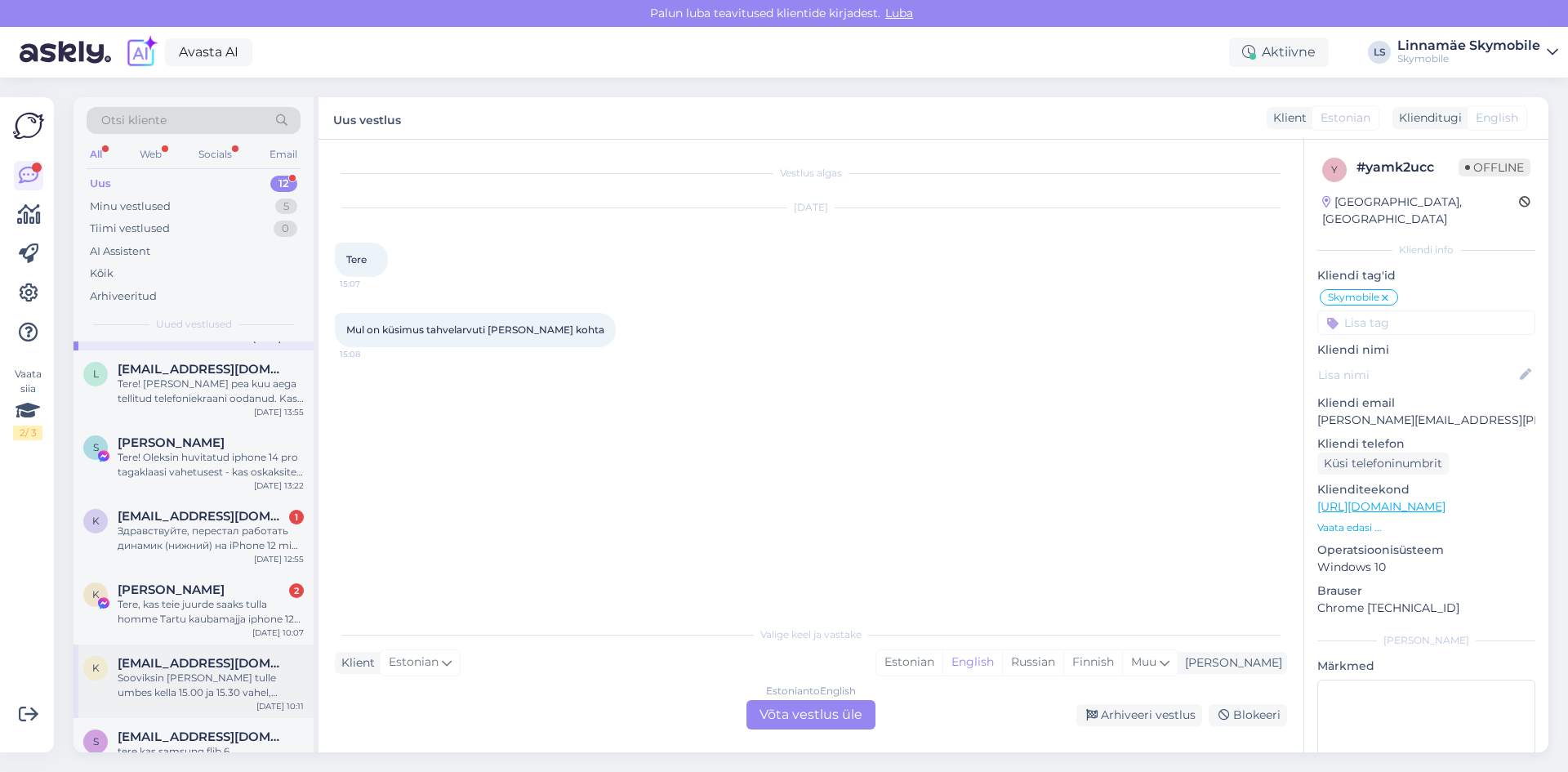
scroll to position [516, 0]
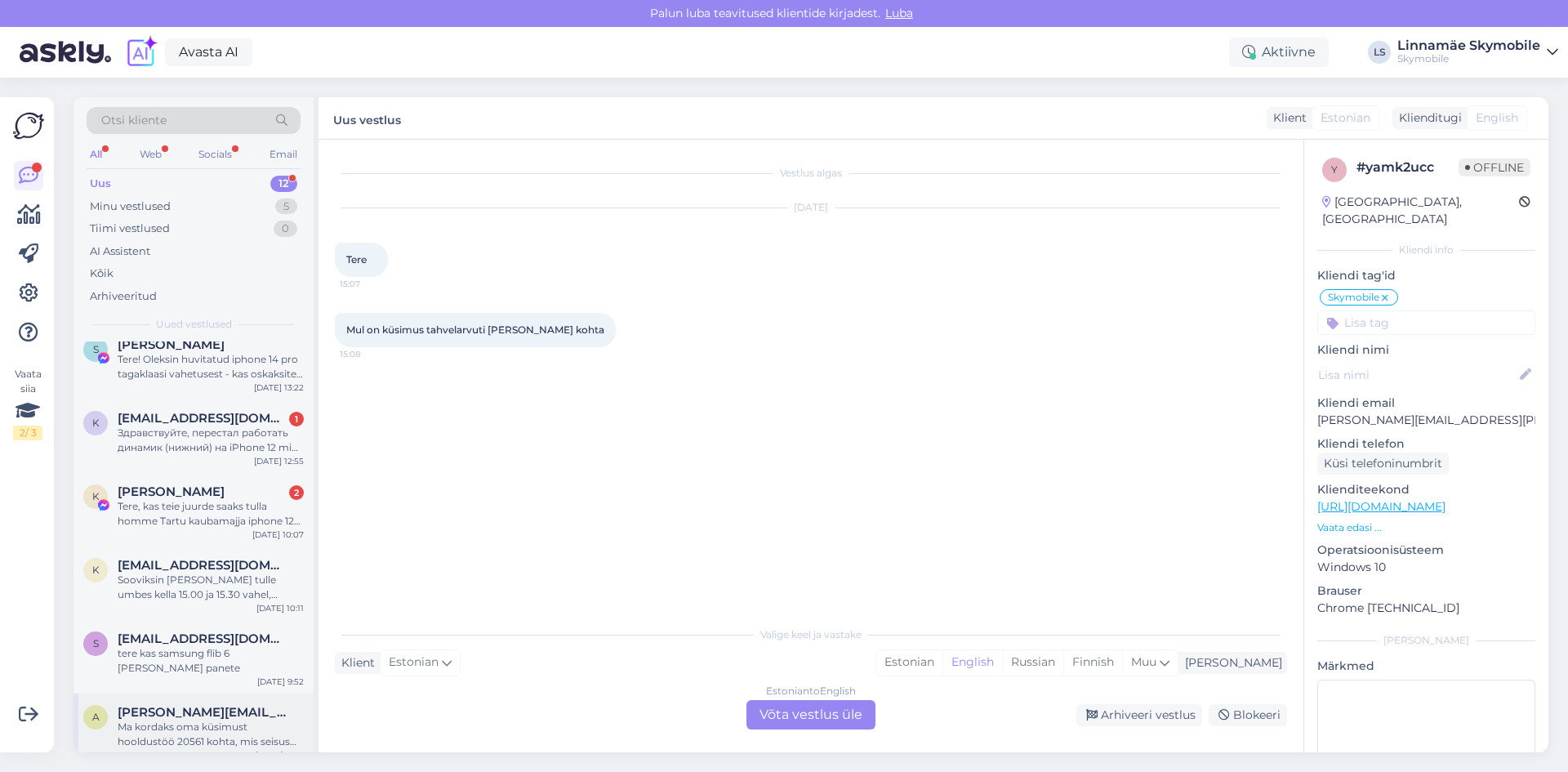
click at [224, 719] on div "Ma kordaks oma küsimust hooldustöö 20561 kohta, mis seisus see on?" at bounding box center [210, 734] width 186 height 29
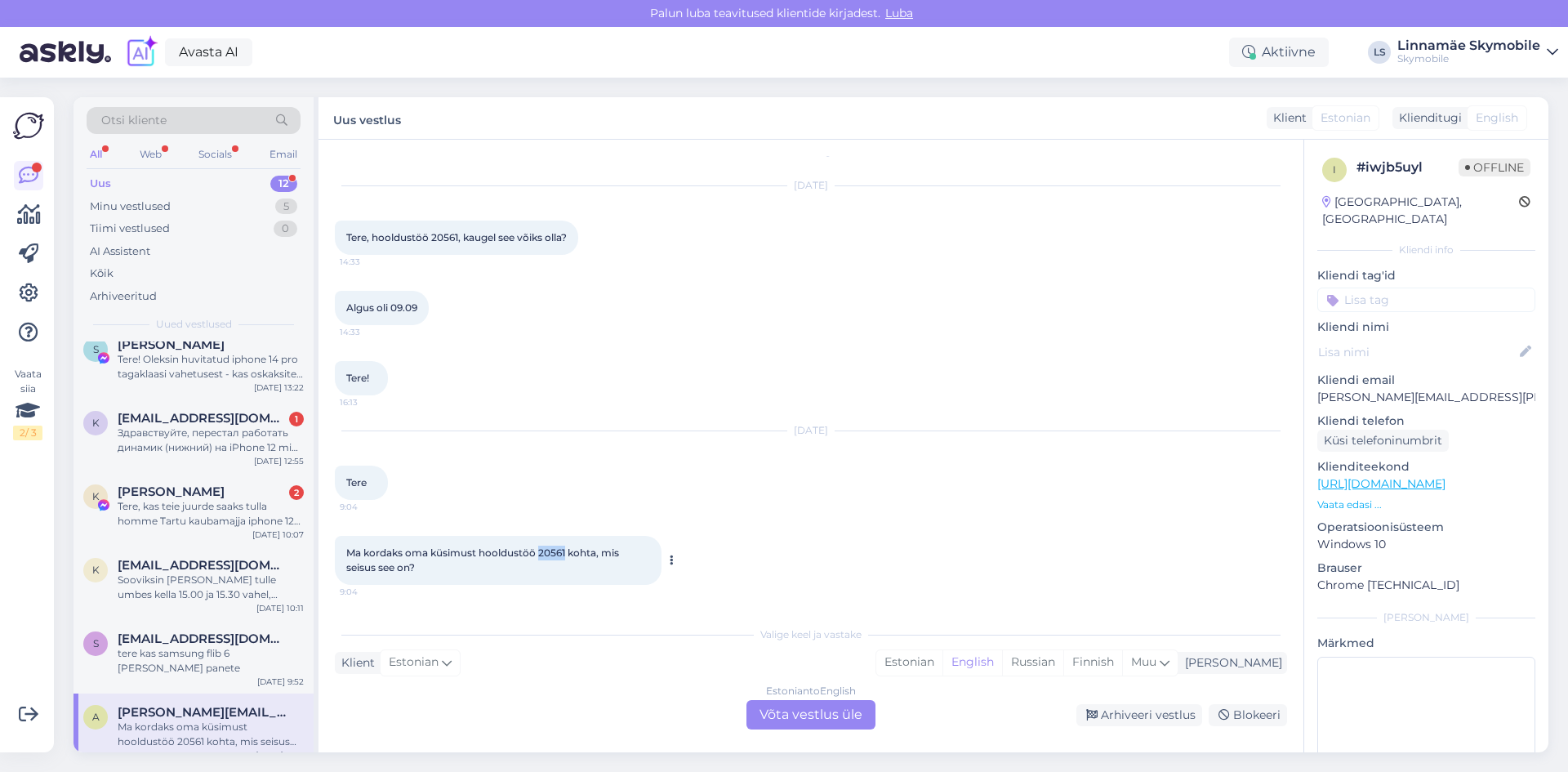
drag, startPoint x: 540, startPoint y: 550, endPoint x: 566, endPoint y: 550, distance: 26.0
click at [566, 550] on span "Ma kordaks oma küsimust hooldustöö 20561 kohta, mis seisus see on?" at bounding box center [483, 560] width 275 height 27
copy span "20561"
drag, startPoint x: 156, startPoint y: 709, endPoint x: 168, endPoint y: 709, distance: 12.0
click at [156, 719] on div "Ma kordaks oma küsimust hooldustöö 20561 kohta, mis seisus see on?" at bounding box center [210, 734] width 186 height 29
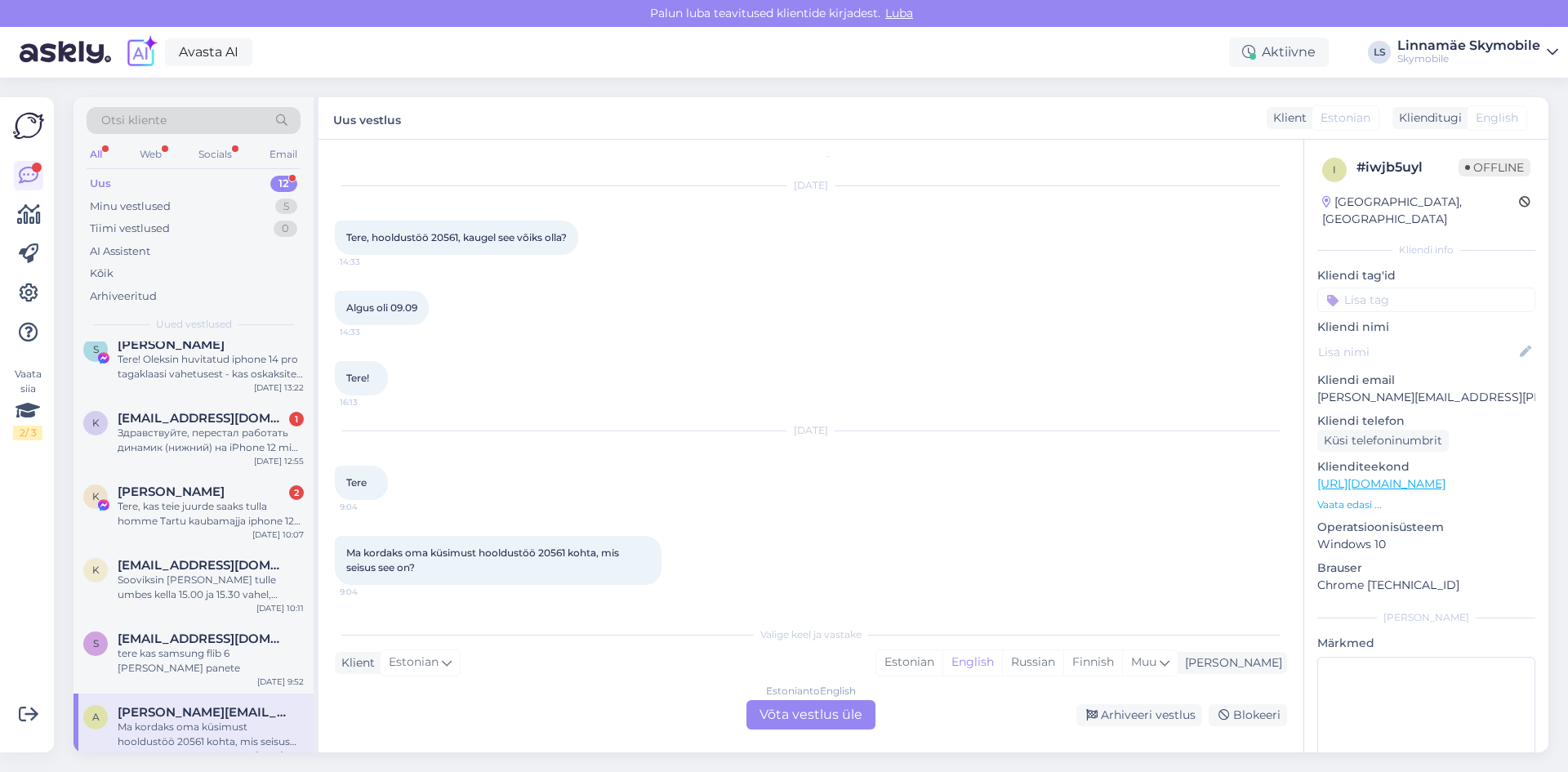
scroll to position [0, 0]
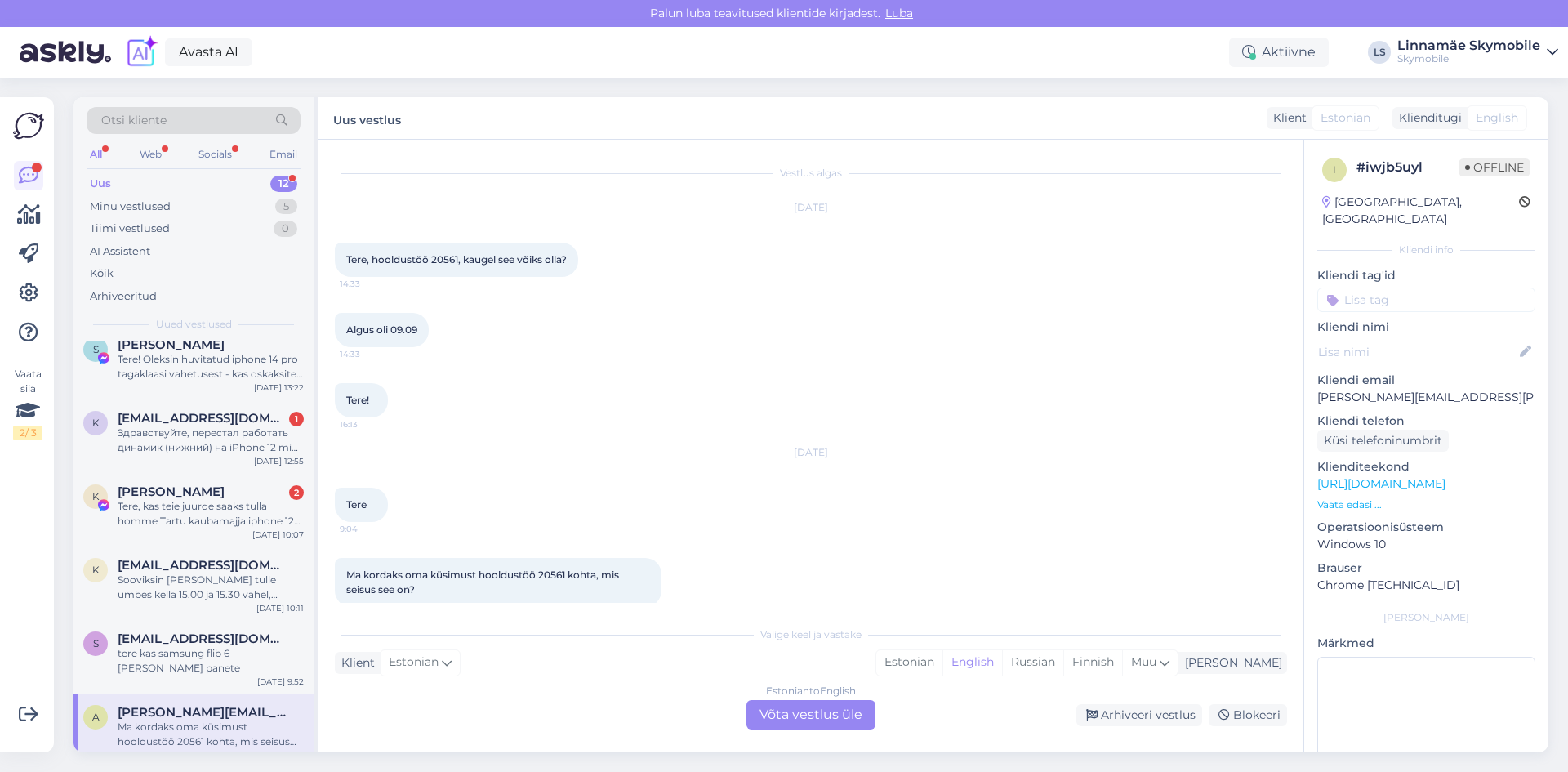
click at [1397, 288] on input at bounding box center [1425, 299] width 218 height 24
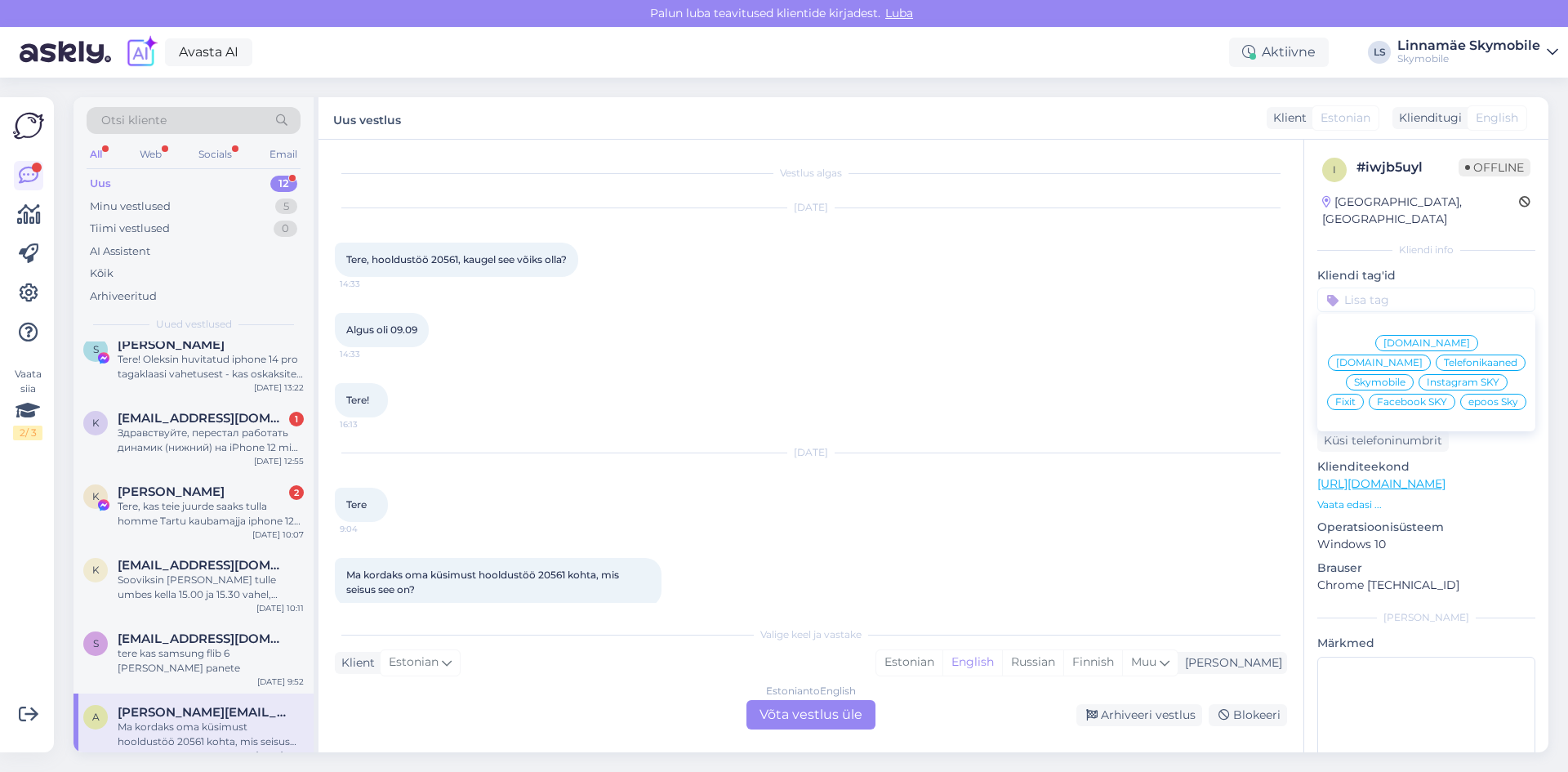
click at [1406, 378] on span "Skymobile" at bounding box center [1379, 383] width 52 height 10
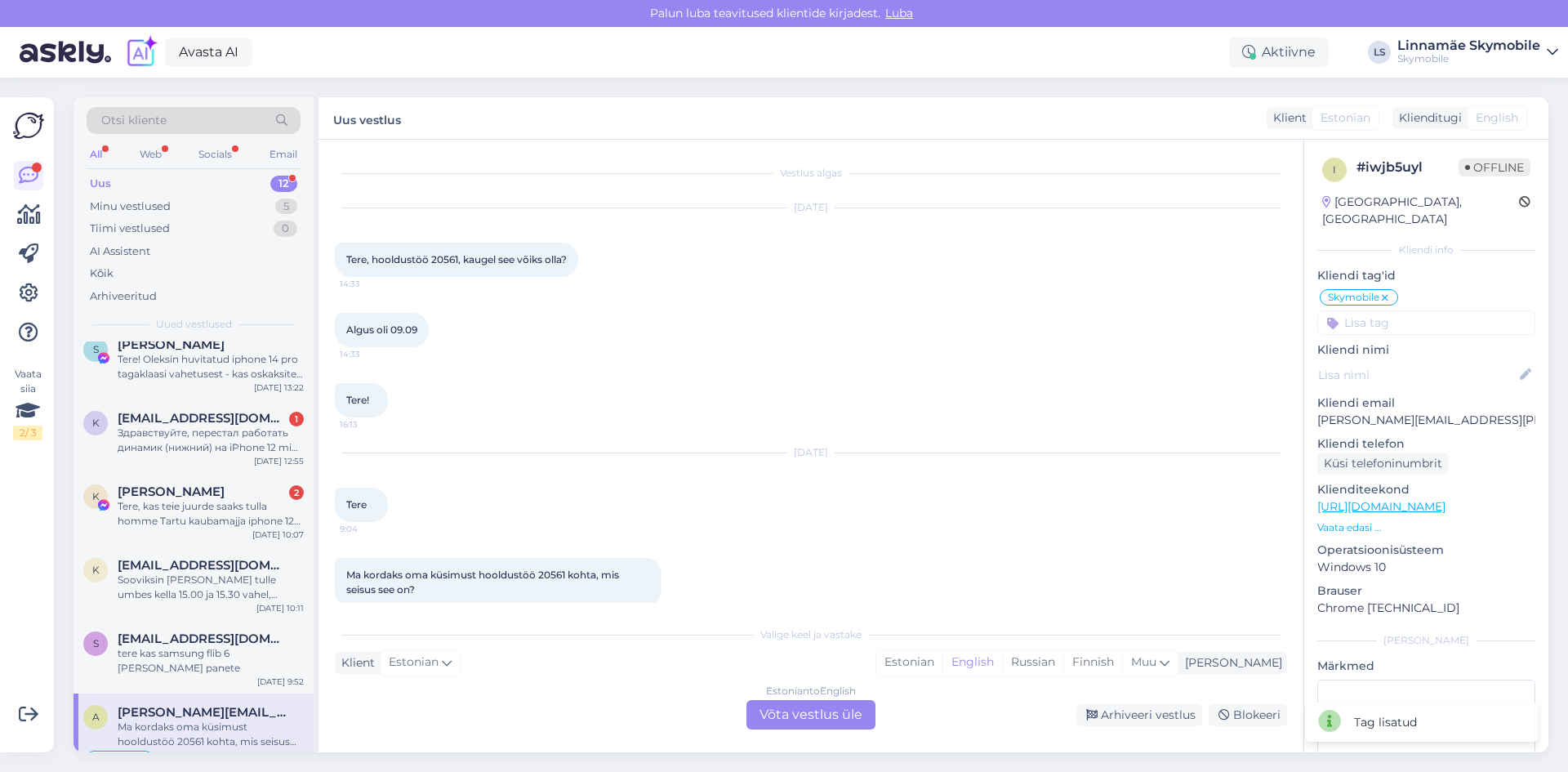
scroll to position [81, 0]
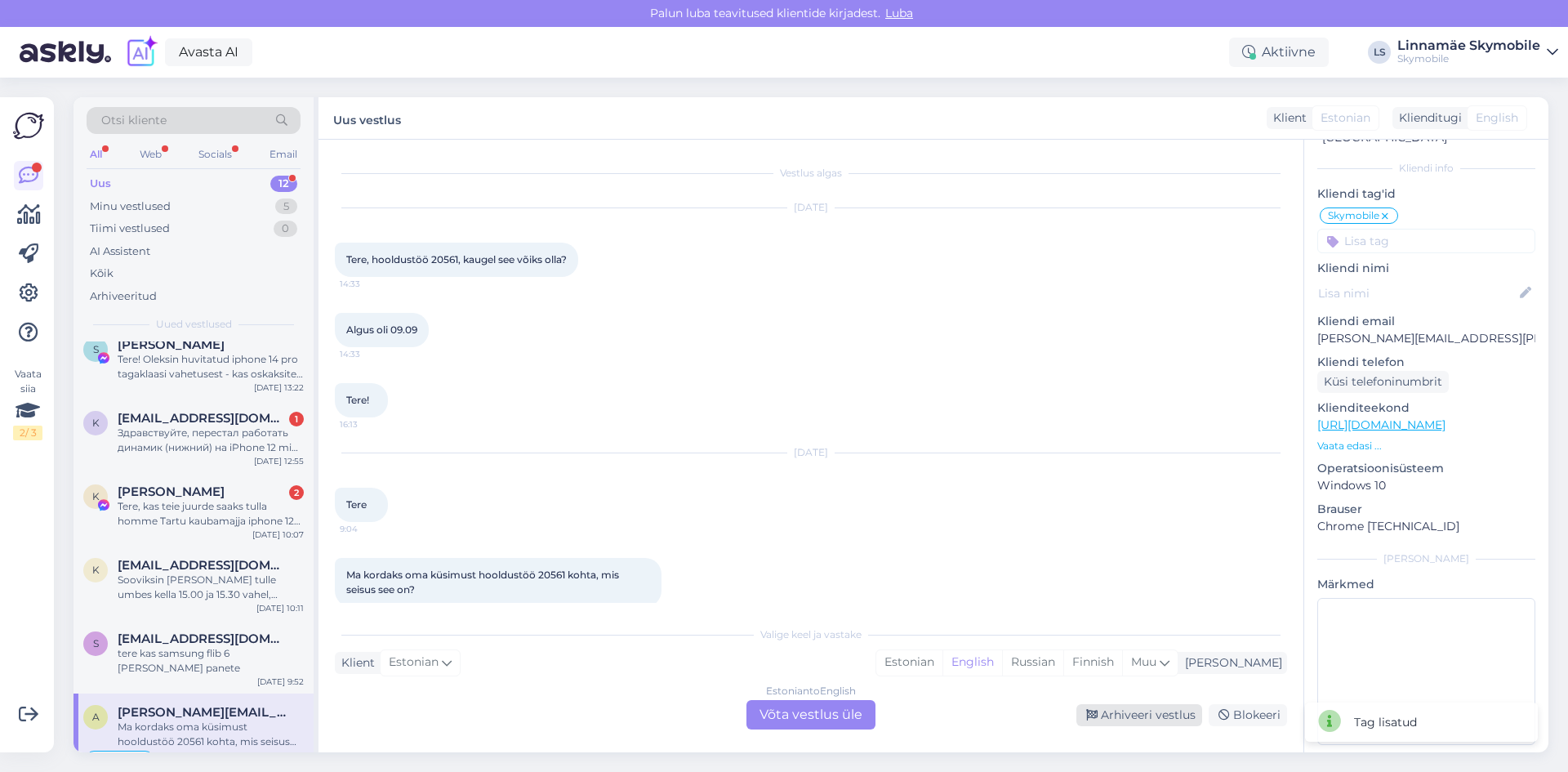
click at [1160, 706] on div "Arhiveeri vestlus" at bounding box center [1139, 715] width 126 height 23
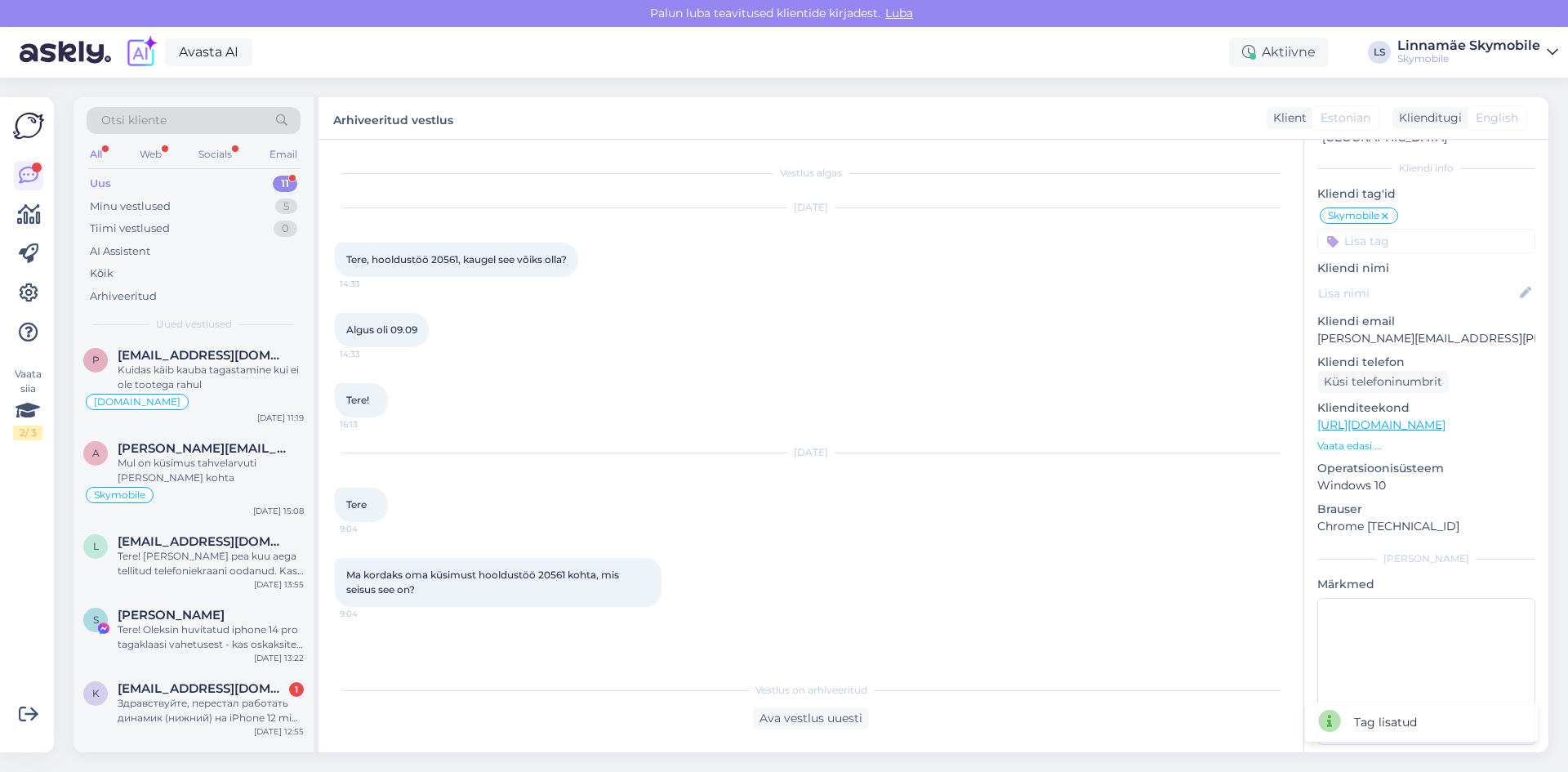
scroll to position [442, 0]
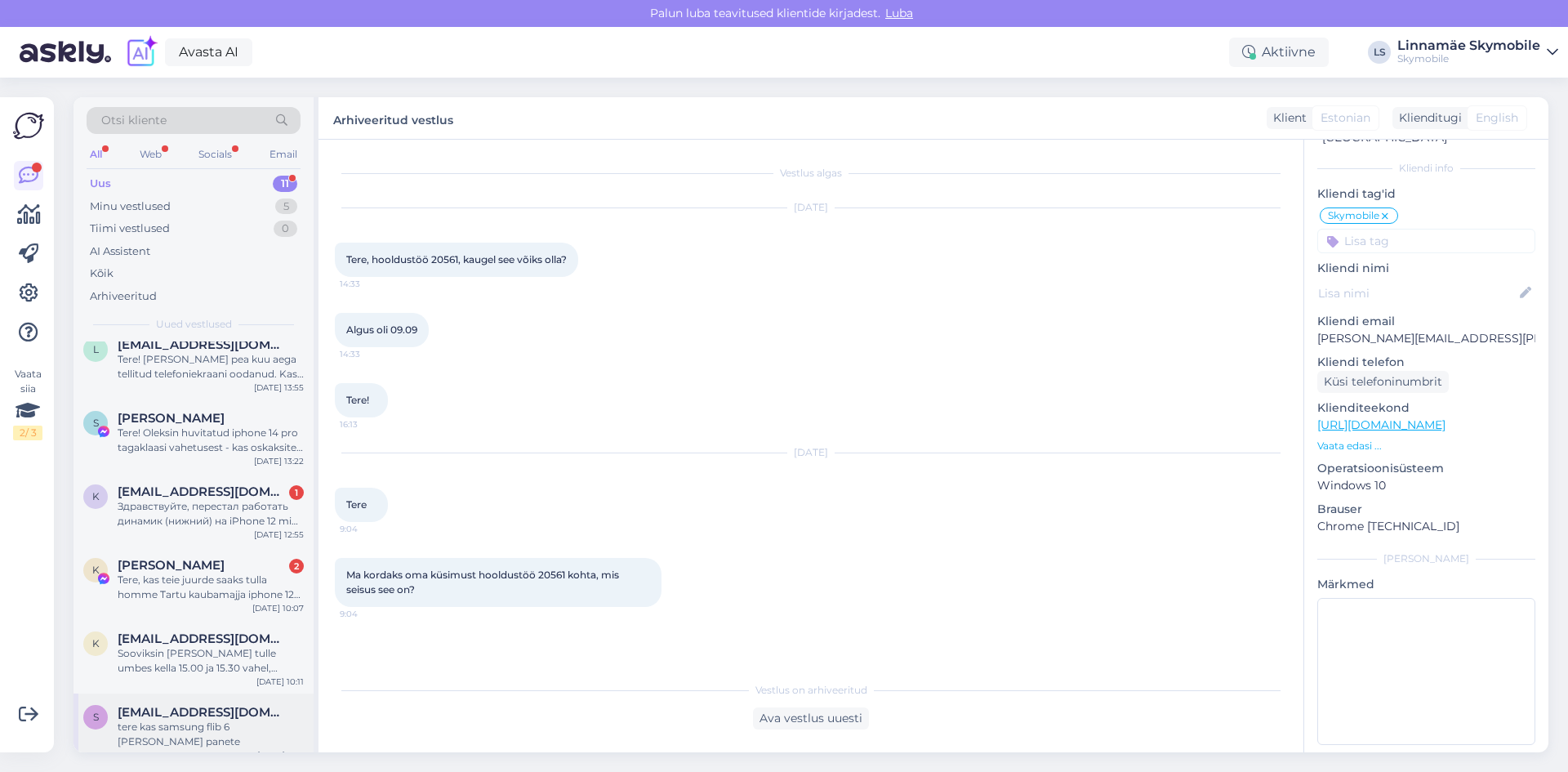
click at [176, 735] on div "s [EMAIL_ADDRESS][DOMAIN_NAME] tere kas samsung flib 6 [PERSON_NAME] panete [DA…" at bounding box center [193, 730] width 240 height 73
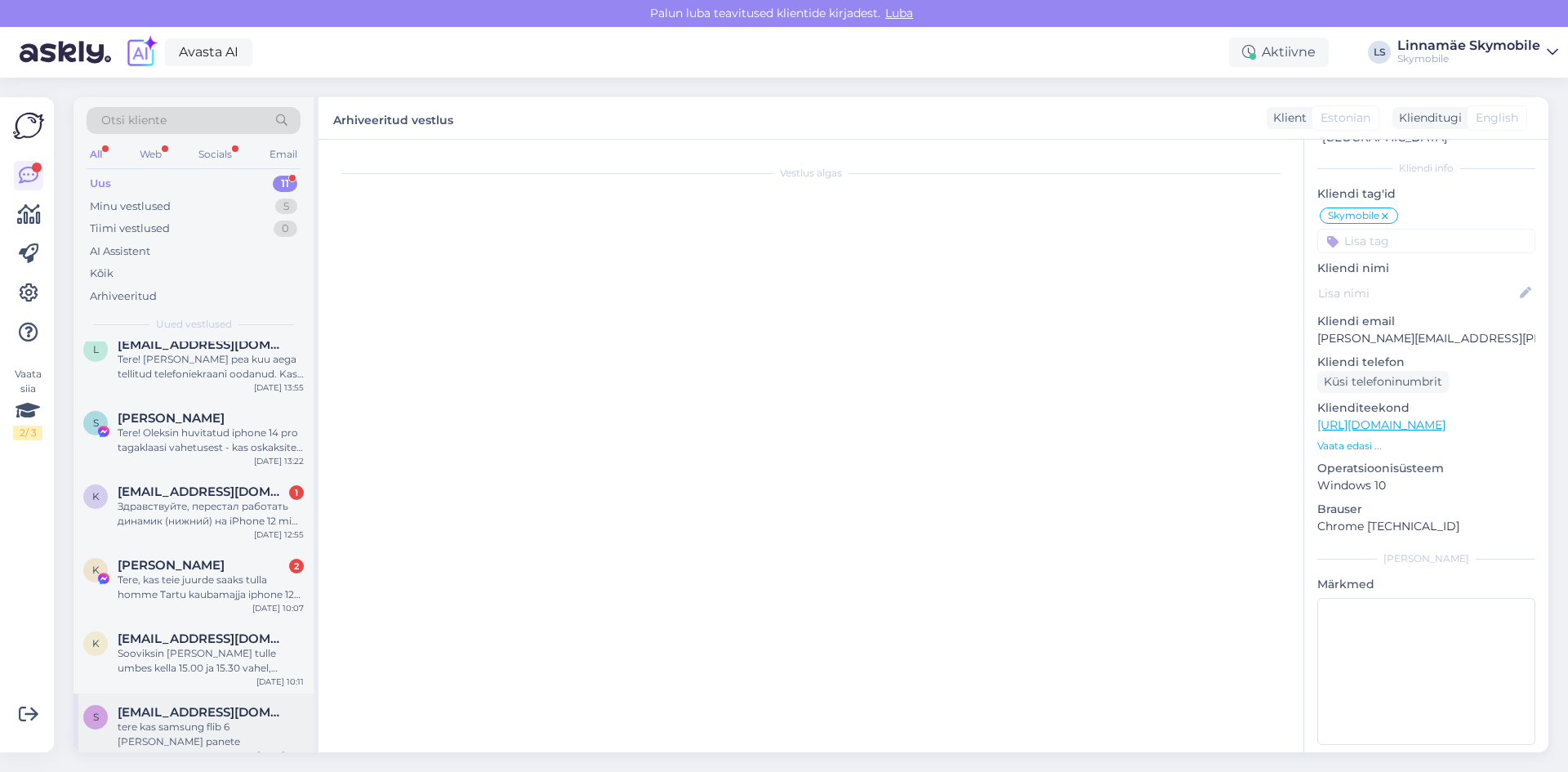
scroll to position [59, 0]
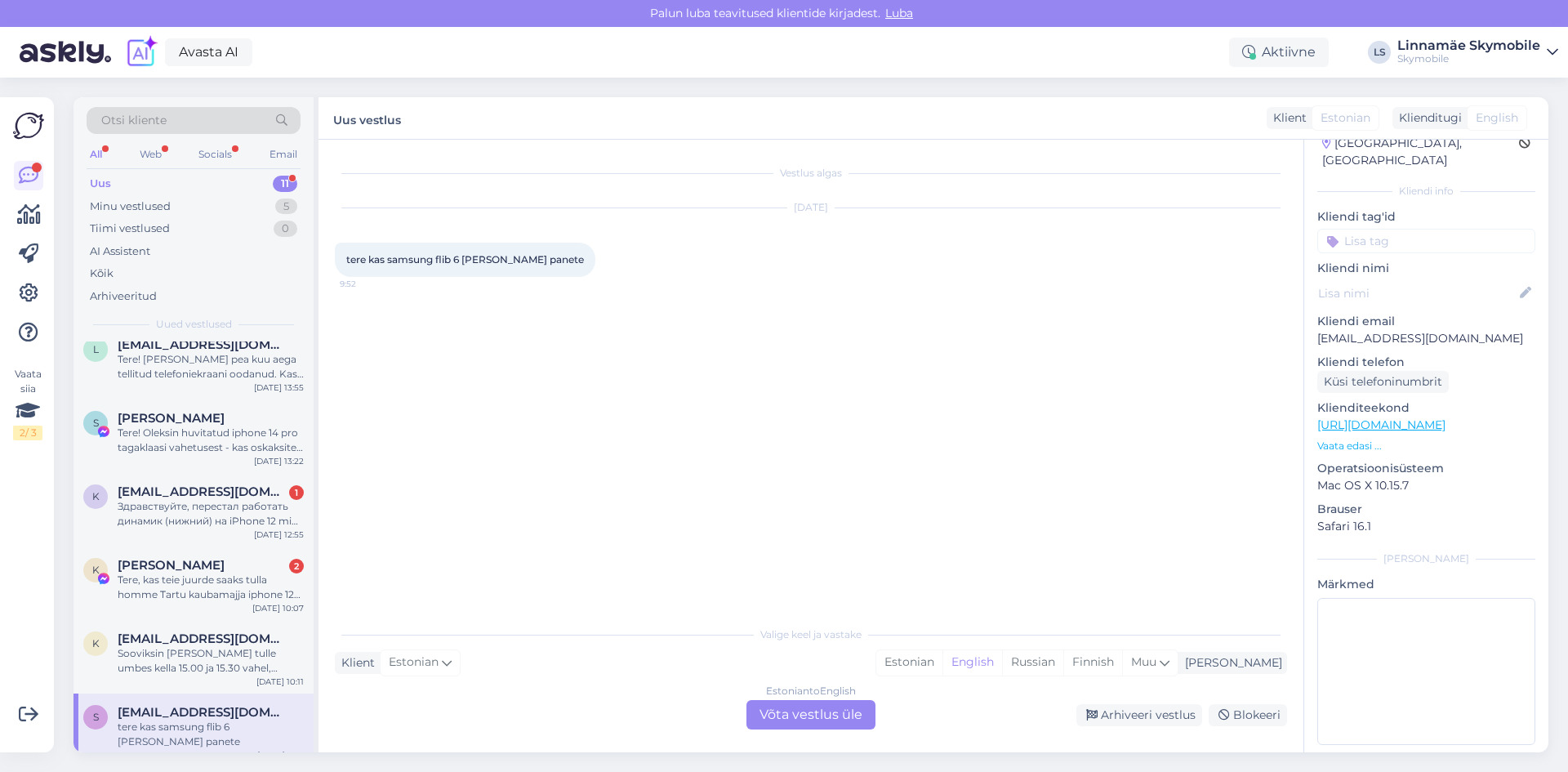
click at [1370, 229] on input at bounding box center [1425, 241] width 218 height 24
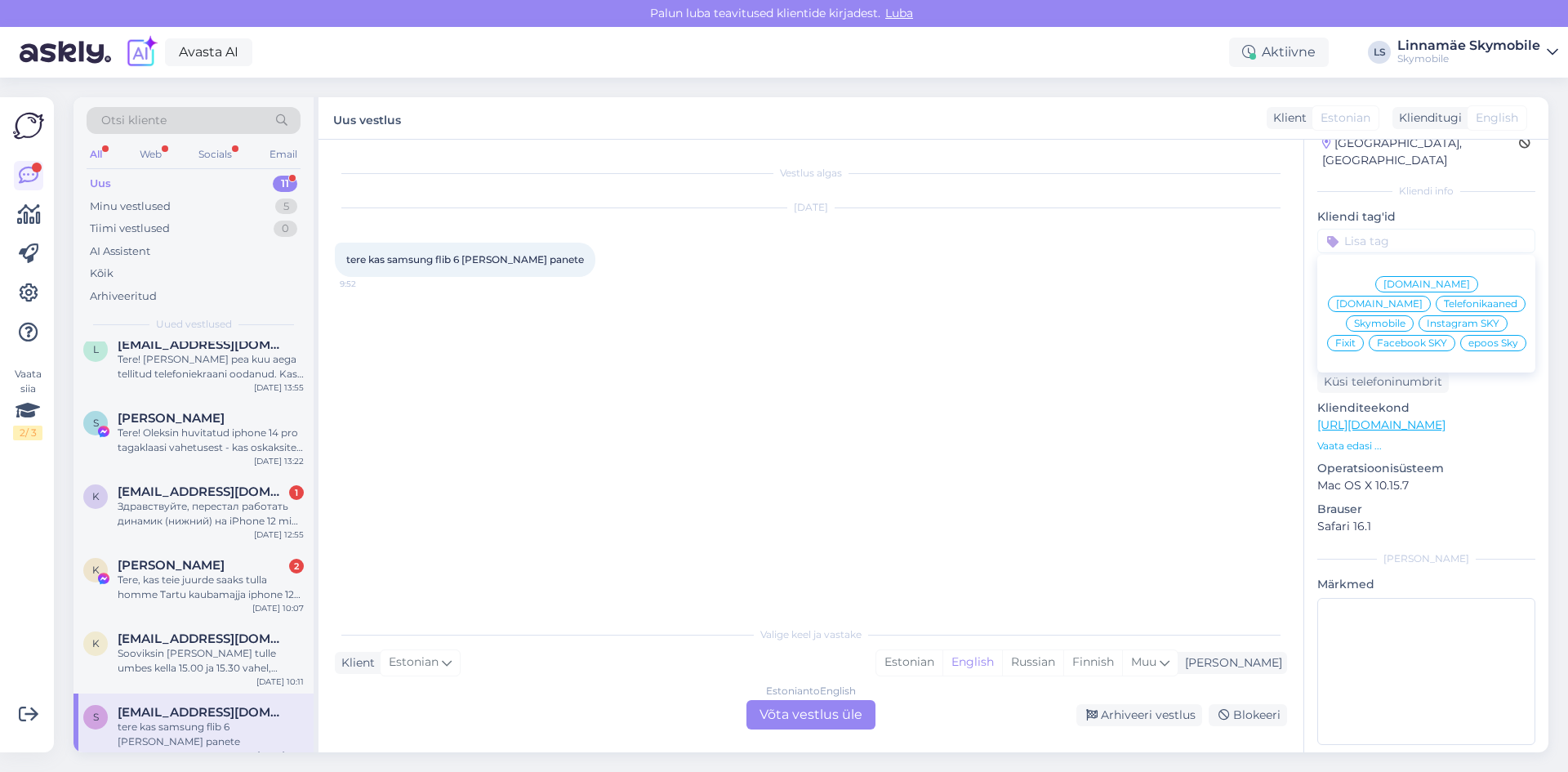
click at [1406, 319] on span "Skymobile" at bounding box center [1379, 324] width 52 height 10
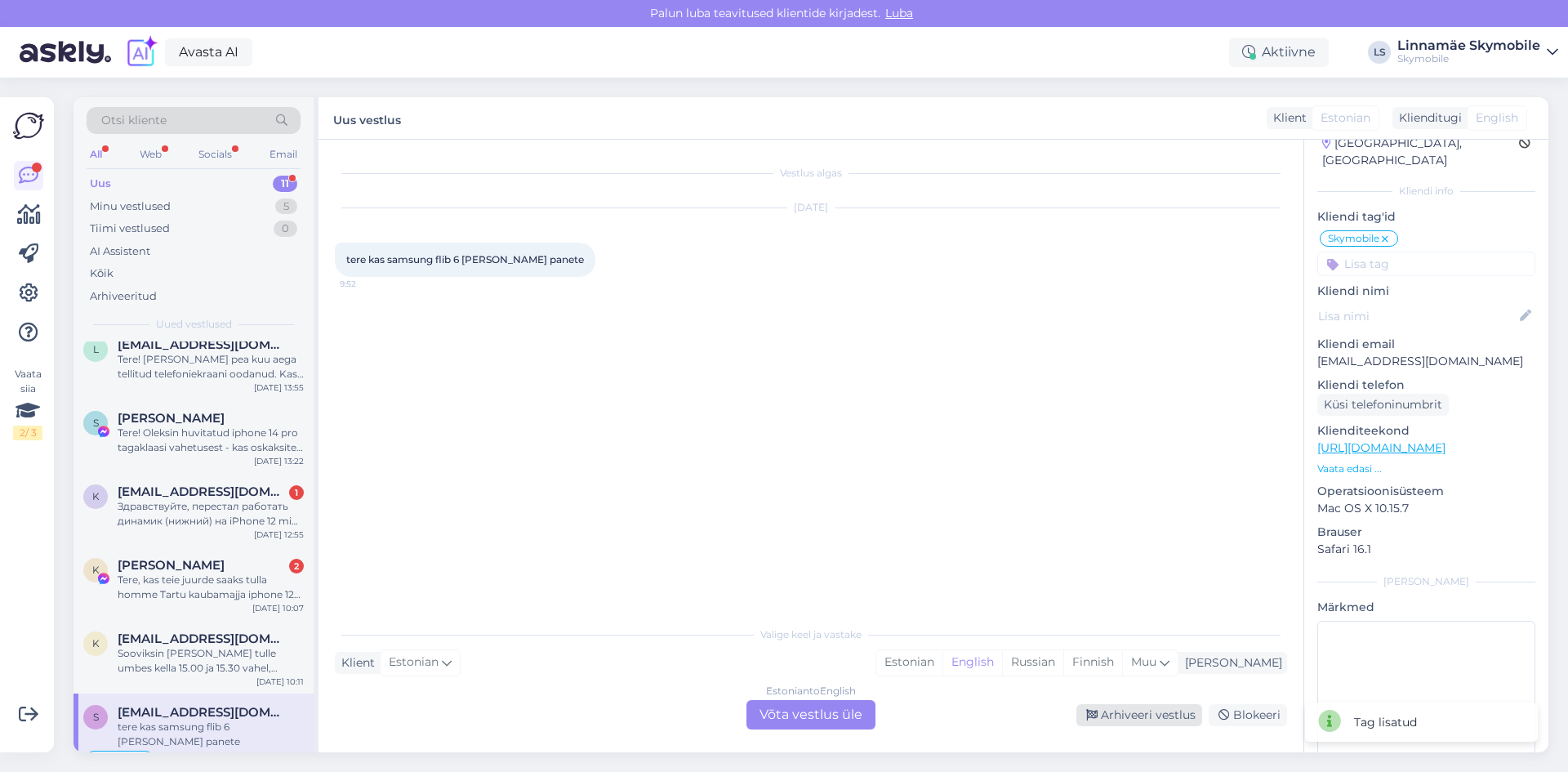
click at [1124, 713] on div "Arhiveeri vestlus" at bounding box center [1139, 715] width 126 height 23
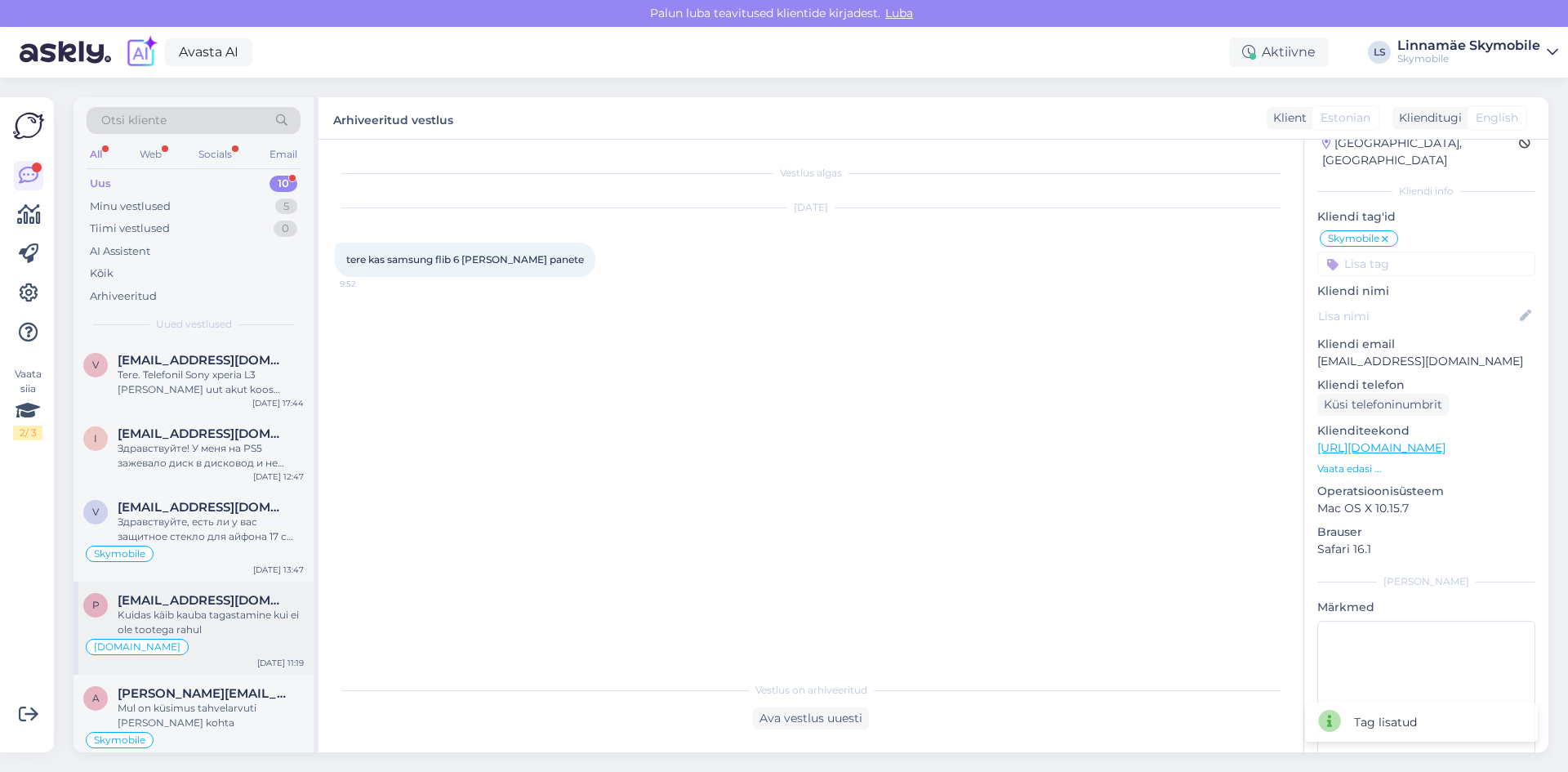
scroll to position [383, 0]
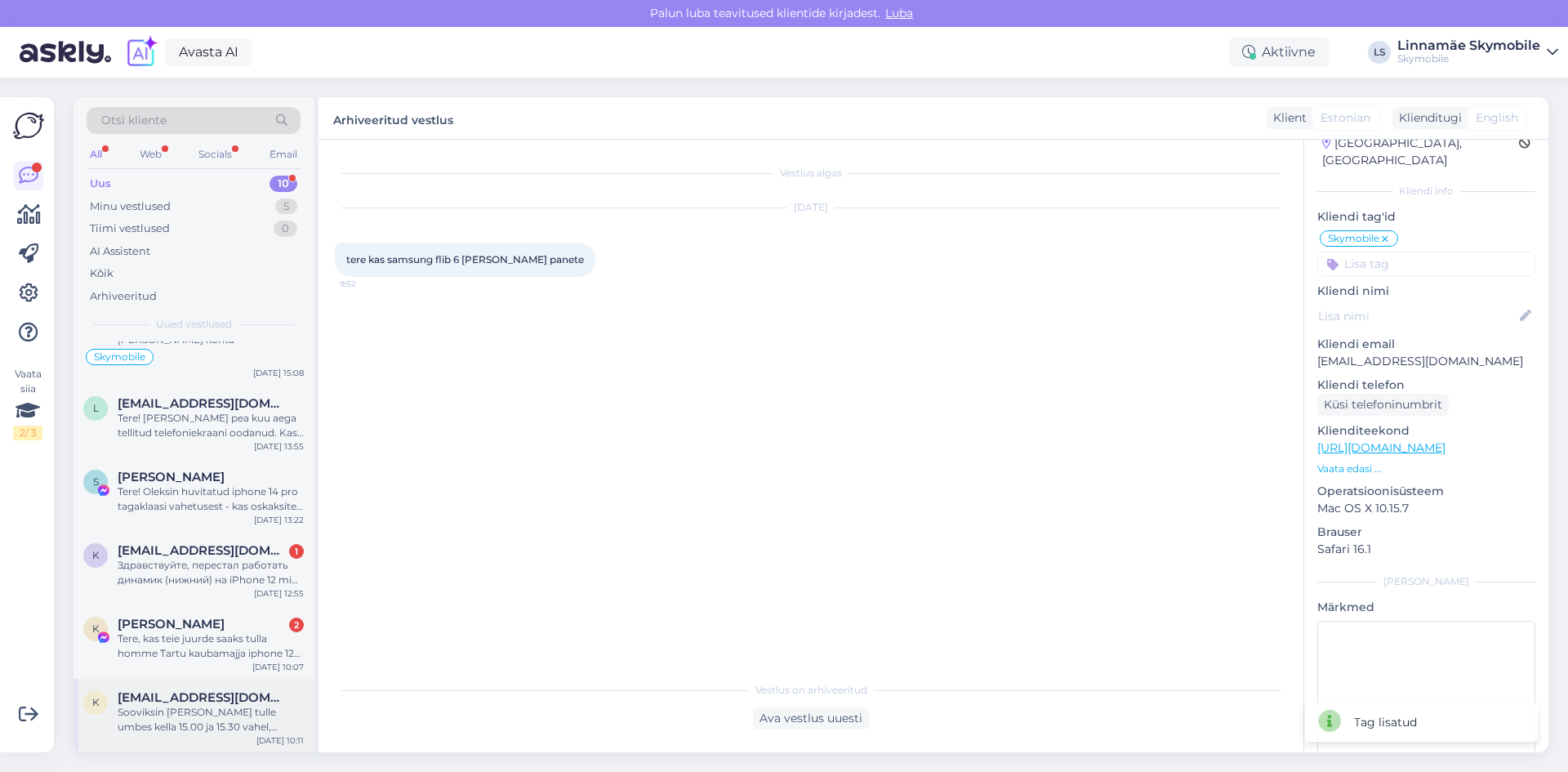
click at [212, 695] on span "[EMAIL_ADDRESS][DOMAIN_NAME]" at bounding box center [202, 697] width 170 height 15
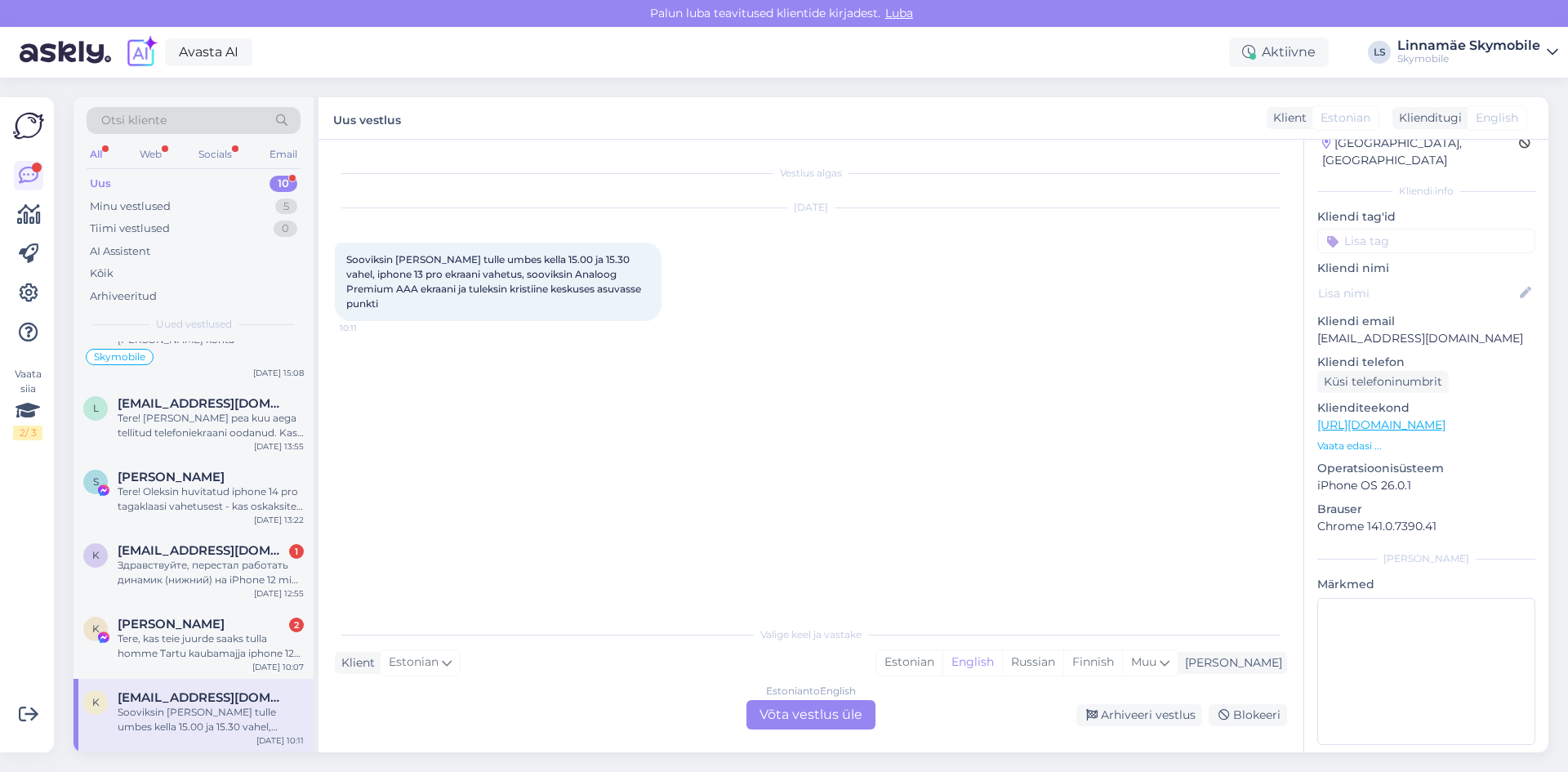
click at [1366, 229] on input at bounding box center [1425, 241] width 218 height 24
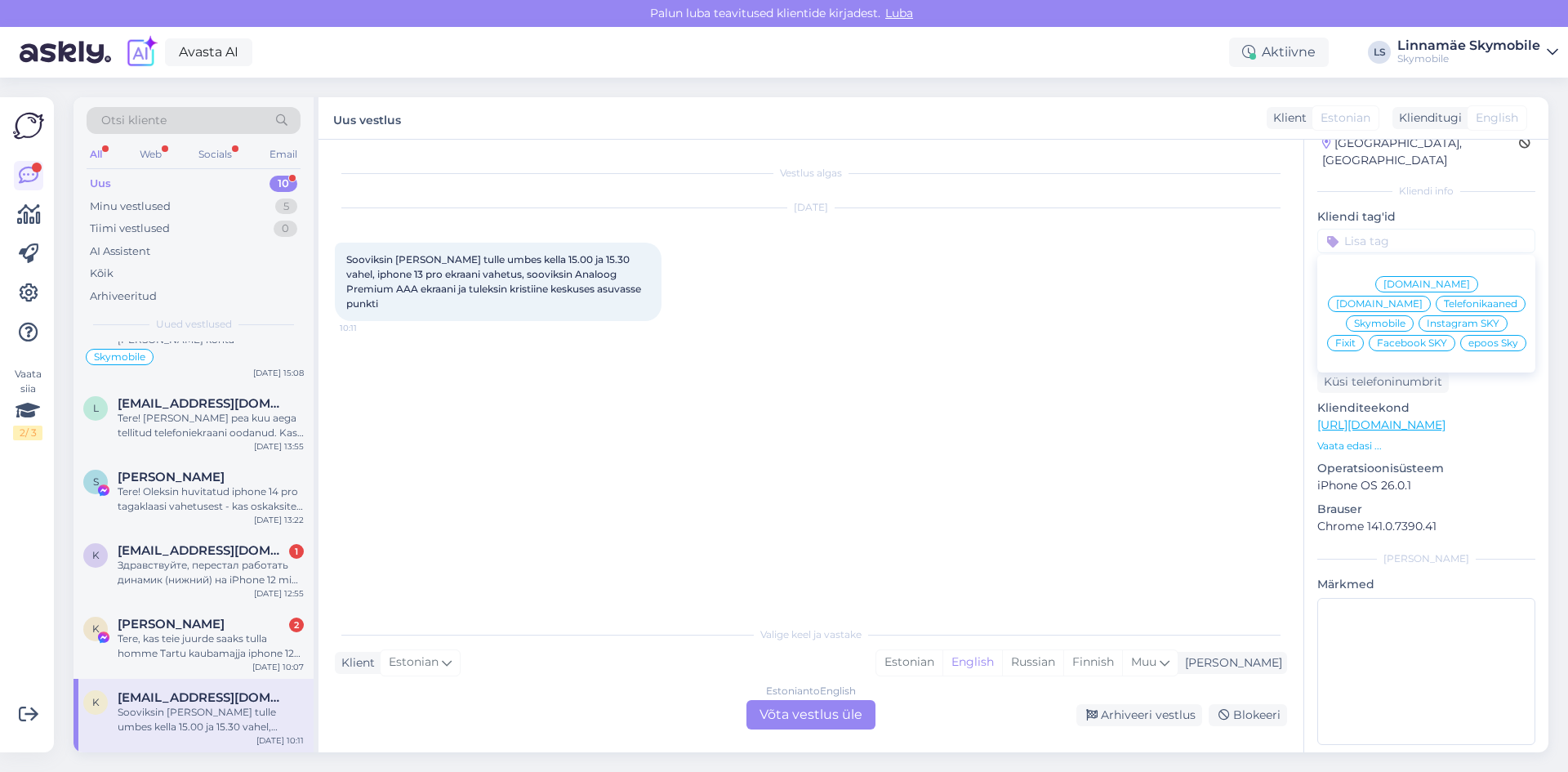
click at [1413, 315] on div "Skymobile" at bounding box center [1379, 323] width 67 height 17
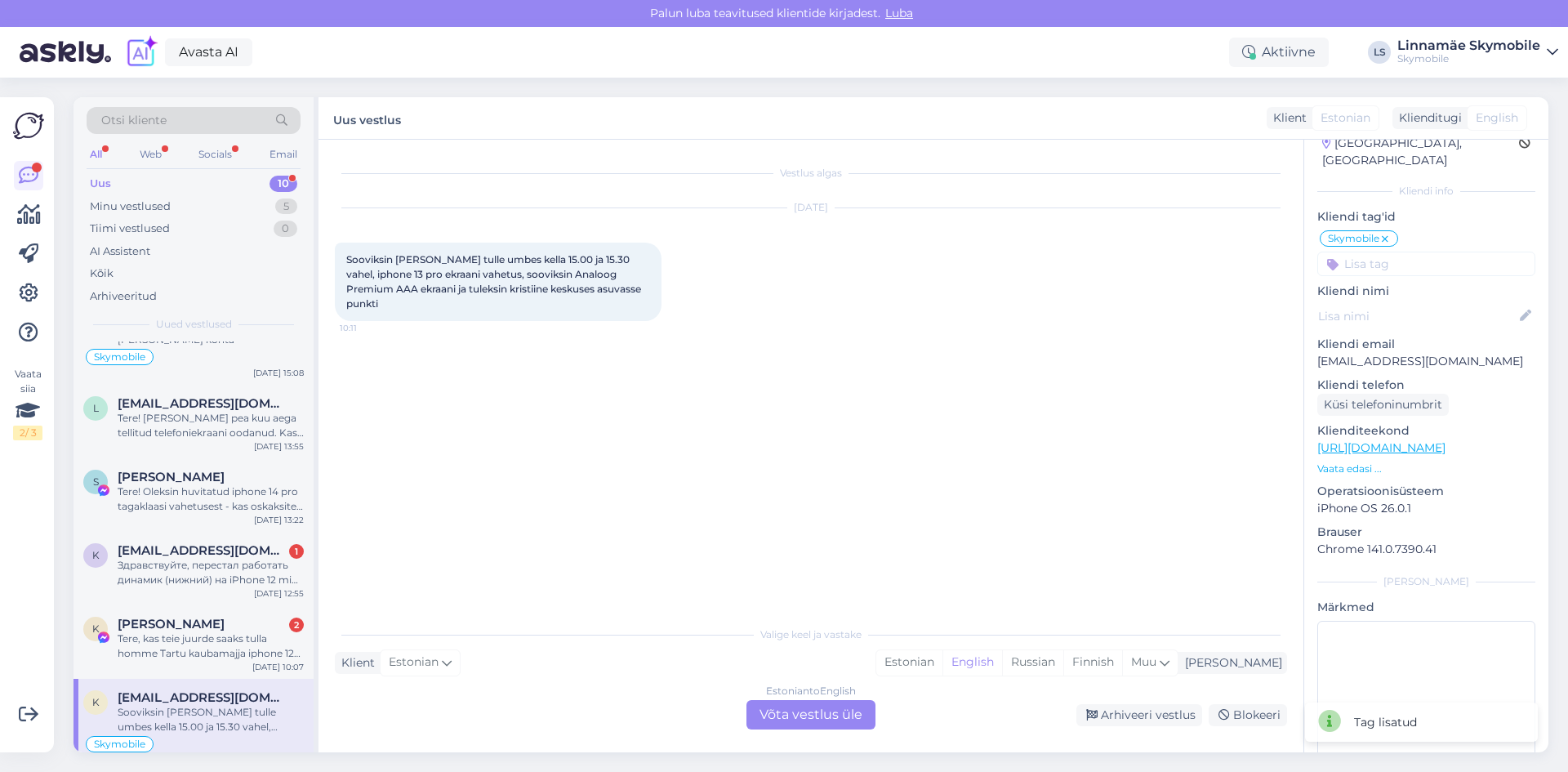
click at [818, 344] on div "Vestlus algas [DATE] Sooviksin [PERSON_NAME] tulle umbes kella 15.00 ja 15.30 v…" at bounding box center [818, 379] width 966 height 447
click at [1126, 715] on div "Arhiveeri vestlus" at bounding box center [1139, 715] width 126 height 23
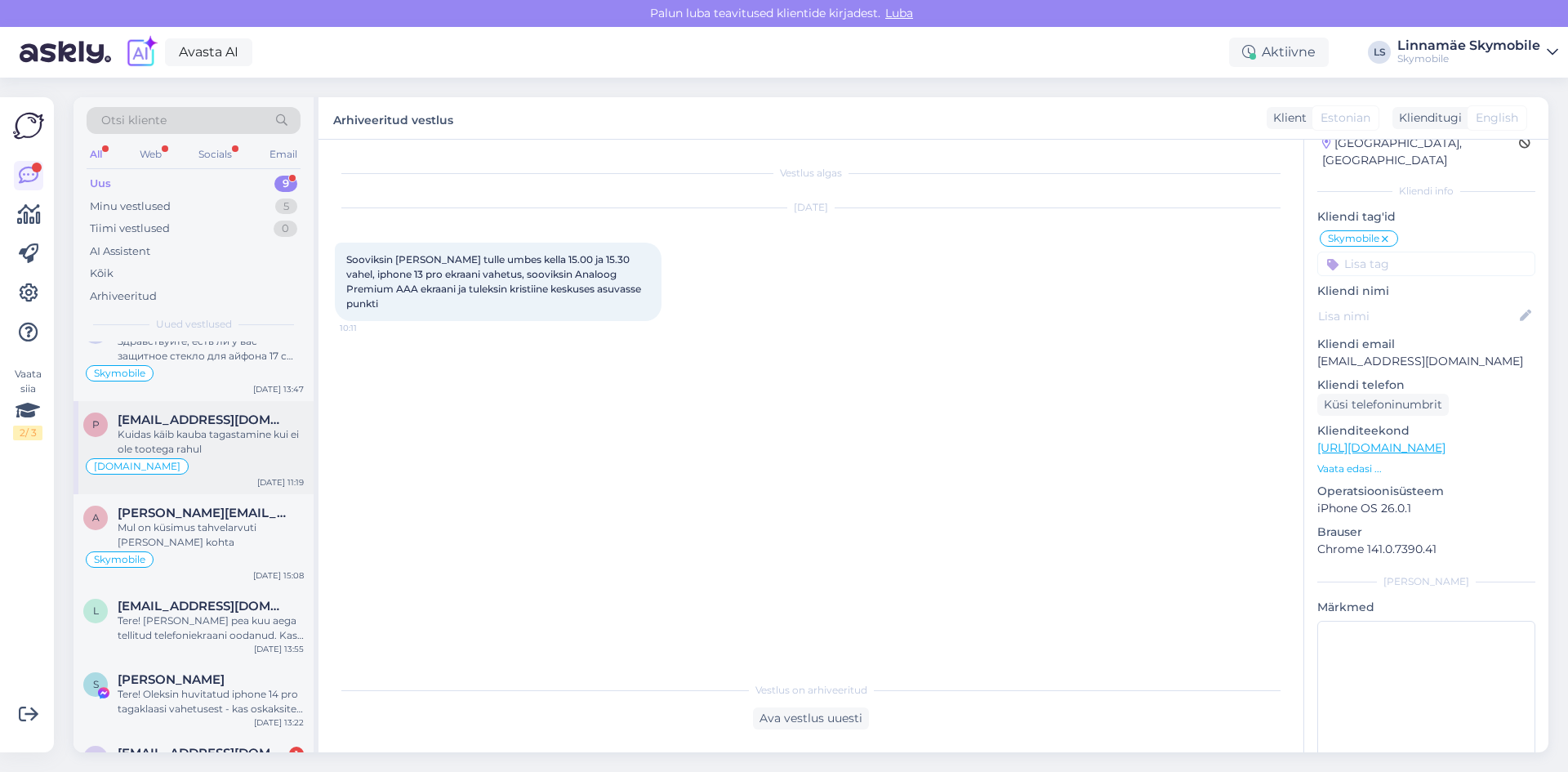
scroll to position [309, 0]
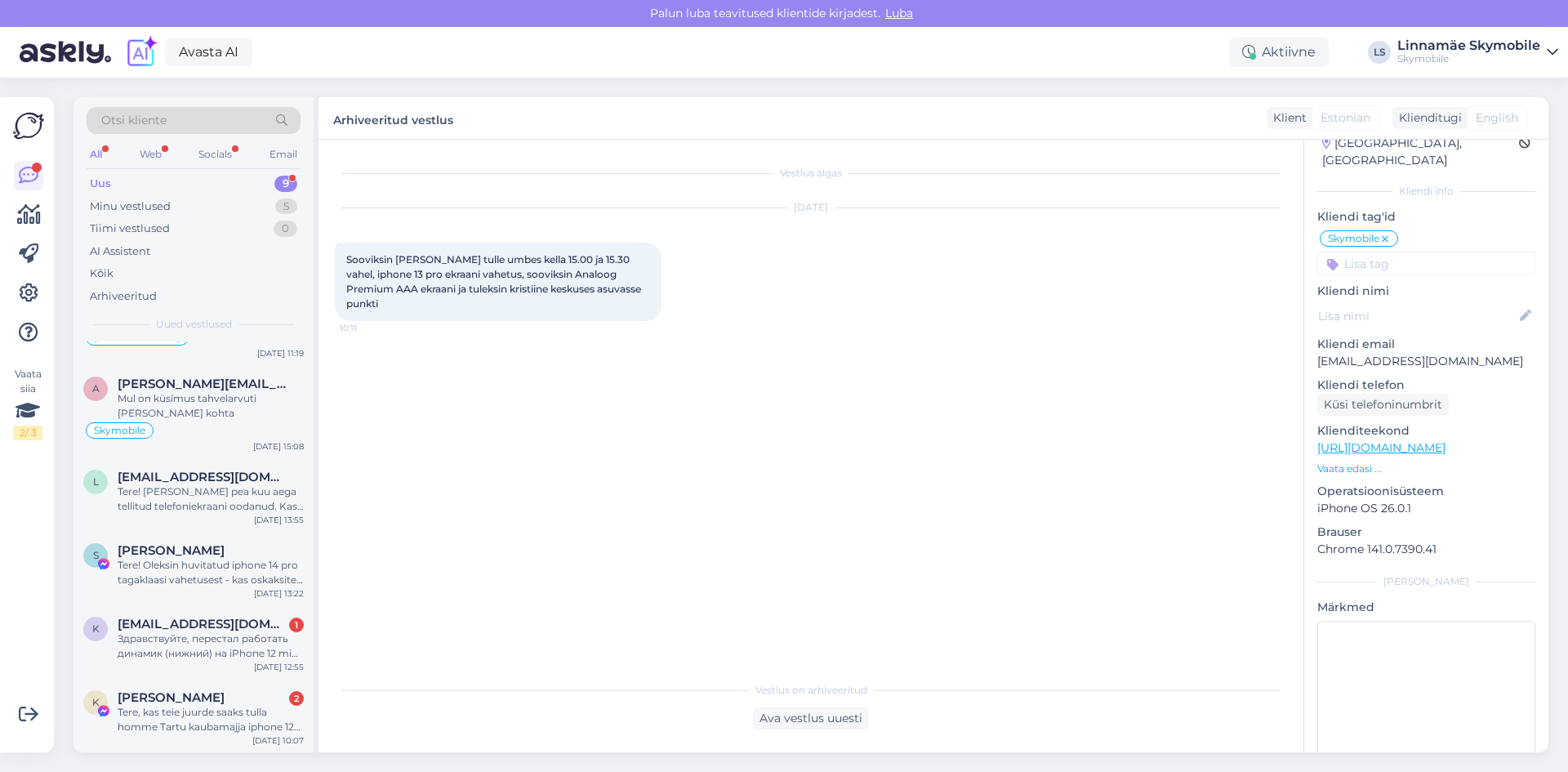
click at [664, 467] on div "Vestlus algas [DATE] Sooviksin [PERSON_NAME] tulle umbes kella 15.00 ja 15.30 v…" at bounding box center [818, 406] width 966 height 502
click at [203, 698] on span "[PERSON_NAME]" at bounding box center [170, 697] width 107 height 15
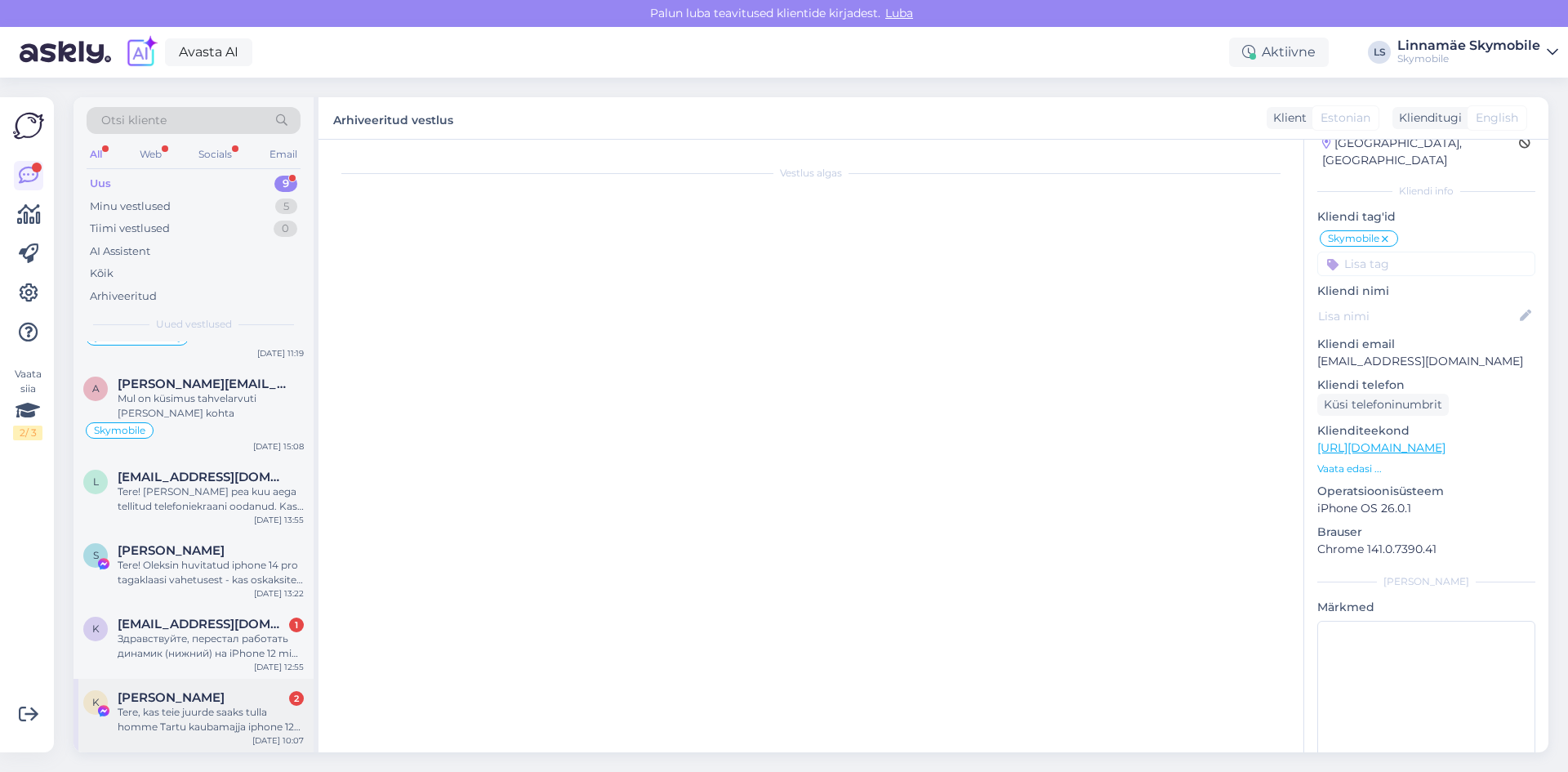
scroll to position [0, 0]
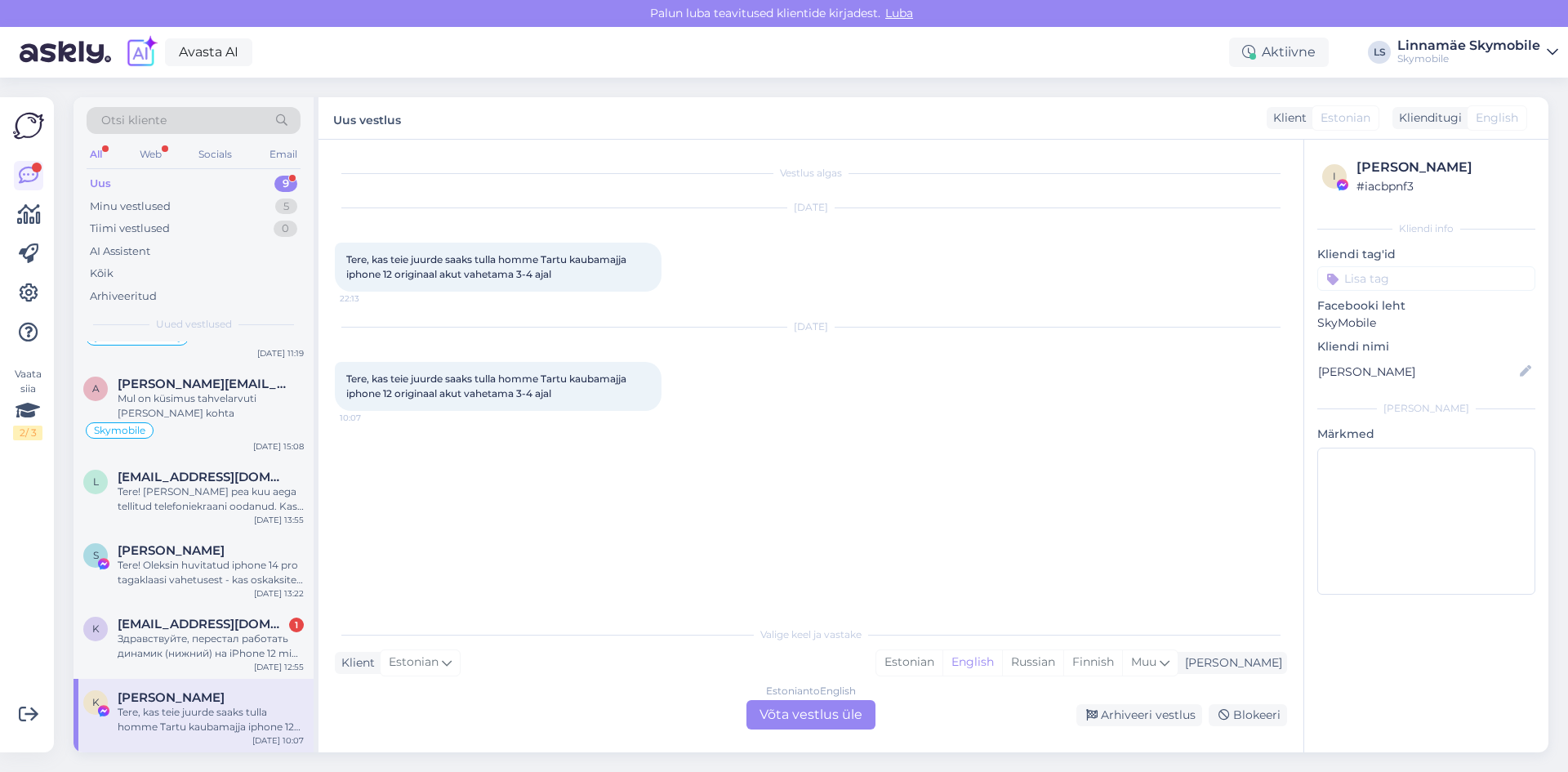
click at [1384, 276] on input at bounding box center [1425, 278] width 218 height 24
click at [1409, 382] on span "Facebook SKY" at bounding box center [1411, 381] width 70 height 10
click at [1135, 403] on div "[DATE] Tere, kas teie juurde saaks tulla homme Tartu kaubamajja iphone 12 origi…" at bounding box center [810, 369] width 952 height 119
click at [1114, 715] on div "Arhiveeri vestlus" at bounding box center [1139, 715] width 126 height 23
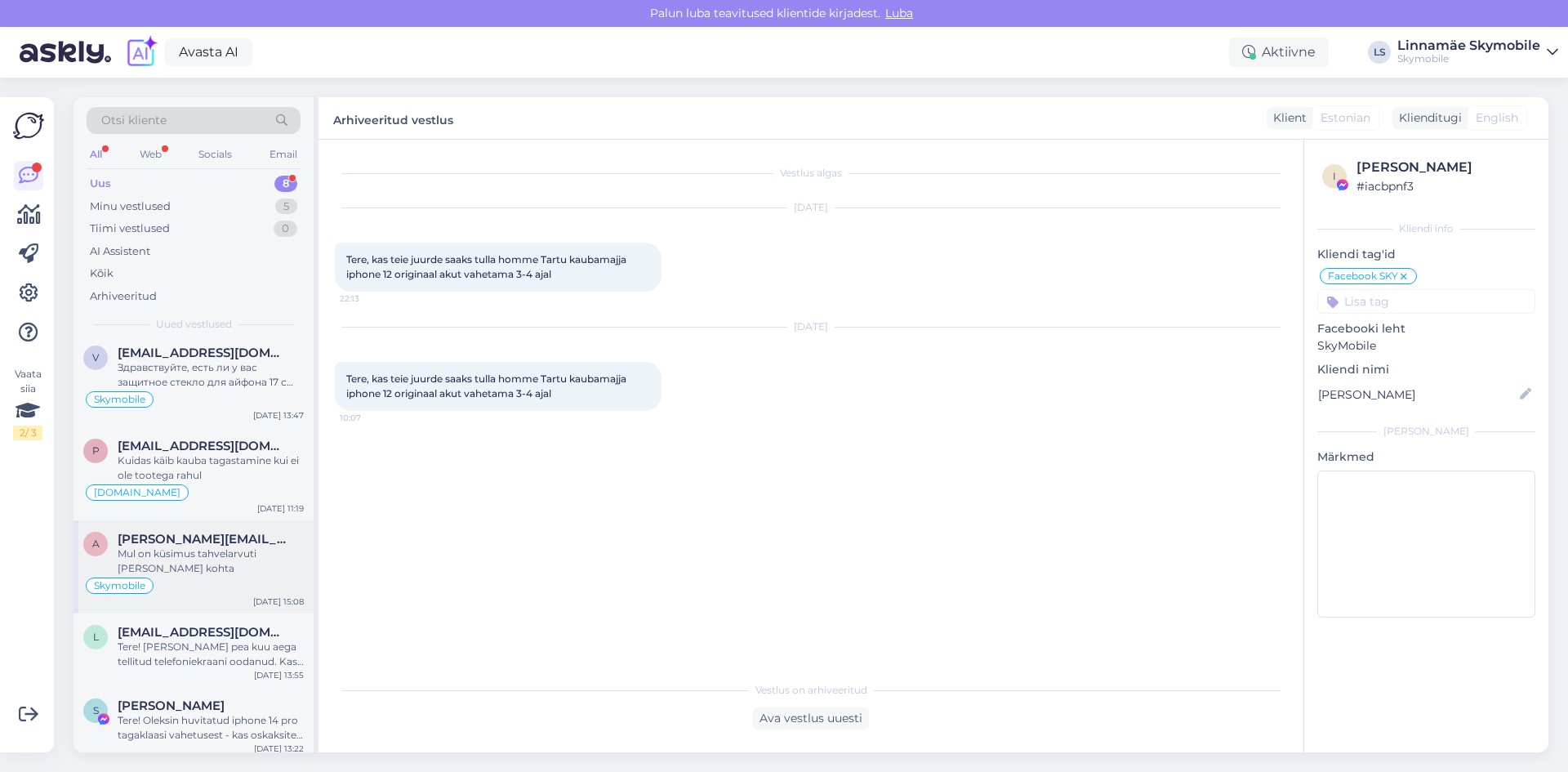
scroll to position [236, 0]
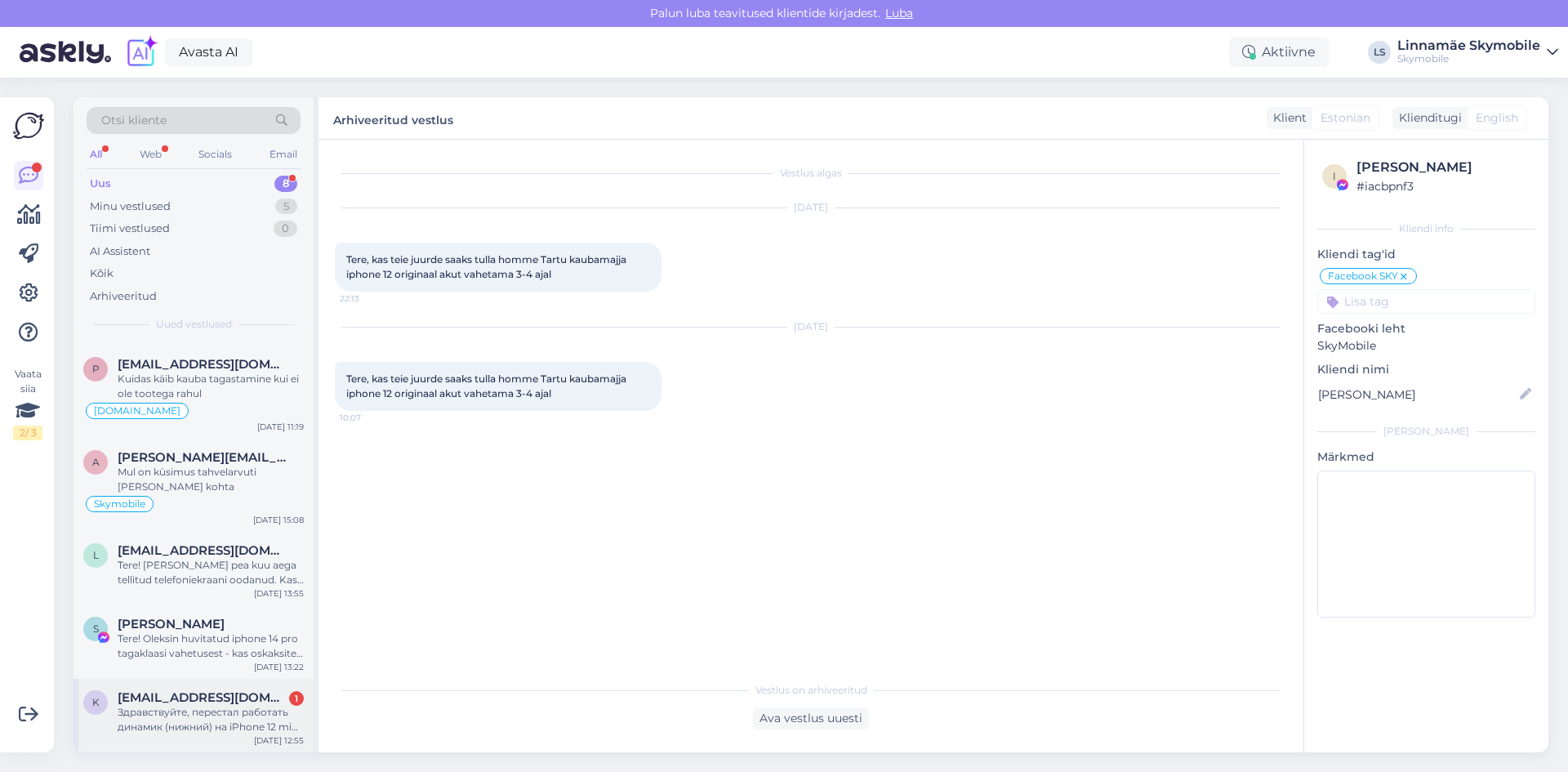
click at [224, 718] on div "Здравствуйте, перестал работать динамик (нижний) на iPhone 12 mini. [PERSON_NAM…" at bounding box center [210, 719] width 186 height 29
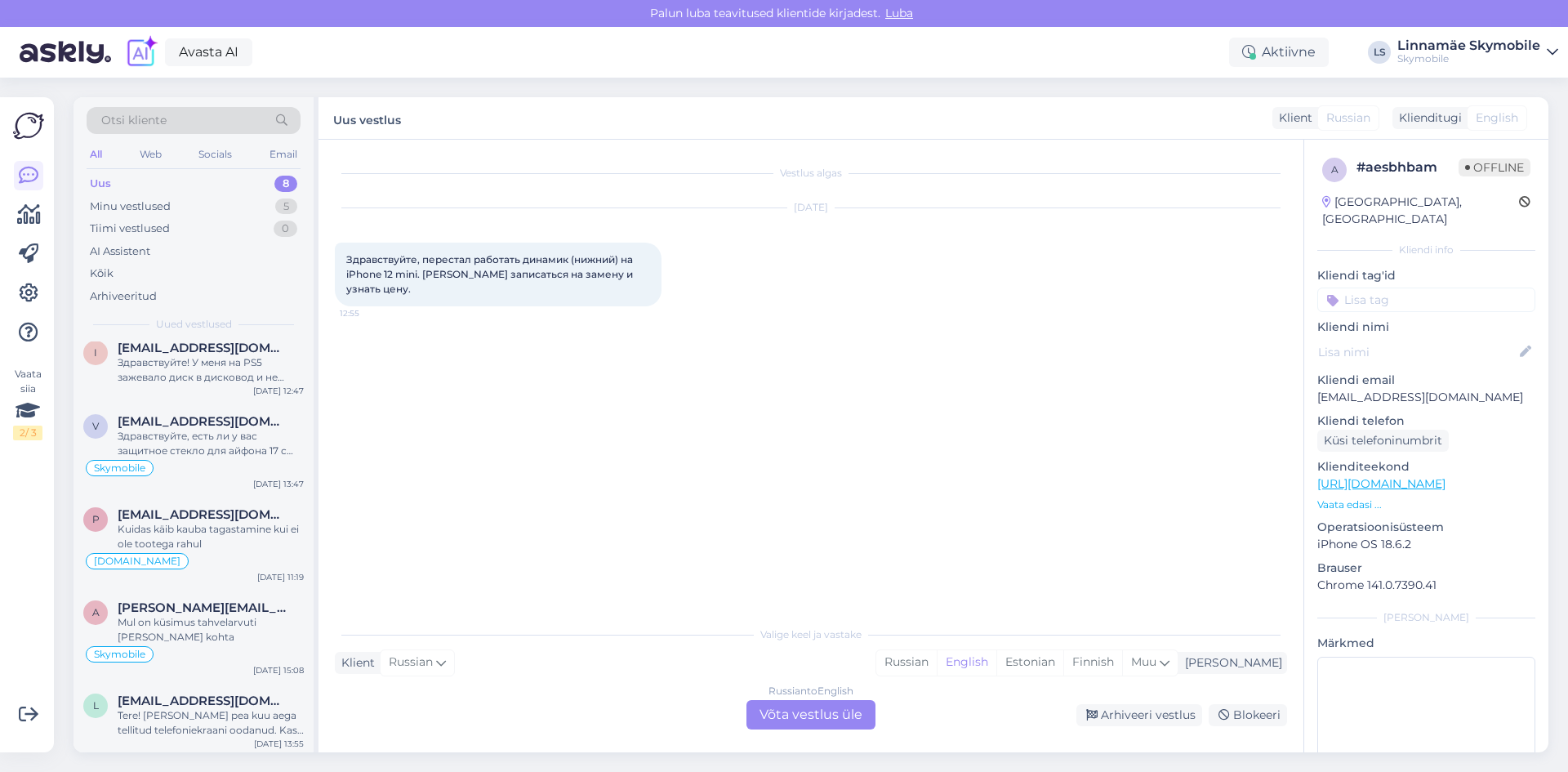
scroll to position [0, 0]
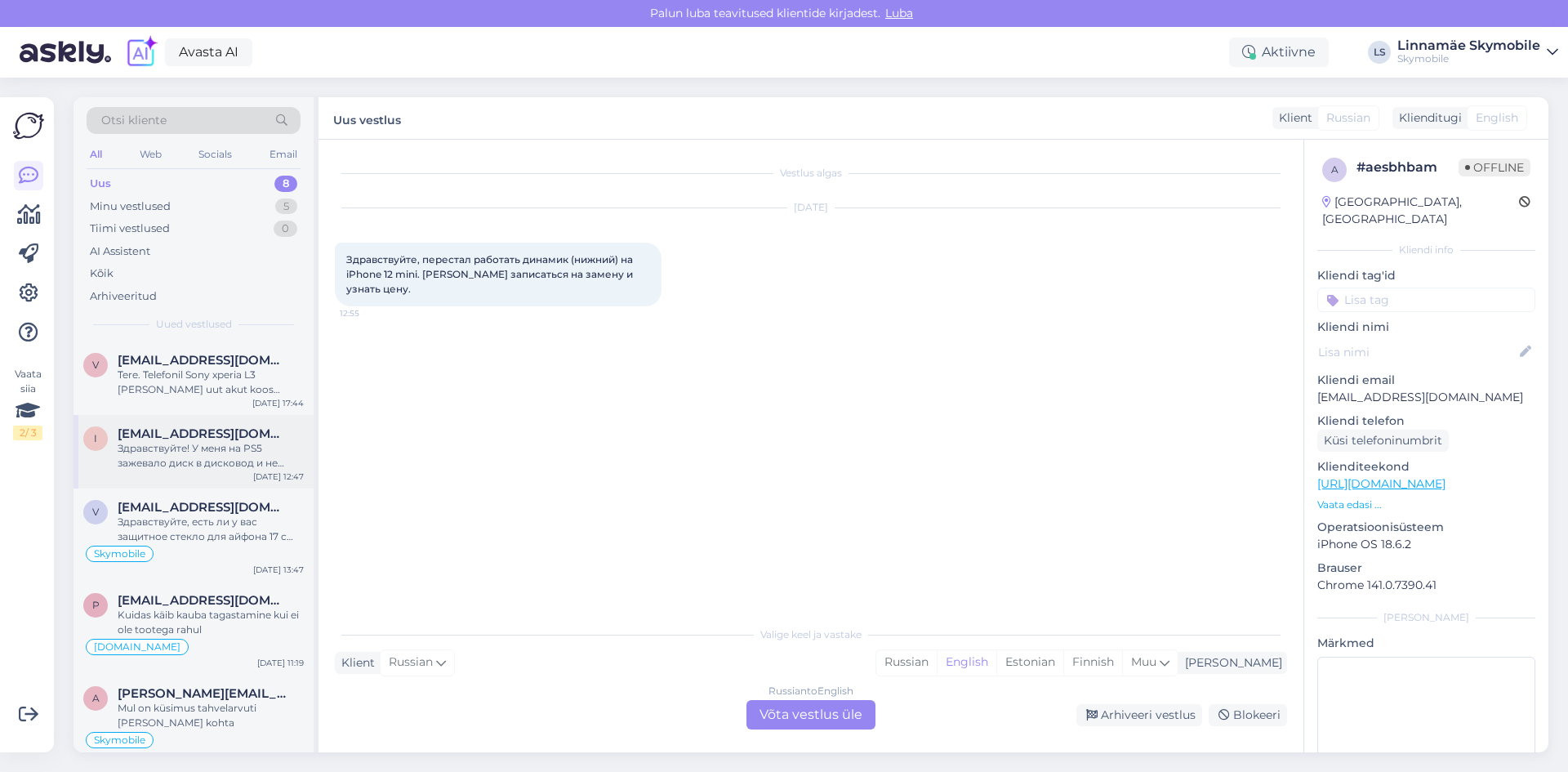
click at [202, 443] on div "Здравствуйте! У меня на PS5 зажевало диск в дисковод и не отдает, при попытке в…" at bounding box center [210, 456] width 186 height 29
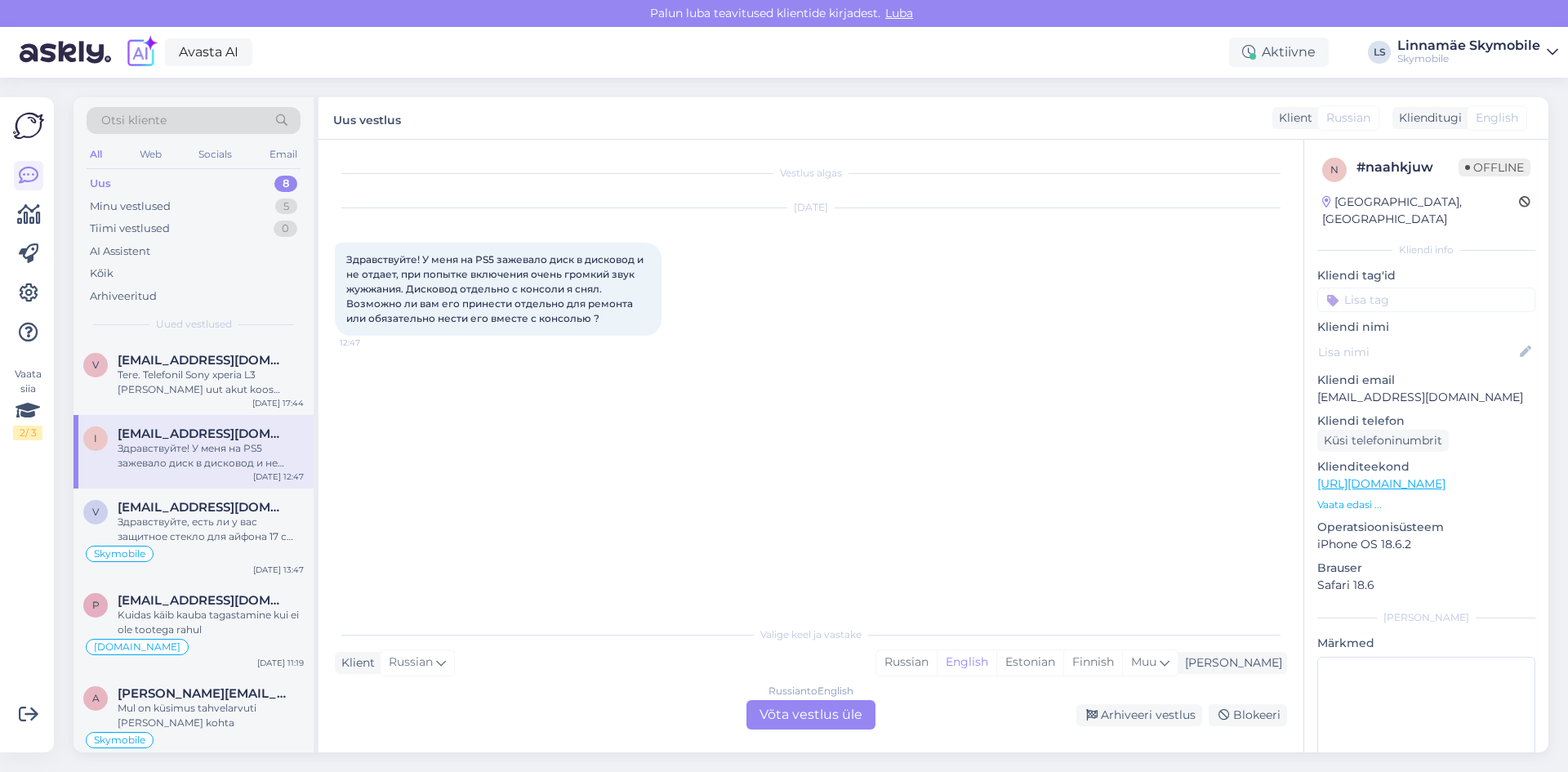
click at [1395, 288] on input at bounding box center [1425, 299] width 218 height 24
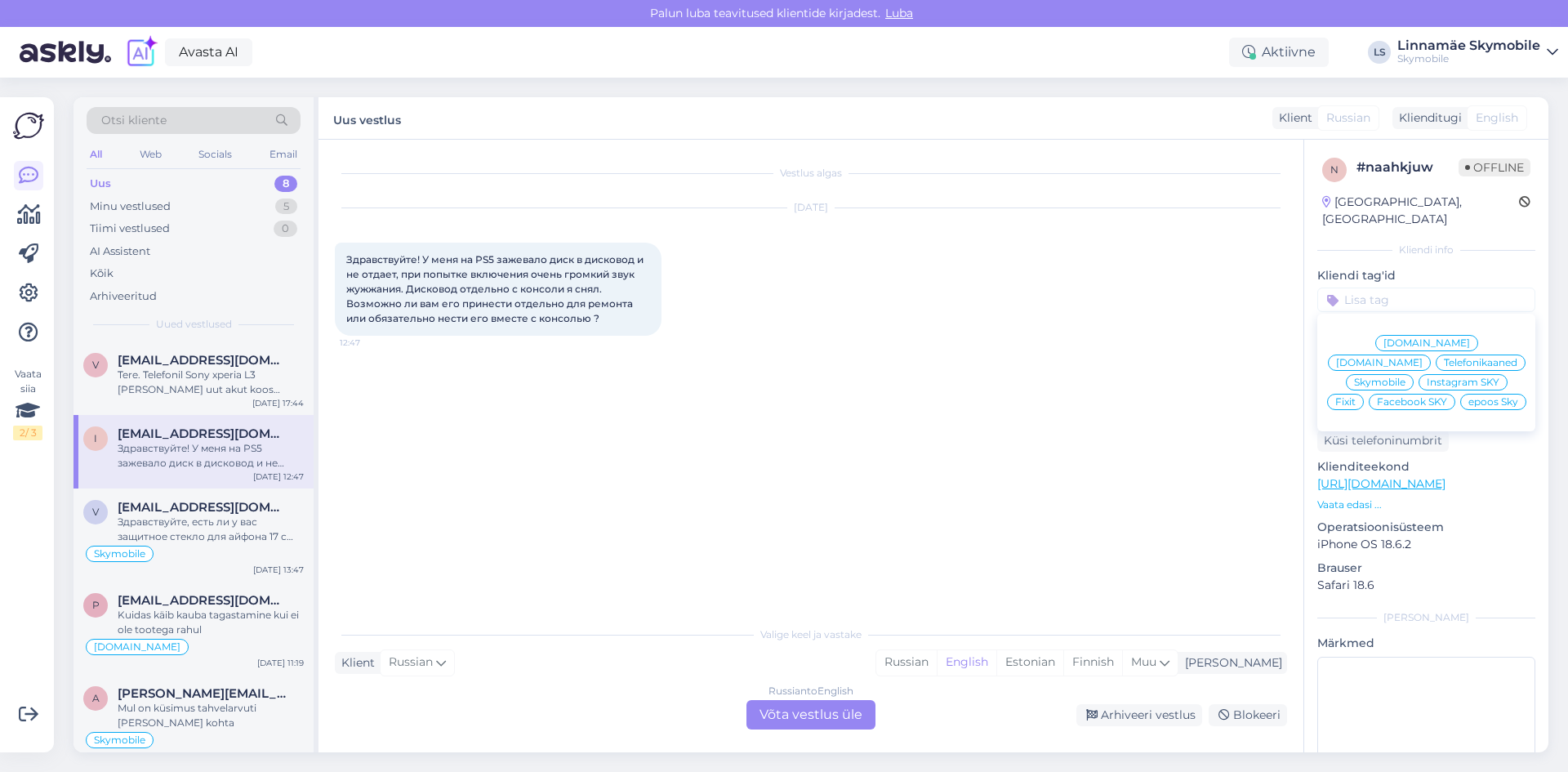
click at [1406, 378] on span "Skymobile" at bounding box center [1379, 383] width 52 height 10
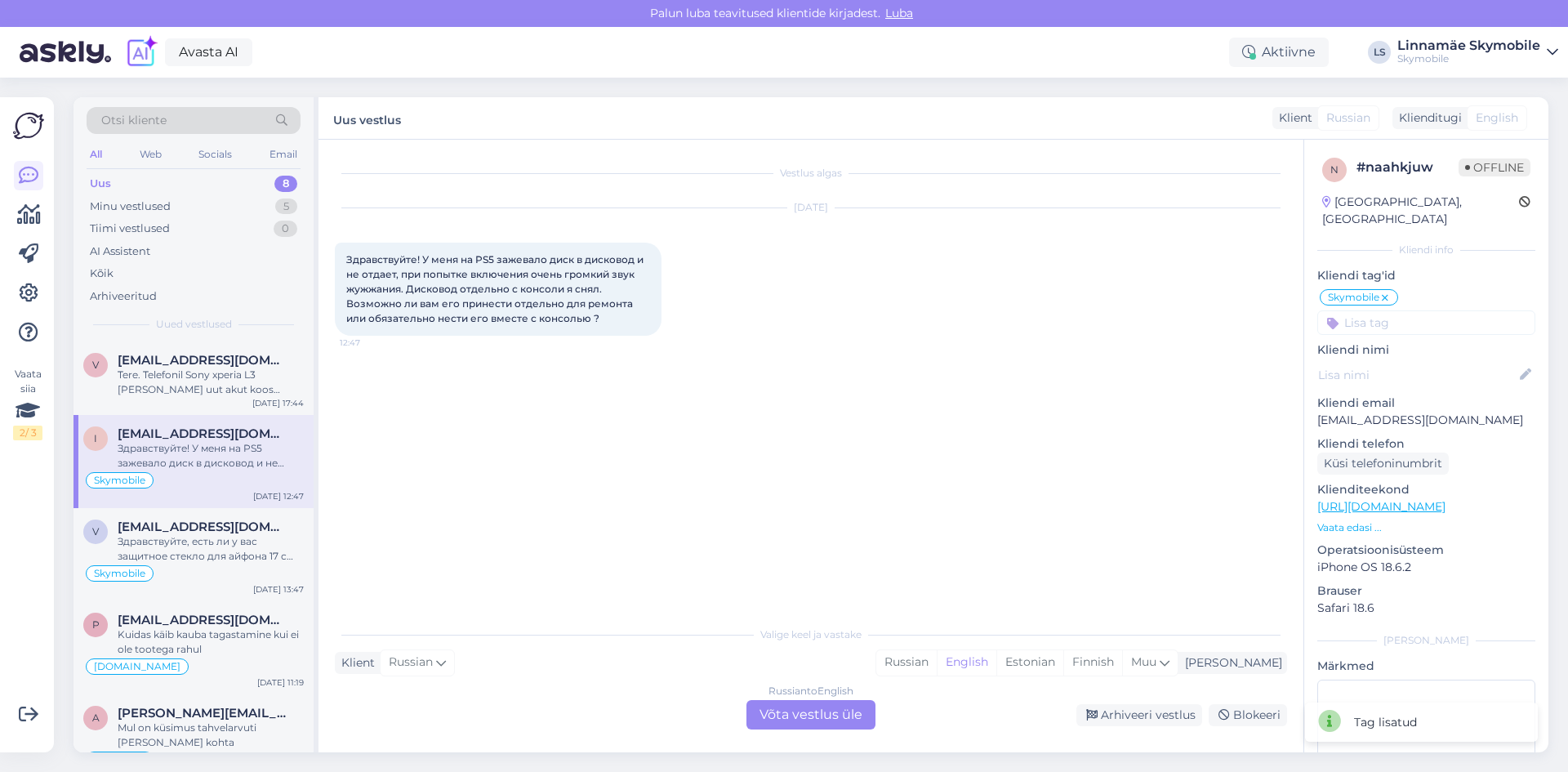
click at [969, 404] on div "Vestlus algas [DATE] Здравствуйте! У меня на PS5 зажевало диск в дисковод и не …" at bounding box center [818, 379] width 966 height 447
click at [929, 408] on div "Vestlus algas [DATE] Здравствуйте! У меня на PS5 зажевало диск в дисковод и не …" at bounding box center [818, 379] width 966 height 447
click at [816, 431] on div "Vestlus algas [DATE] Здравствуйте! У меня на PS5 зажевало диск в дисковод и не …" at bounding box center [818, 379] width 966 height 447
click at [803, 444] on div "Vestlus algas [DATE] Здравствуйте! У меня на PS5 зажевало диск в дисковод и не …" at bounding box center [818, 379] width 966 height 447
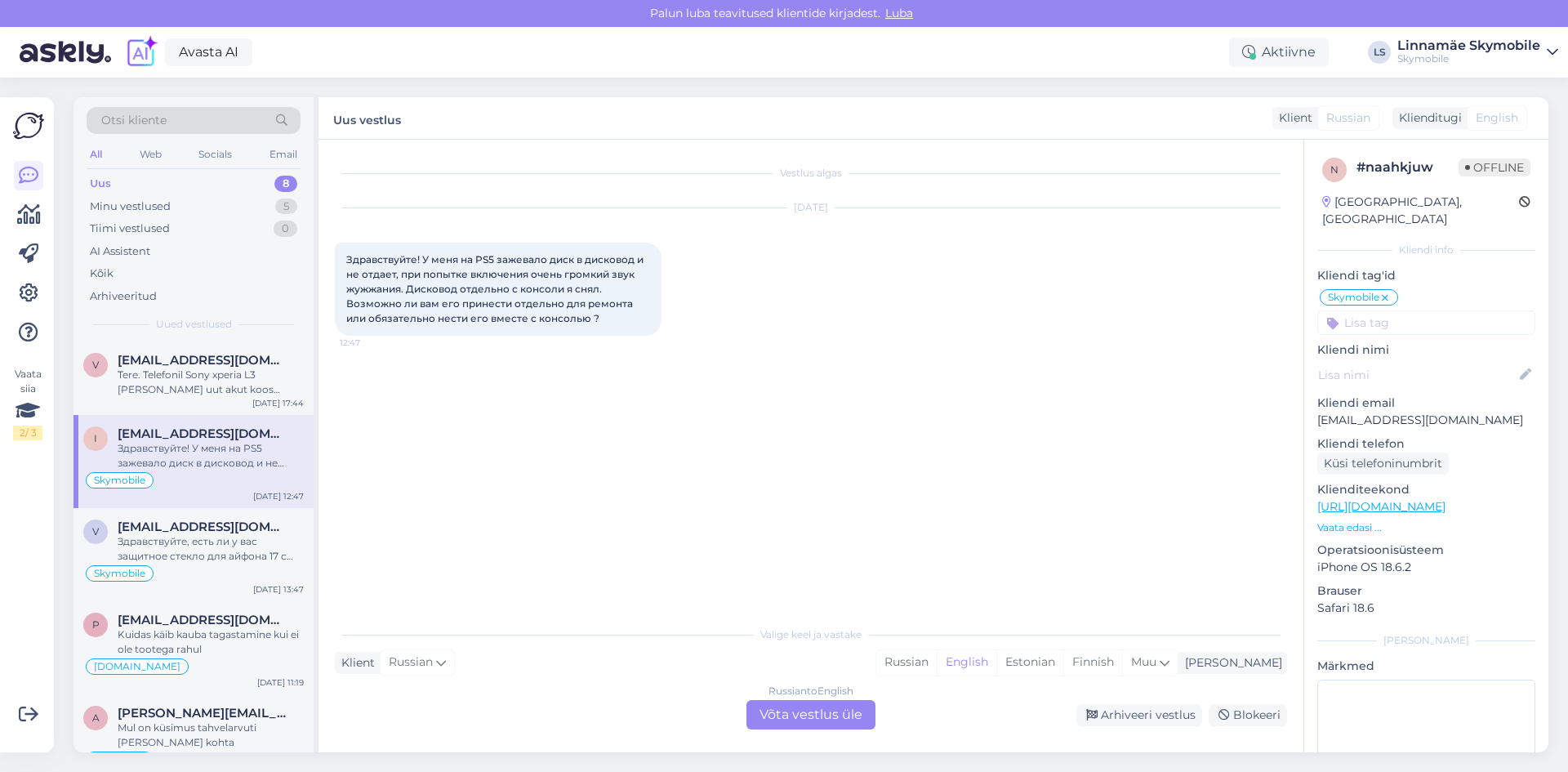
click at [801, 445] on div "Vestlus algas [DATE] Здравствуйте! У меня на PS5 зажевало диск в дисковод и не …" at bounding box center [818, 379] width 966 height 447
click at [474, 416] on div "Vestlus algas [DATE] Здравствуйте! У меня на PS5 зажевало диск в дисковод и не …" at bounding box center [818, 379] width 966 height 447
click at [130, 377] on div "Tere. Telefonil Sony xperia L3 [PERSON_NAME] uut akut koos vahetusega. Kas olek…" at bounding box center [210, 383] width 186 height 29
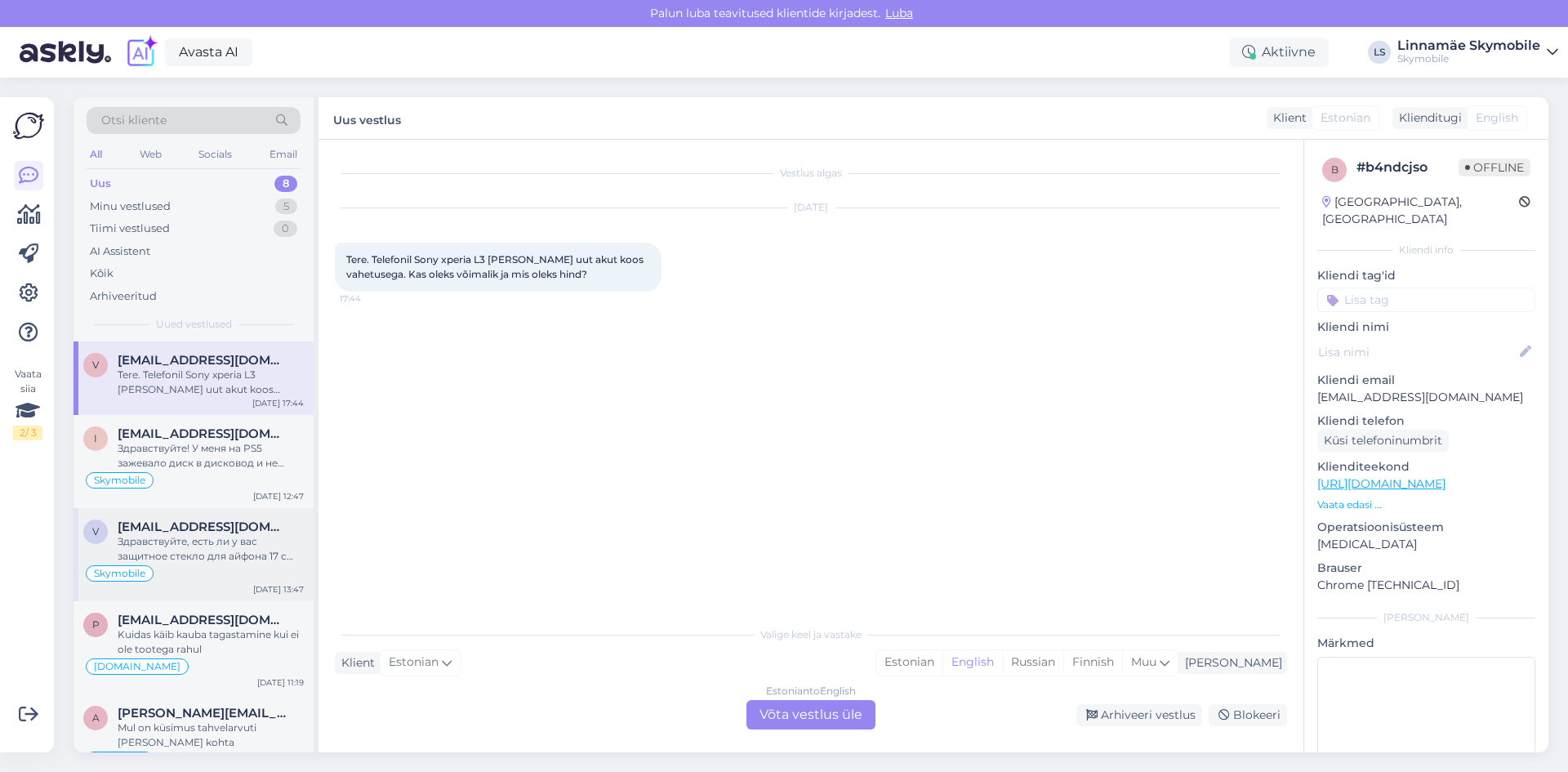
click at [180, 552] on div "Здравствуйте, есть ли у вас защитное стекло для айфона 17 с эффектом антиблик и…" at bounding box center [210, 549] width 186 height 29
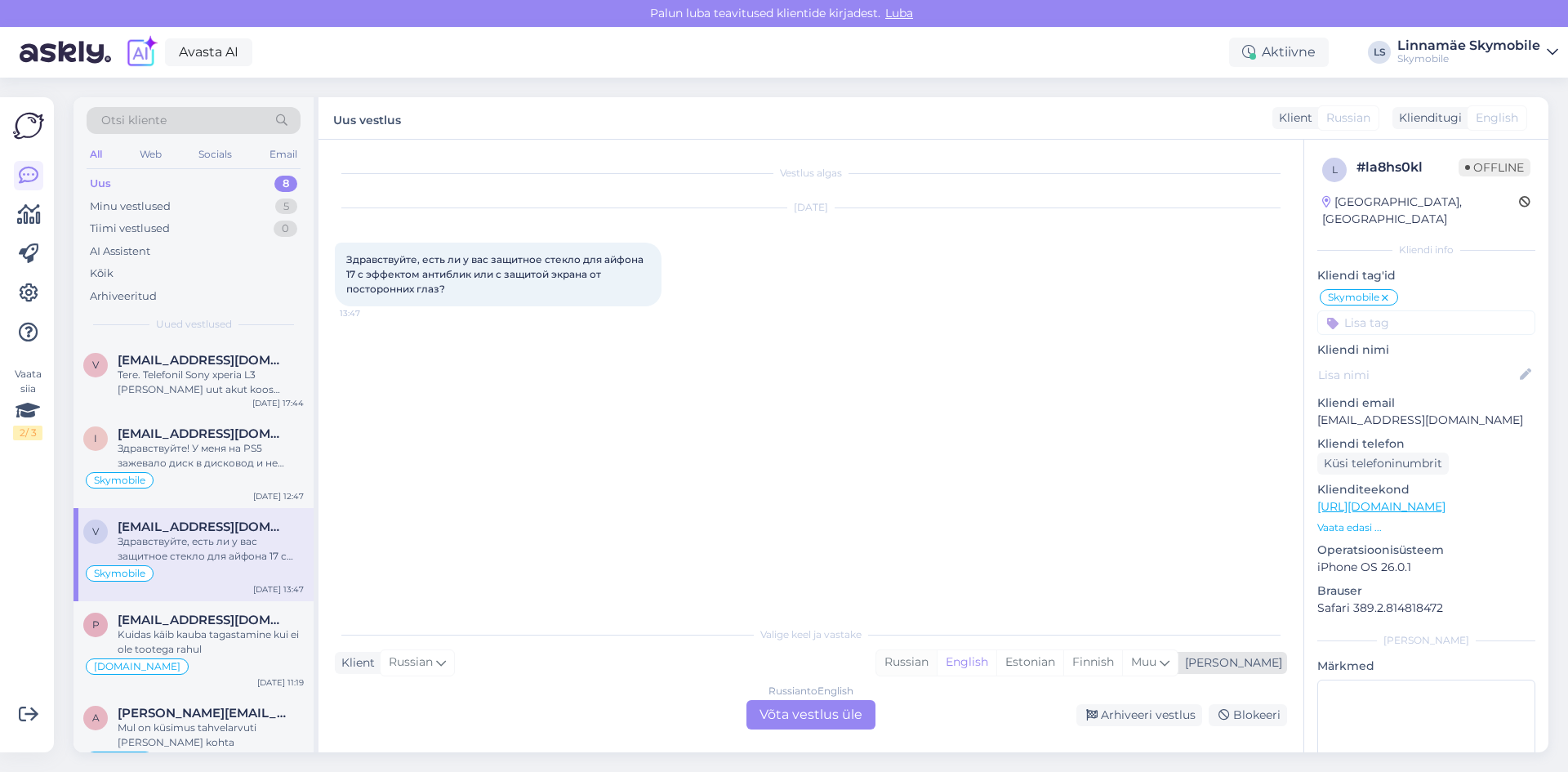
click at [936, 668] on div "Russian" at bounding box center [907, 661] width 61 height 24
click at [1156, 714] on div "Arhiveeri vestlus" at bounding box center [1139, 715] width 126 height 23
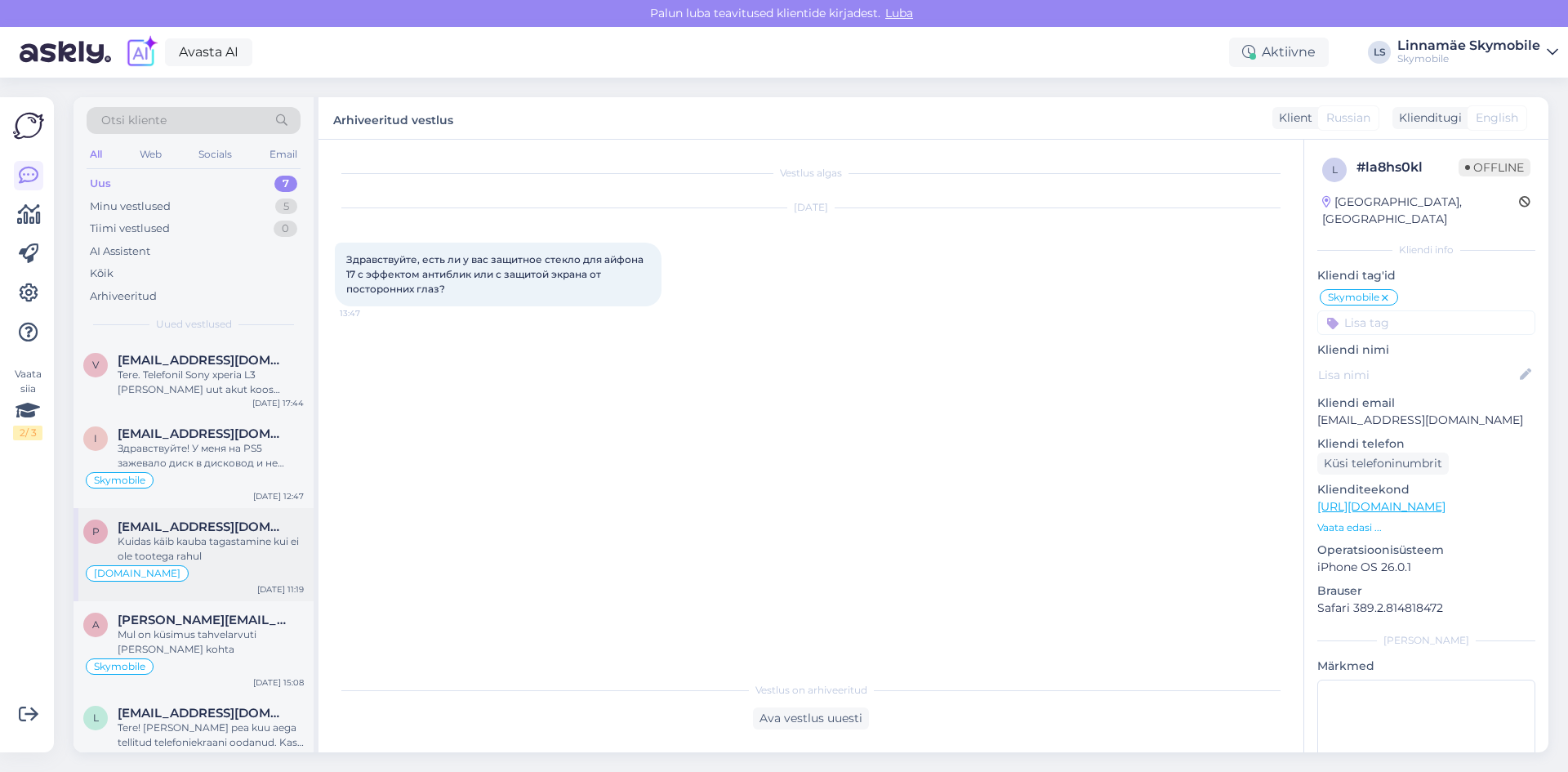
click at [196, 568] on div "[DOMAIN_NAME]" at bounding box center [193, 573] width 220 height 20
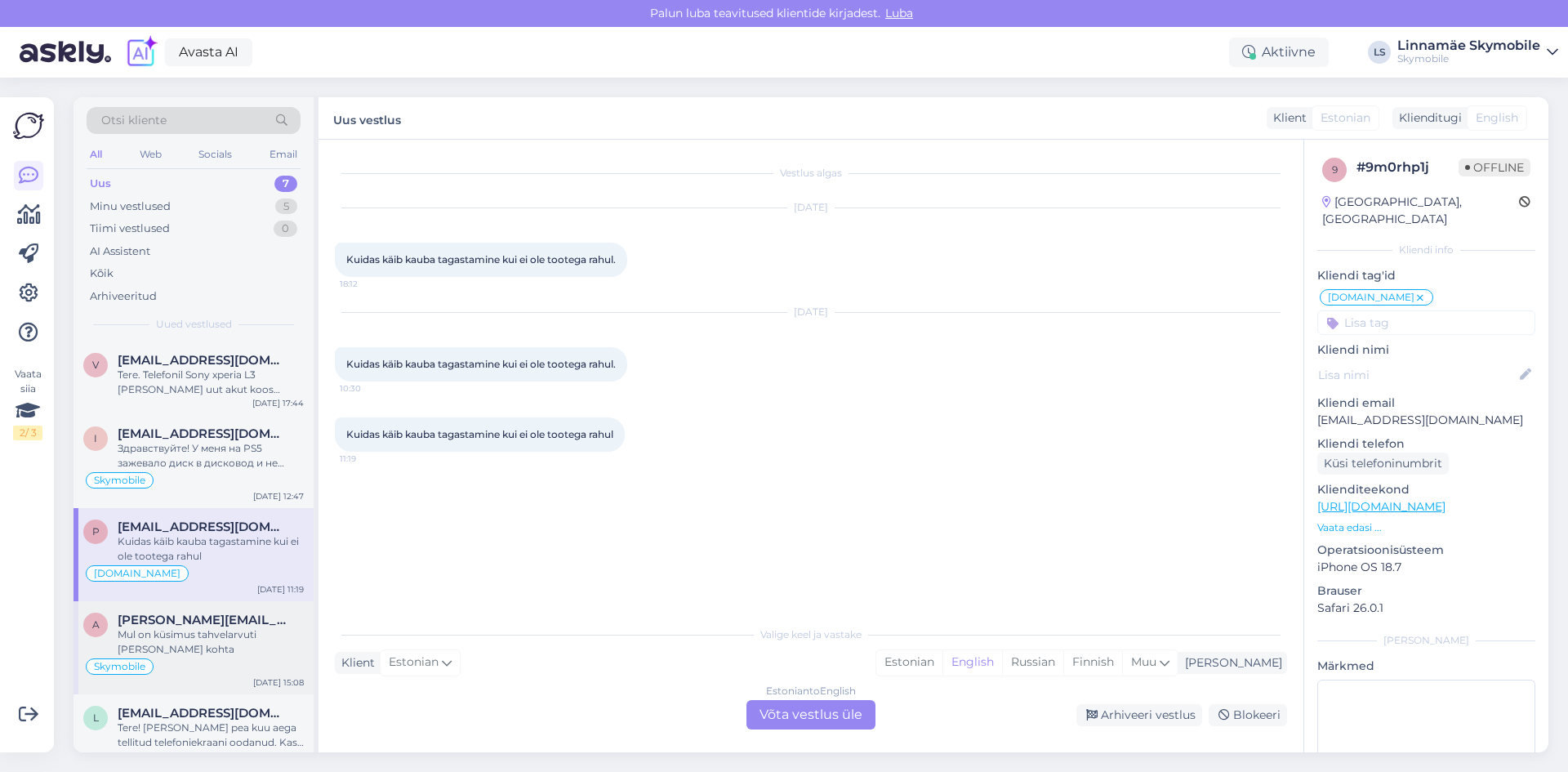
click at [251, 640] on div "Mul on küsimus tahvelarvuti [PERSON_NAME] kohta" at bounding box center [210, 642] width 186 height 29
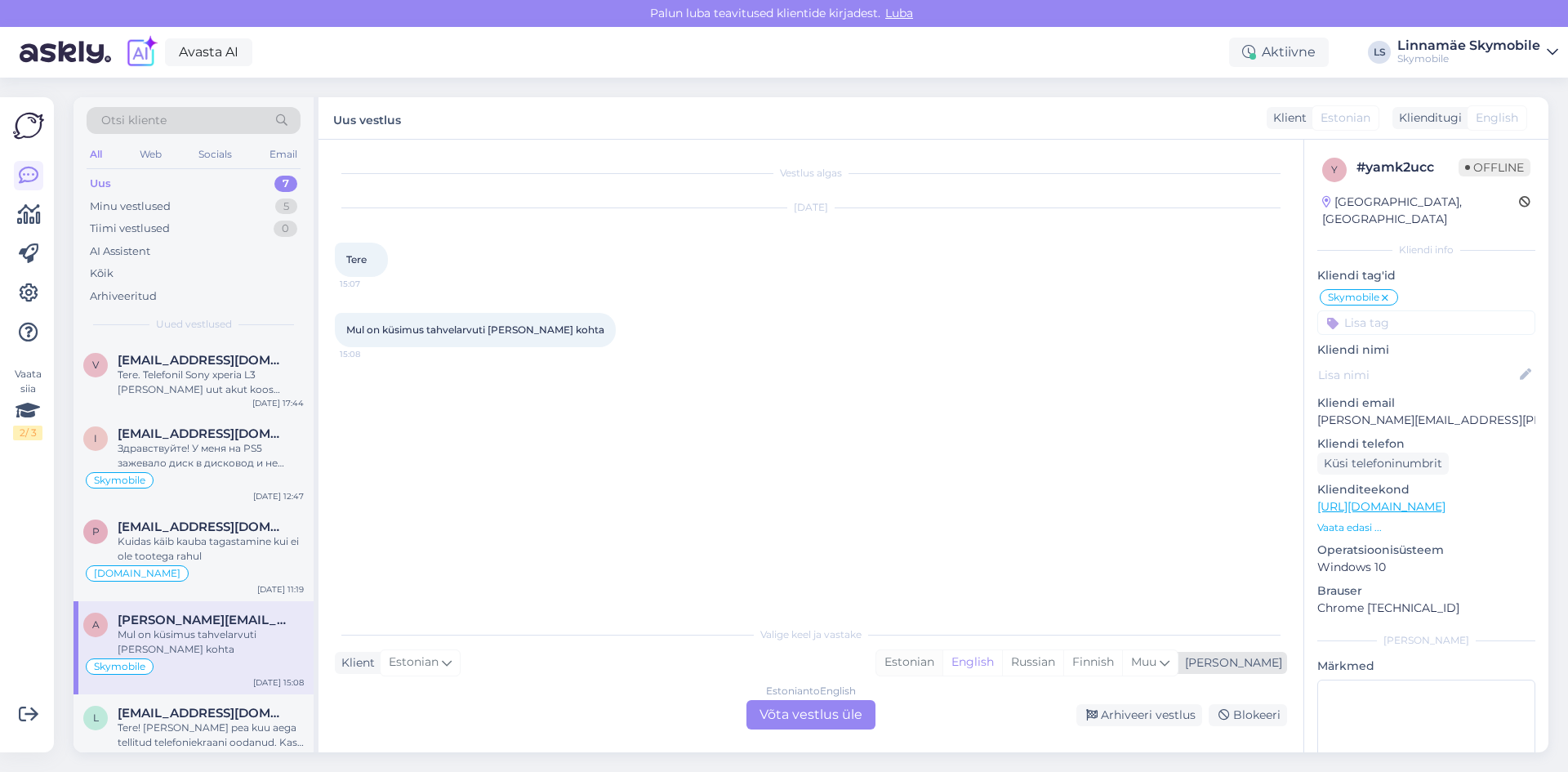
click at [942, 660] on div "Estonian" at bounding box center [910, 661] width 67 height 24
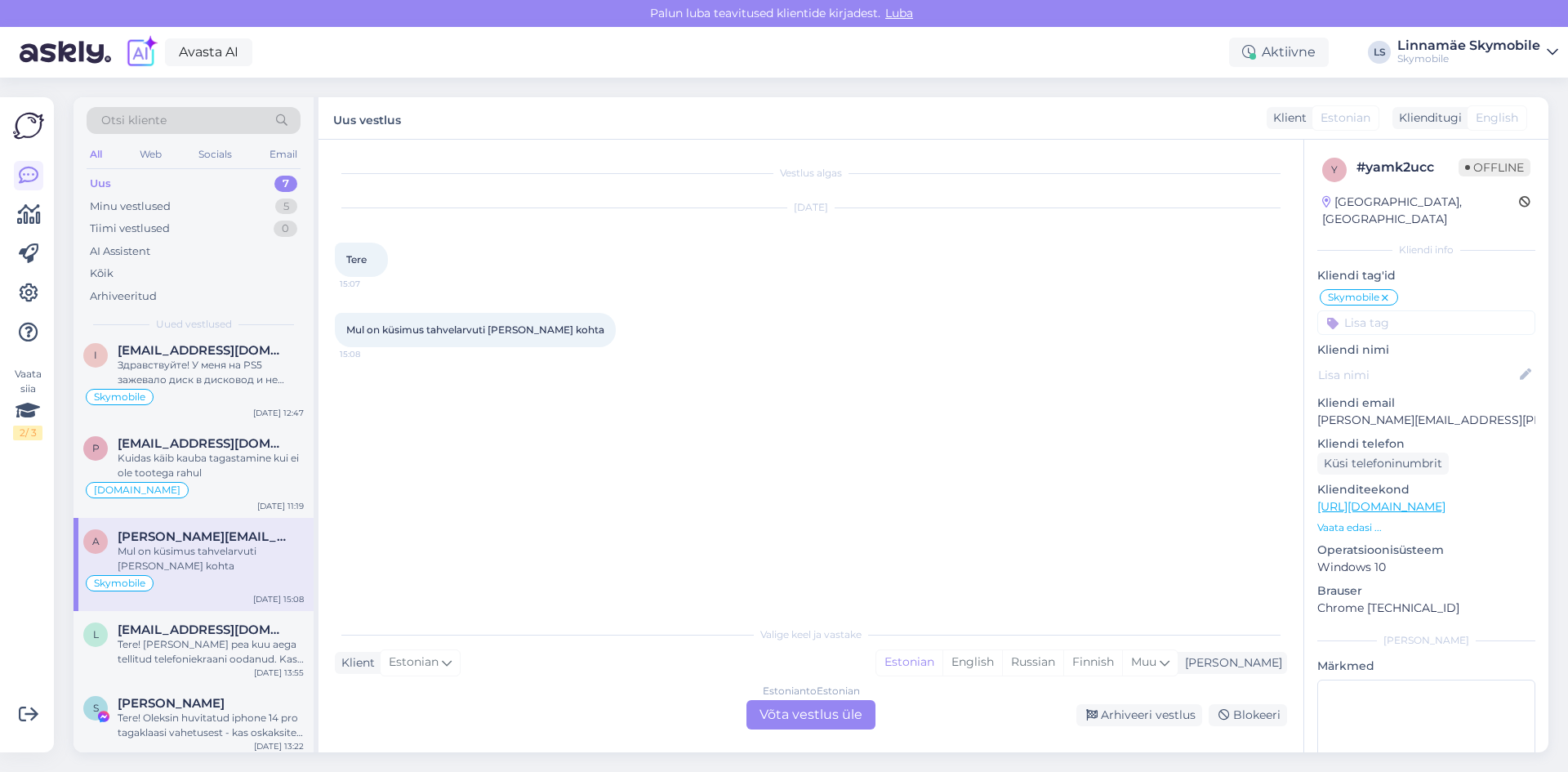
scroll to position [162, 0]
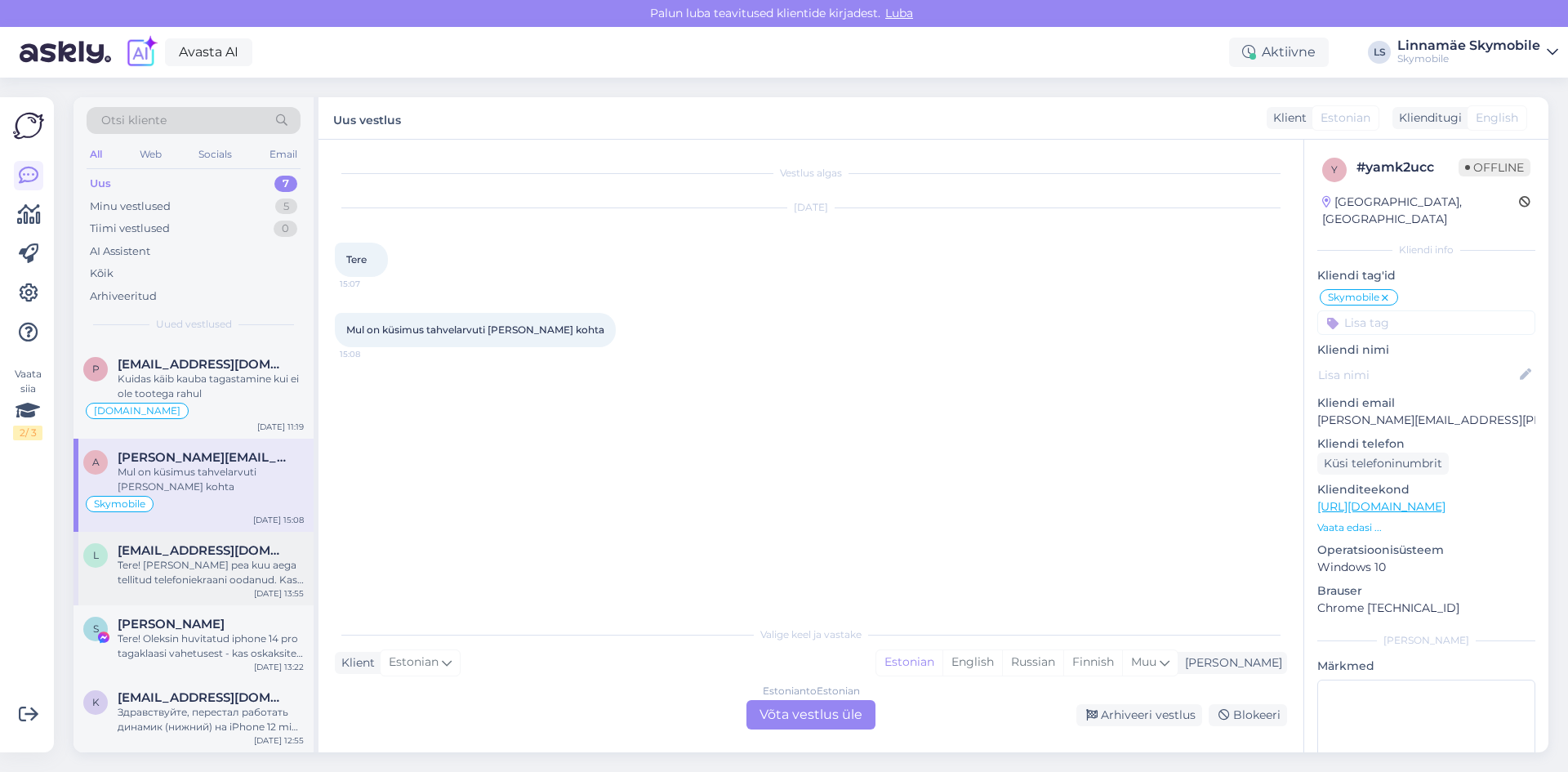
click at [194, 590] on div "l [EMAIL_ADDRESS][DOMAIN_NAME] Tere! [PERSON_NAME] pea kuu aega tellitud telefo…" at bounding box center [193, 568] width 240 height 73
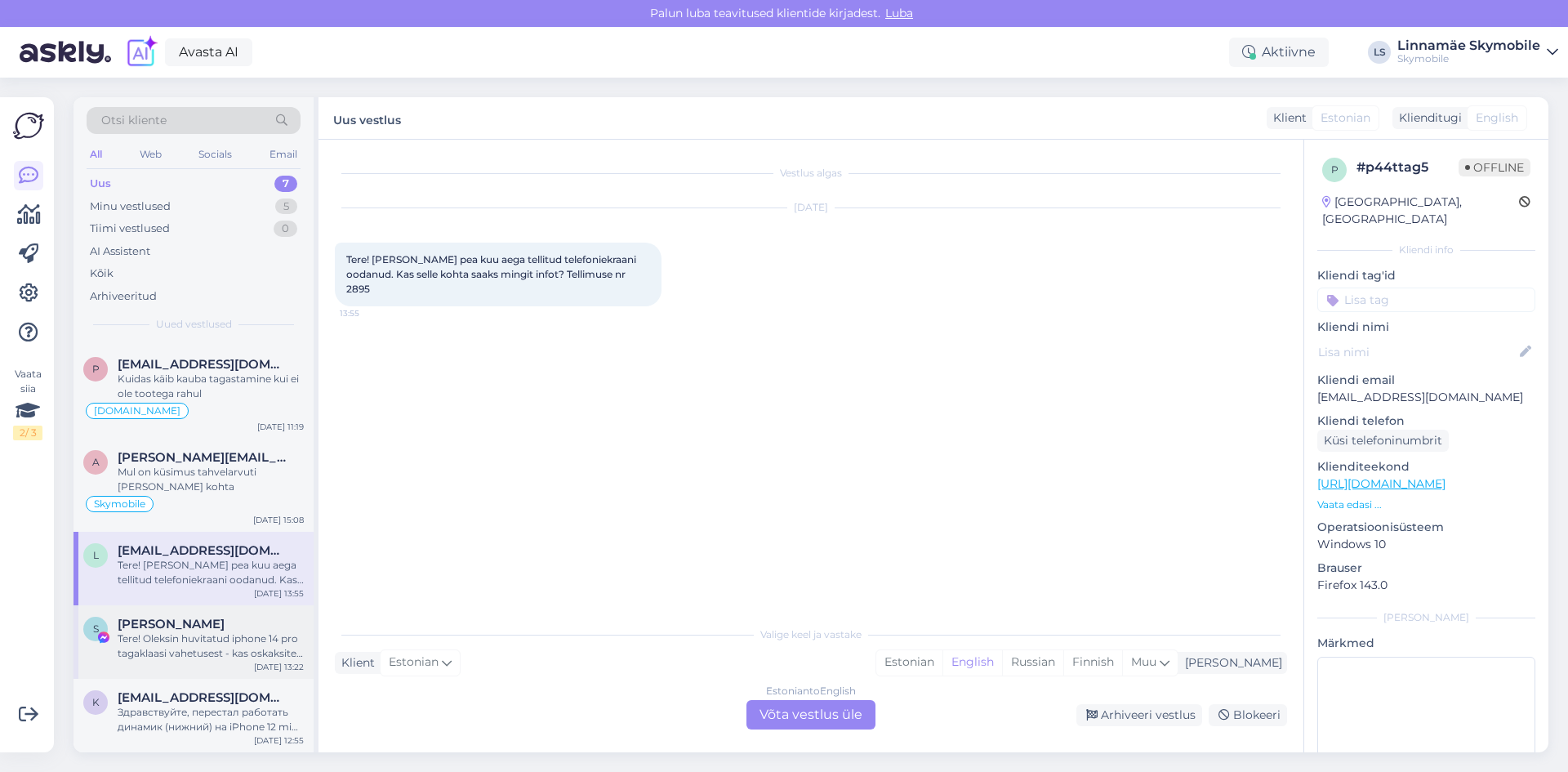
click at [196, 643] on div "Tere! Oleksin huvitatud iphone 14 pro tagaklaasi vahetusest - kas oskaksite hin…" at bounding box center [210, 646] width 186 height 29
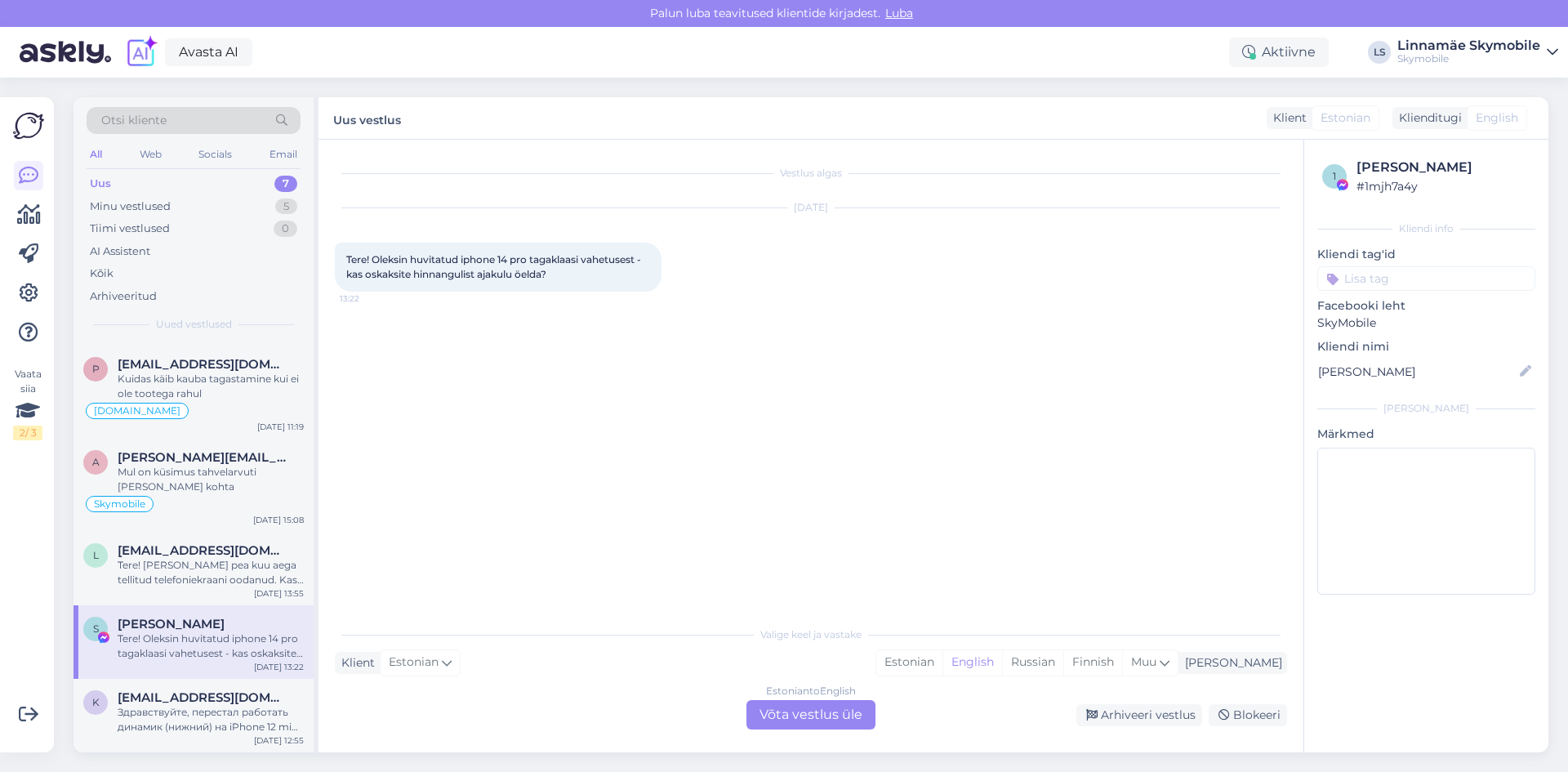
click at [1435, 275] on input at bounding box center [1425, 278] width 218 height 24
click at [1403, 382] on span "Facebook SKY" at bounding box center [1411, 381] width 70 height 10
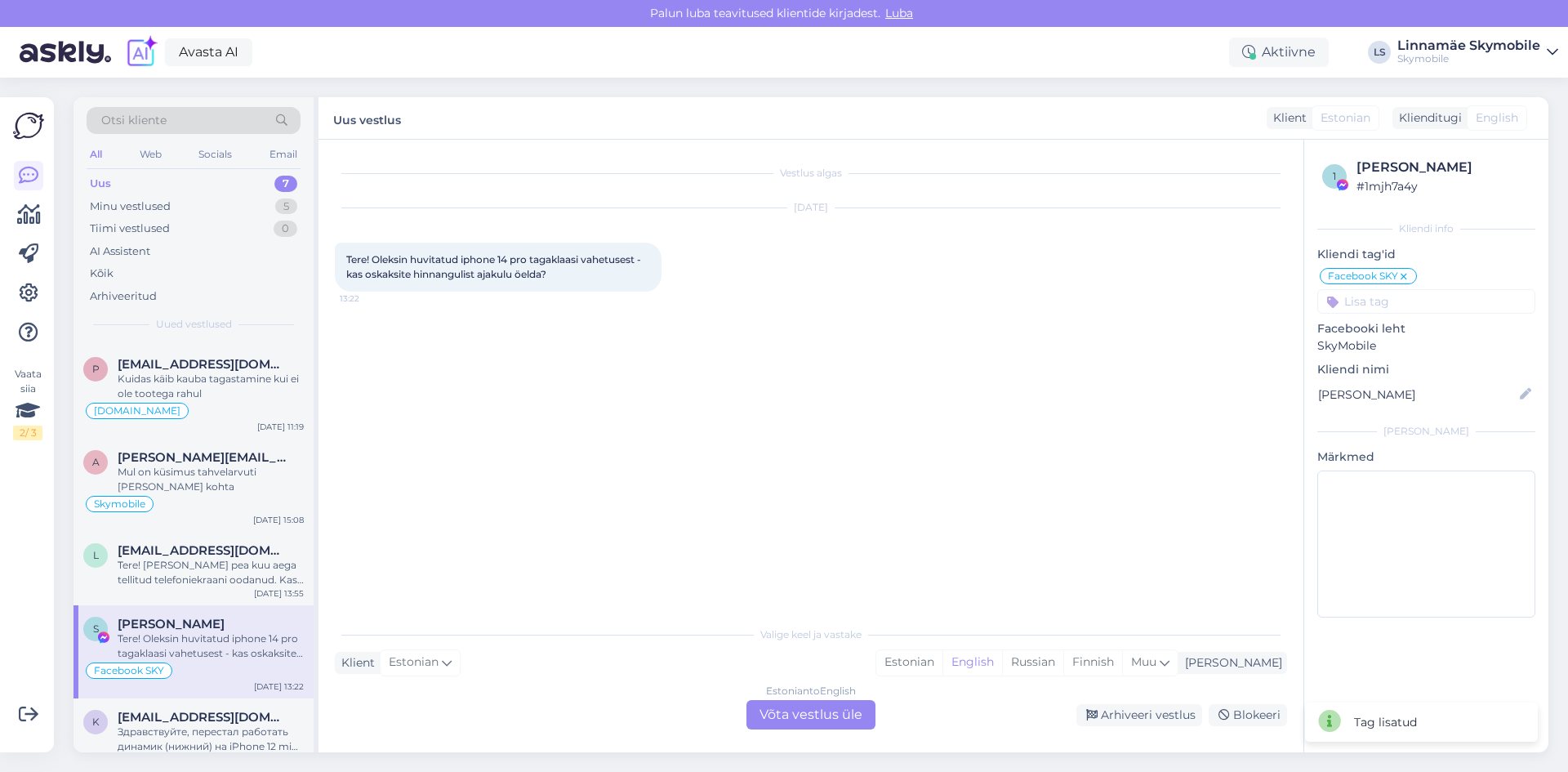
click at [1080, 444] on div "Vestlus algas [DATE] Tere! Oleksin huvitatud iphone 14 pro tagaklaasi vahetuses…" at bounding box center [818, 379] width 966 height 447
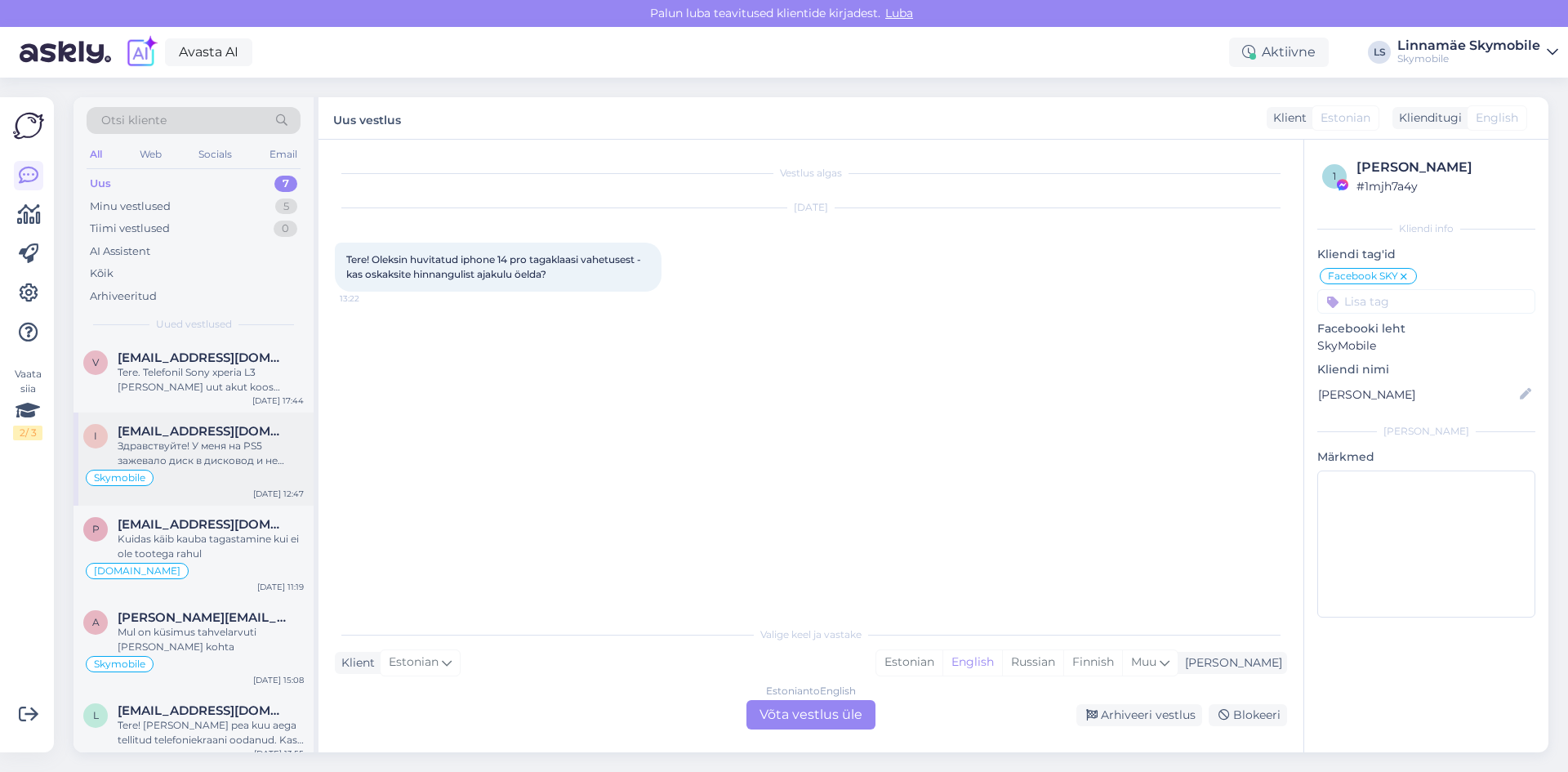
scroll to position [0, 0]
